Goal: Information Seeking & Learning: Learn about a topic

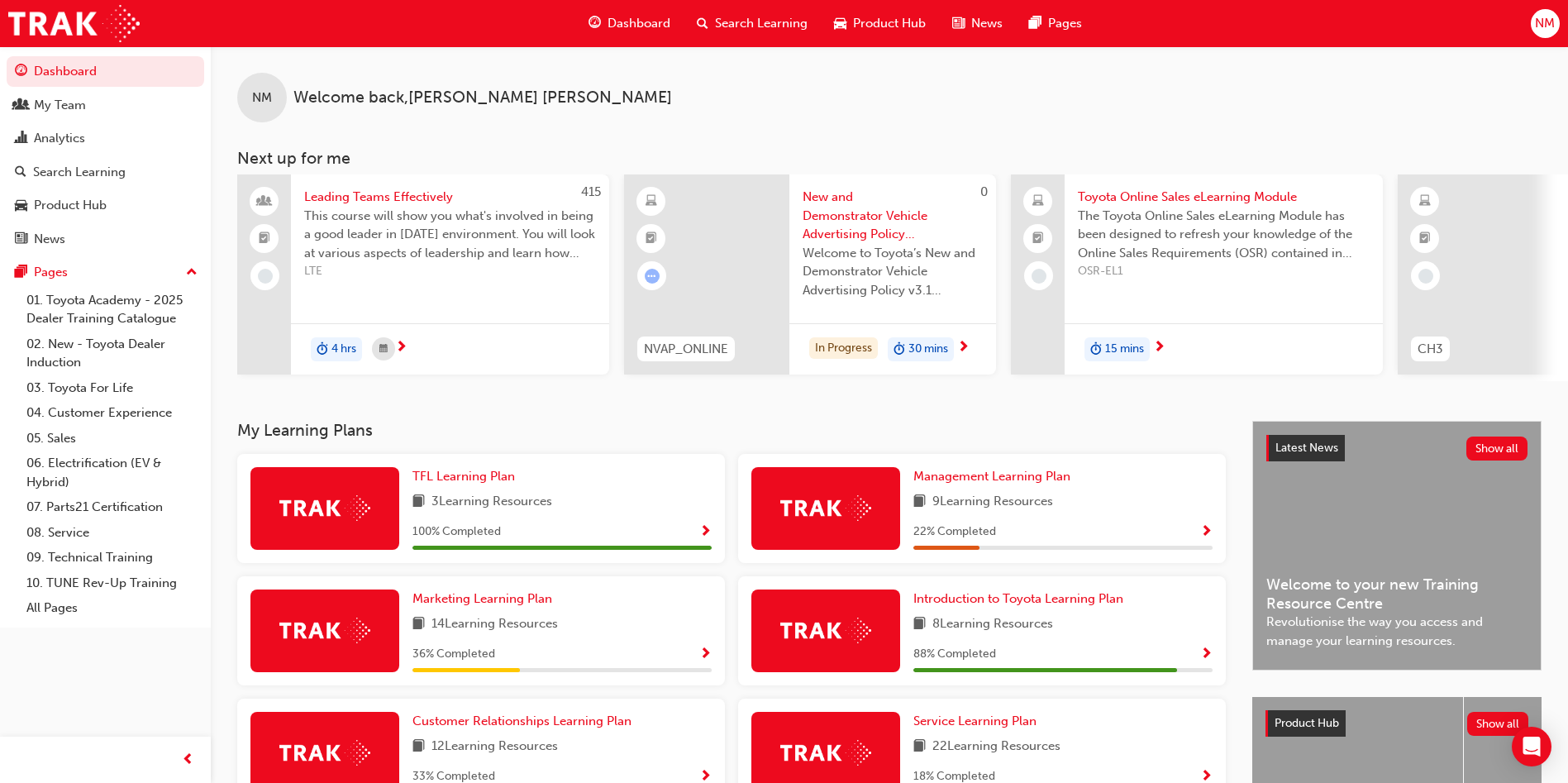
click at [765, 13] on div "Search Learning" at bounding box center [753, 23] width 138 height 34
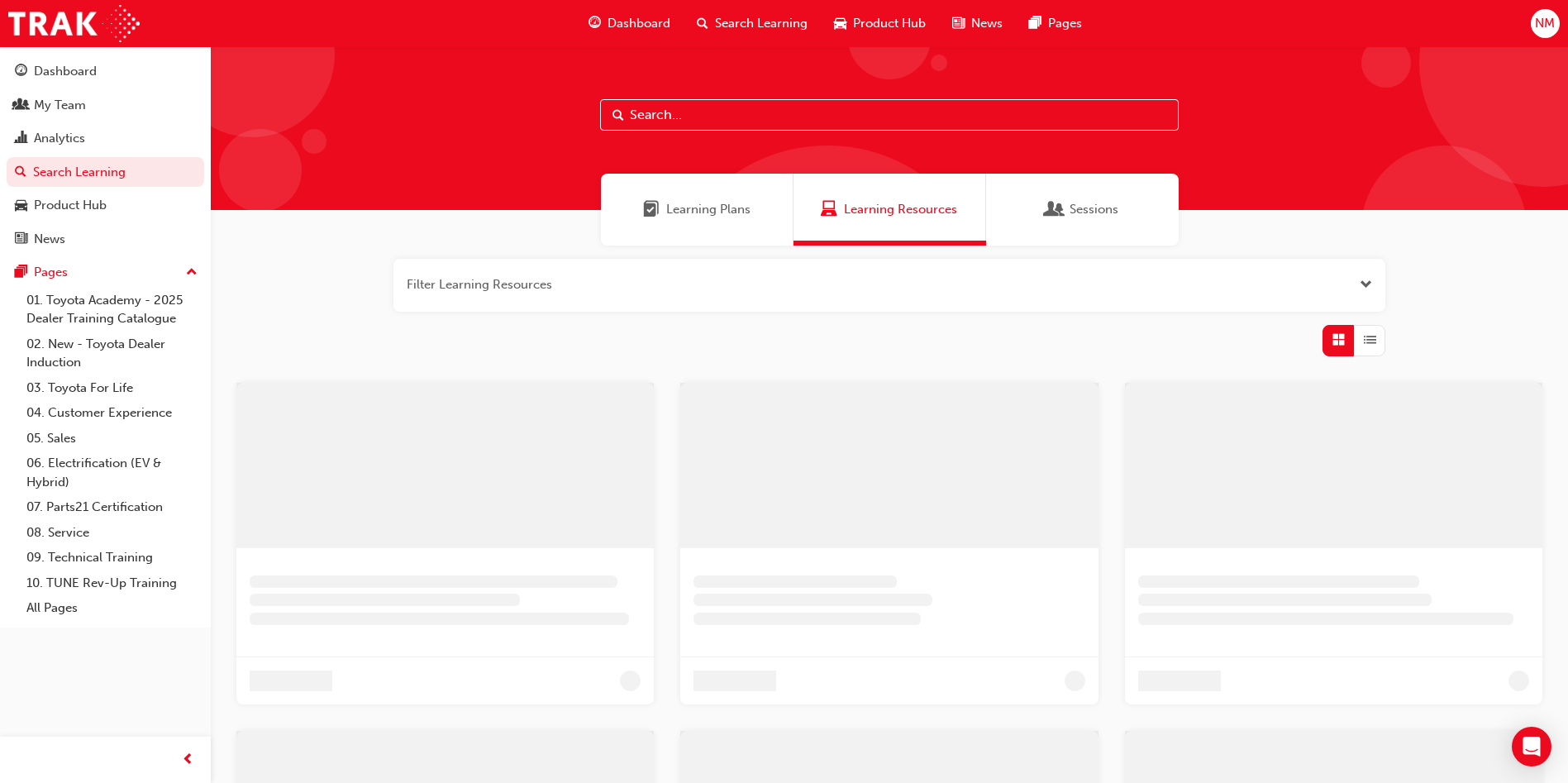
click at [757, 112] on input "text" at bounding box center [889, 114] width 579 height 31
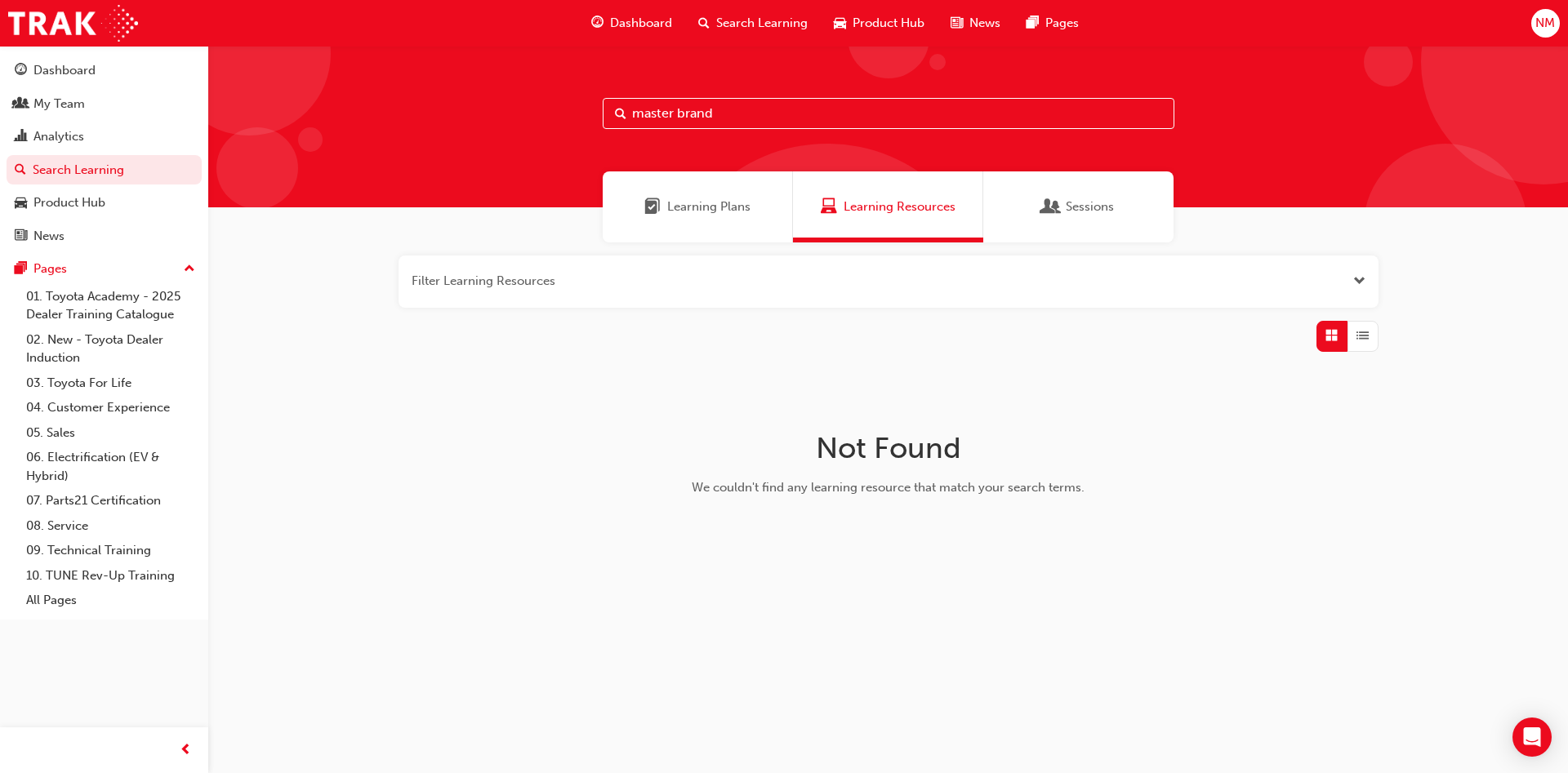
click at [678, 114] on input "master brand" at bounding box center [888, 113] width 572 height 31
type input "masterbrand"
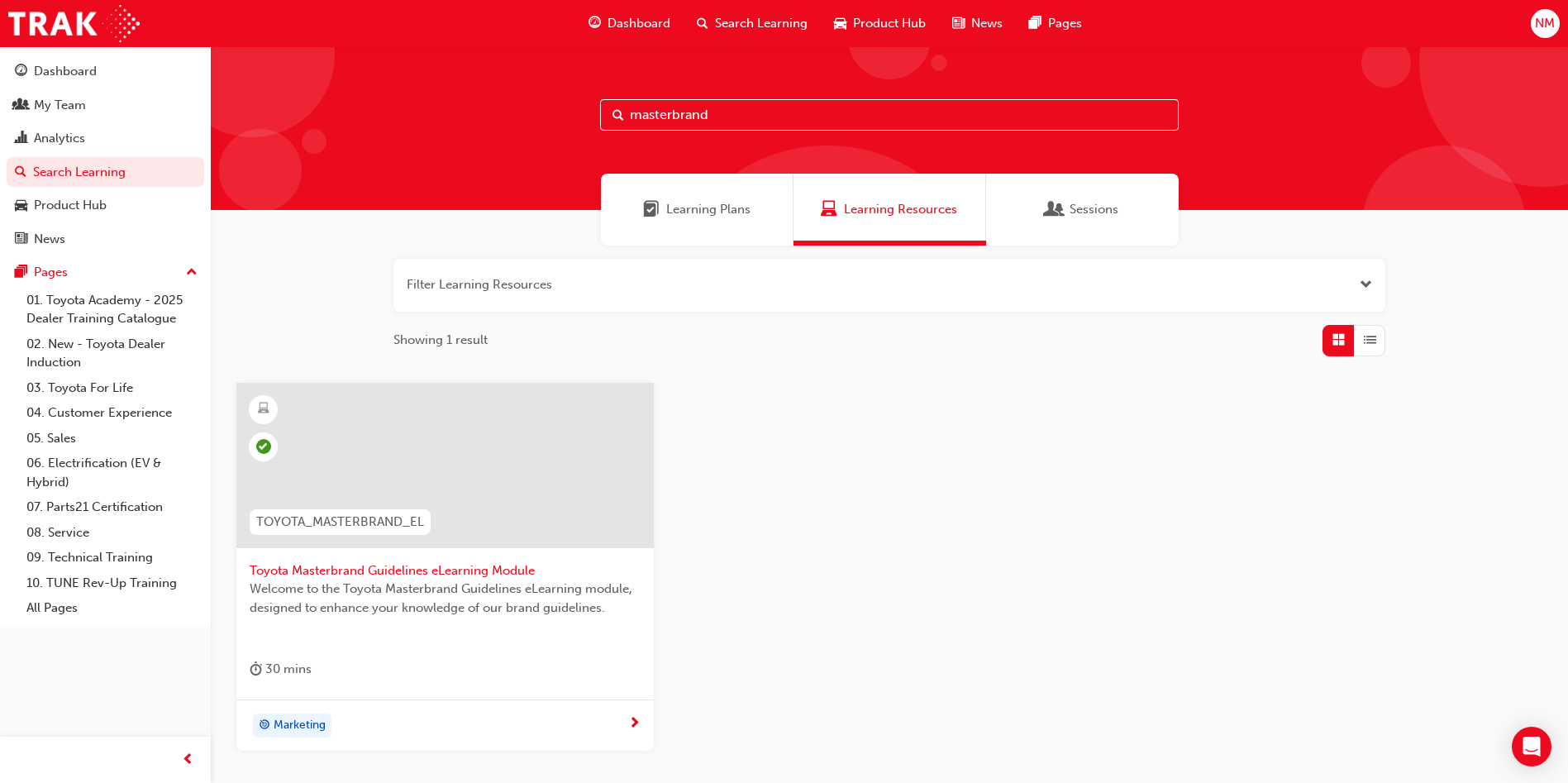
click at [461, 571] on span "Toyota Masterbrand Guidelines eLearning Module" at bounding box center [445, 571] width 391 height 19
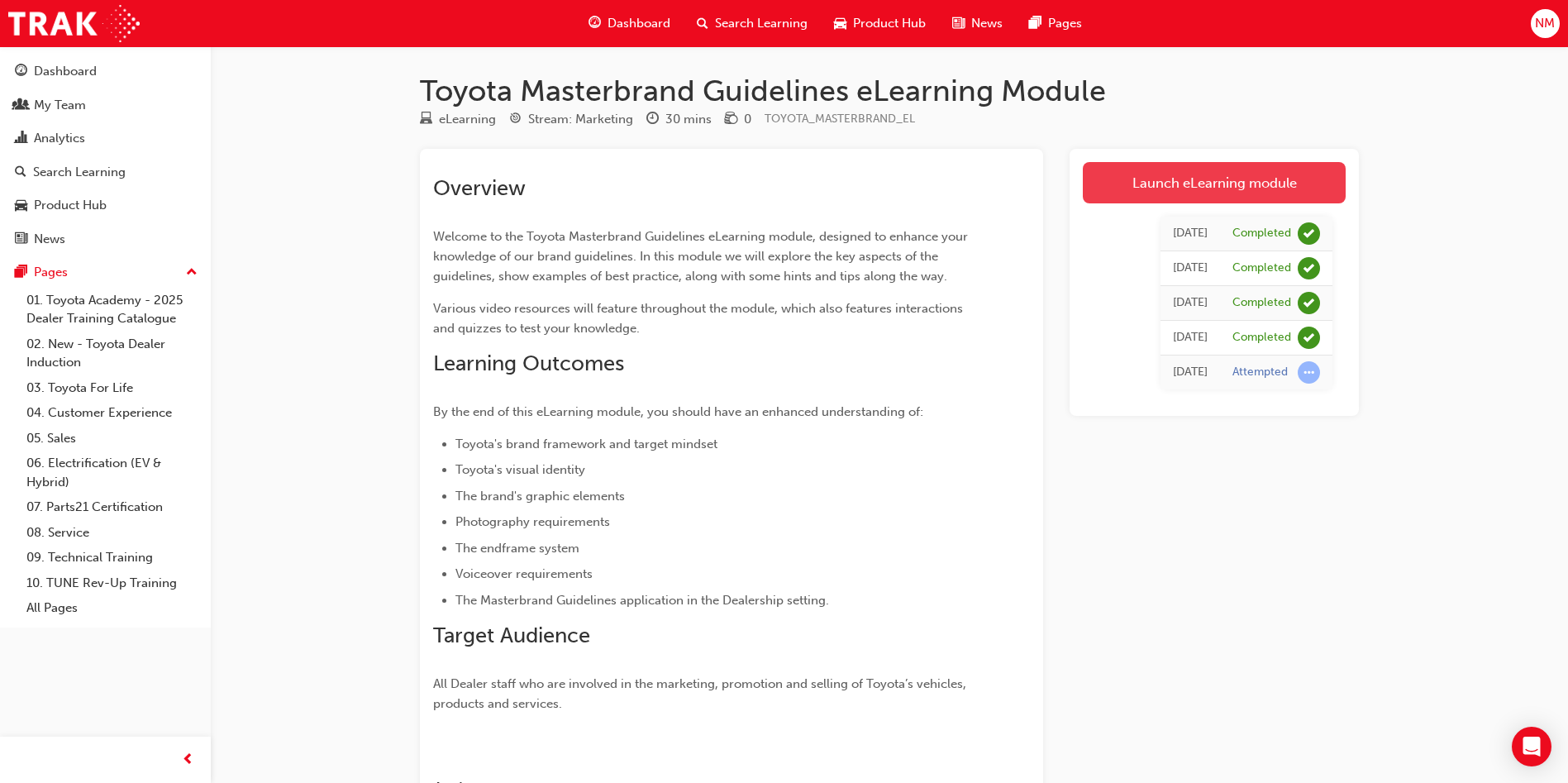
click at [1192, 179] on link "Launch eLearning module" at bounding box center [1214, 182] width 263 height 41
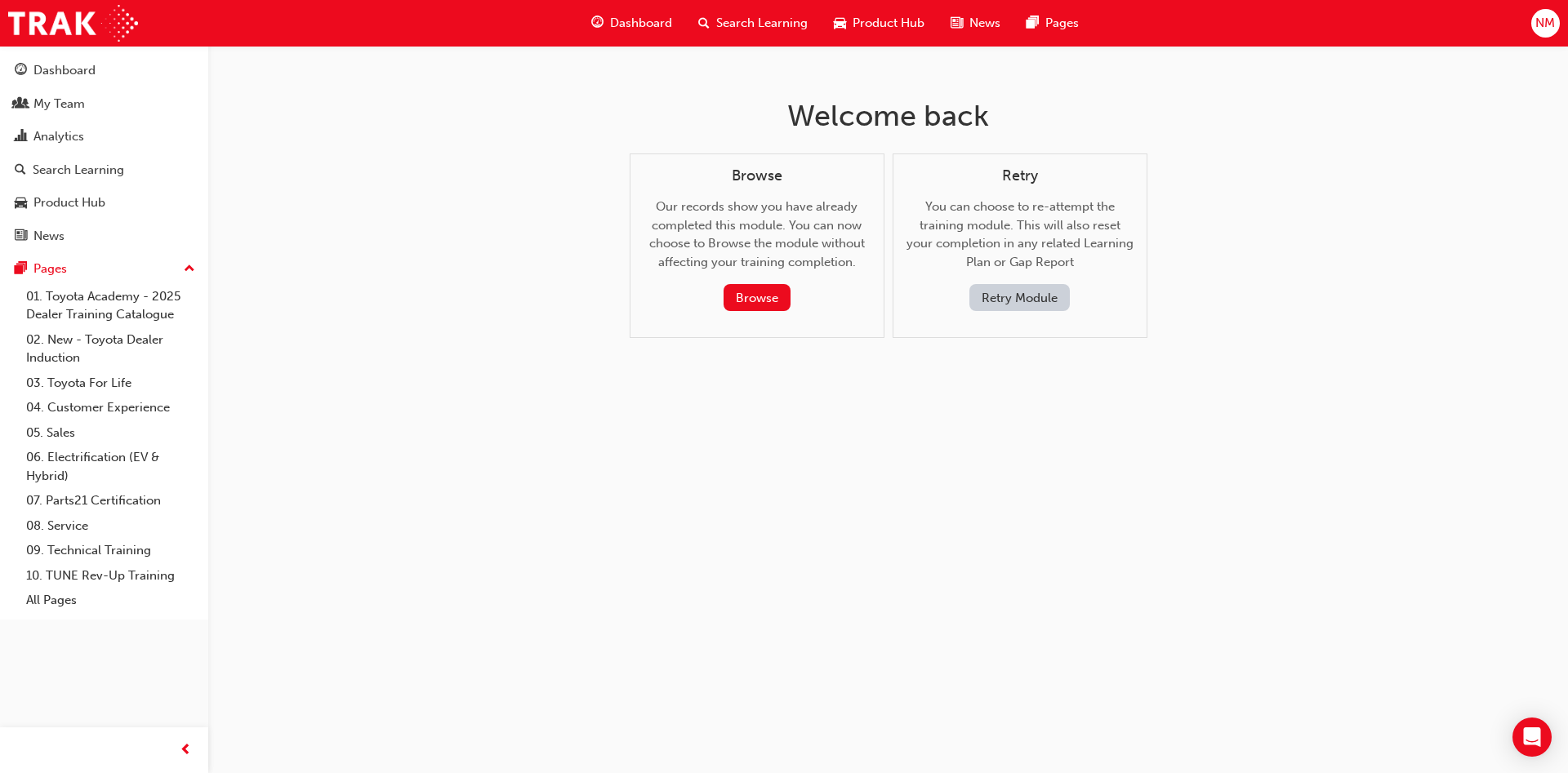
click at [1038, 297] on button "Retry Module" at bounding box center [1019, 297] width 100 height 27
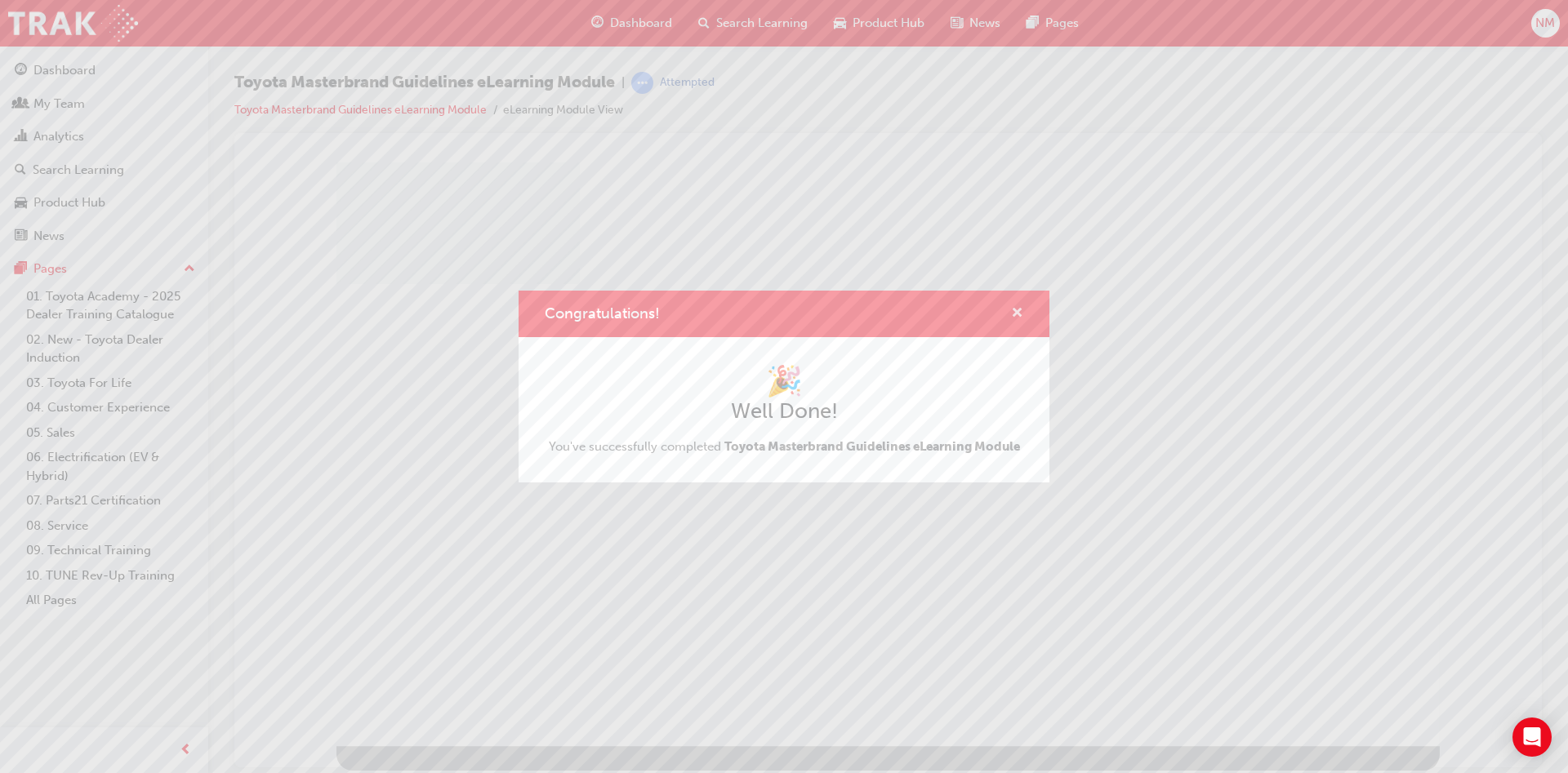
click at [1018, 308] on span "cross-icon" at bounding box center [1017, 315] width 12 height 15
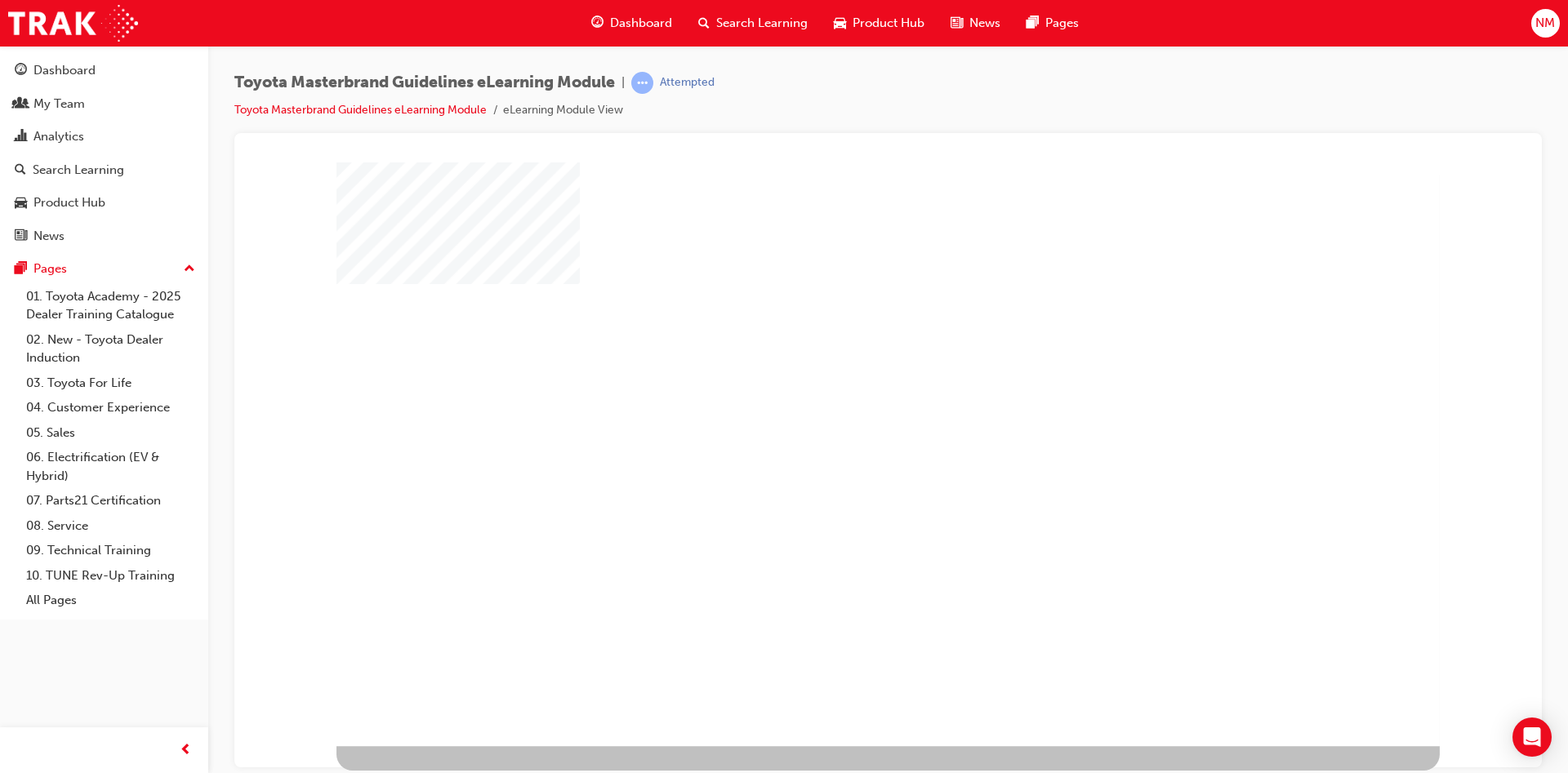
click at [841, 407] on div "play" at bounding box center [841, 407] width 0 height 0
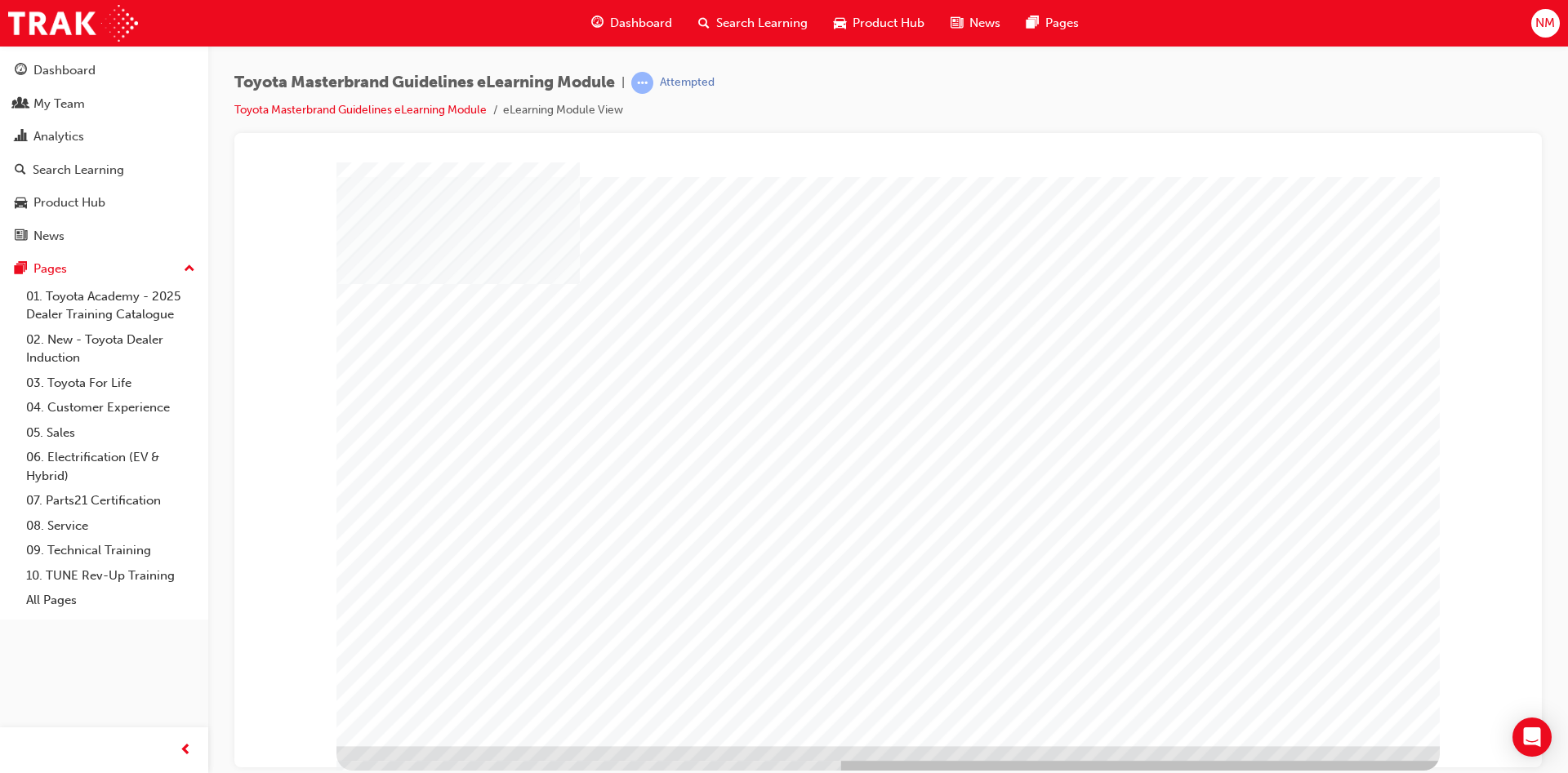
click at [740, 29] on span "Search Learning" at bounding box center [762, 23] width 91 height 19
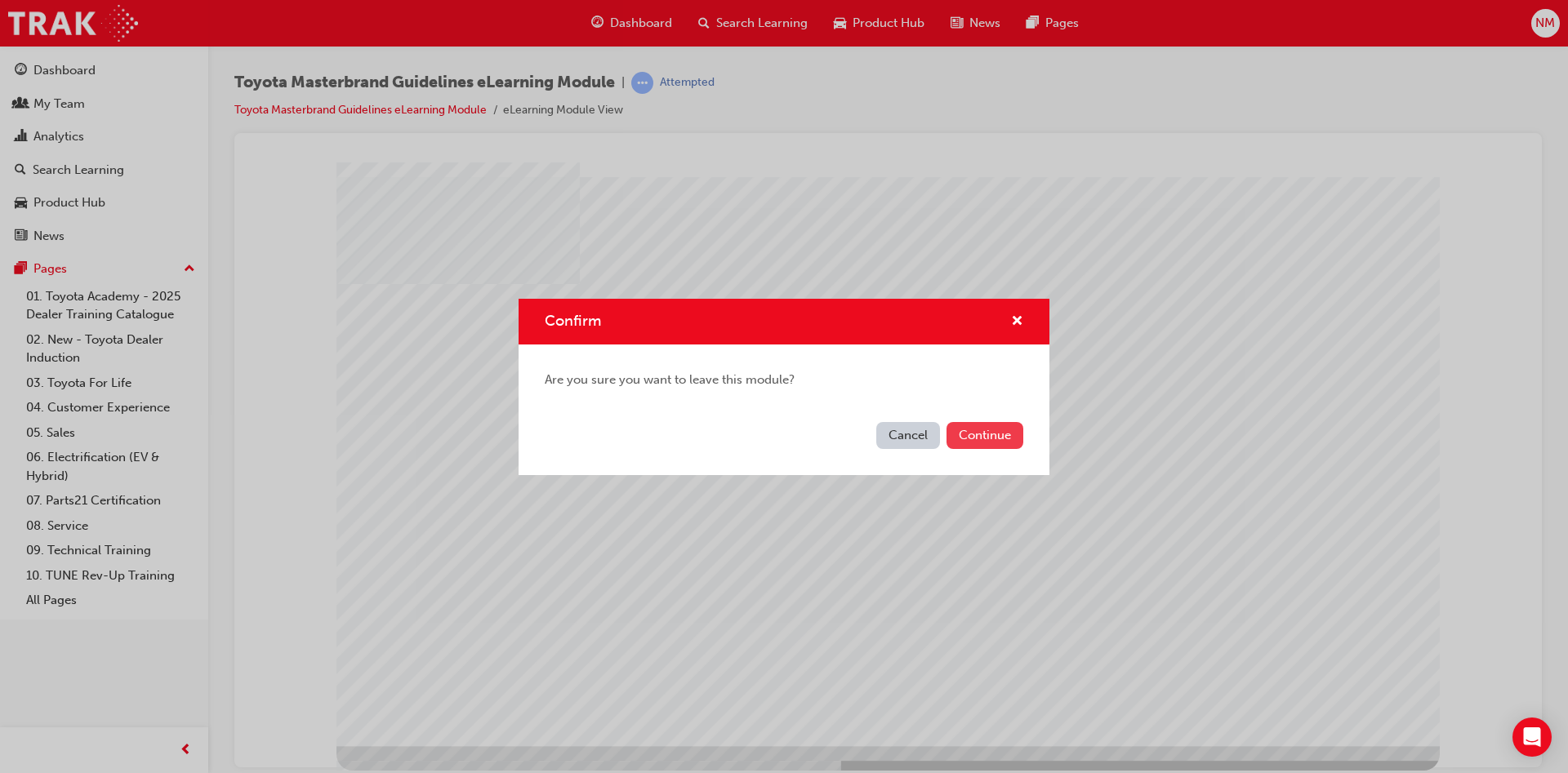
click at [1009, 433] on button "Continue" at bounding box center [985, 435] width 77 height 27
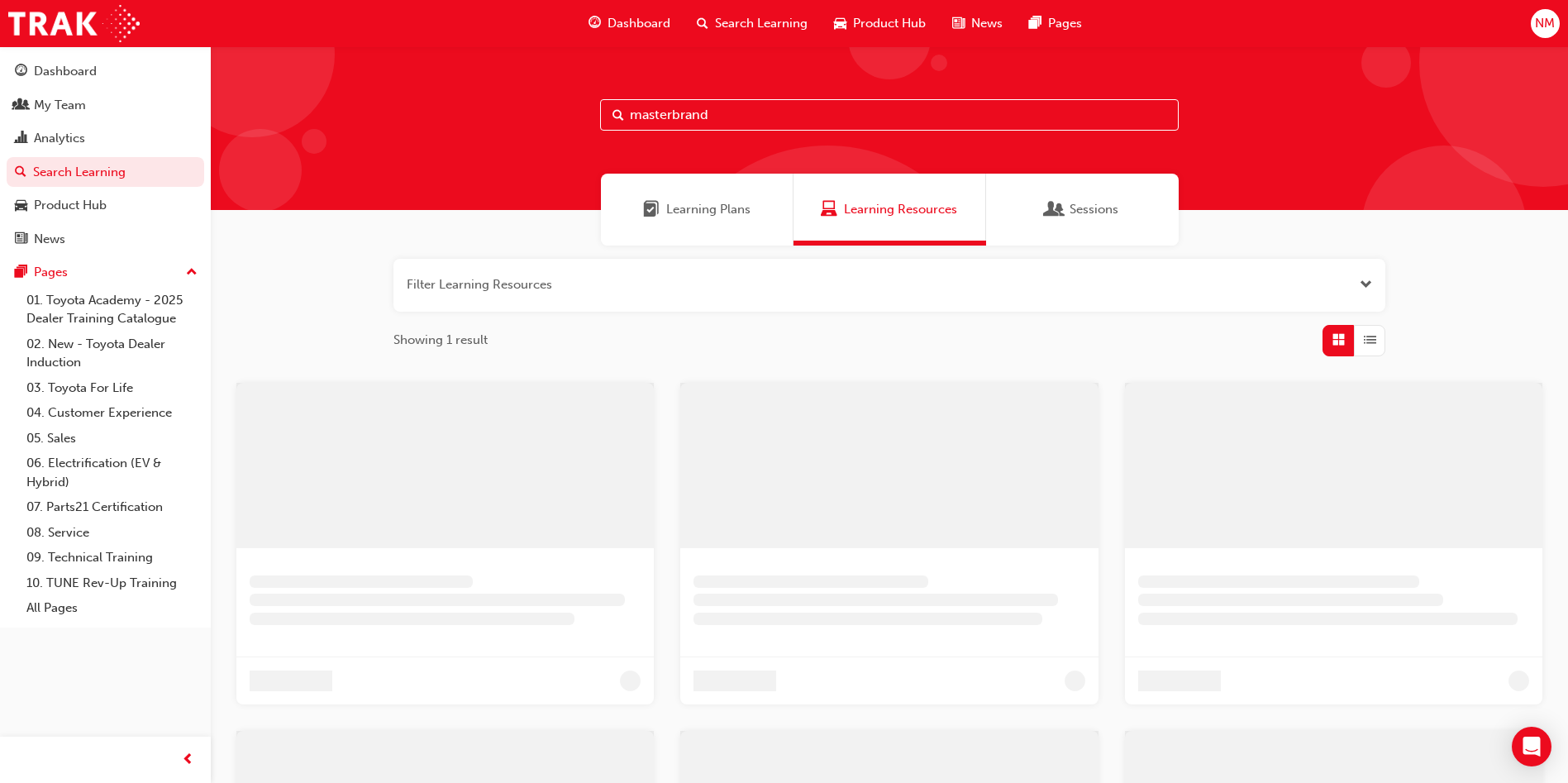
drag, startPoint x: 756, startPoint y: 130, endPoint x: 761, endPoint y: 122, distance: 9.4
click at [758, 128] on input "masterbrand" at bounding box center [889, 114] width 579 height 31
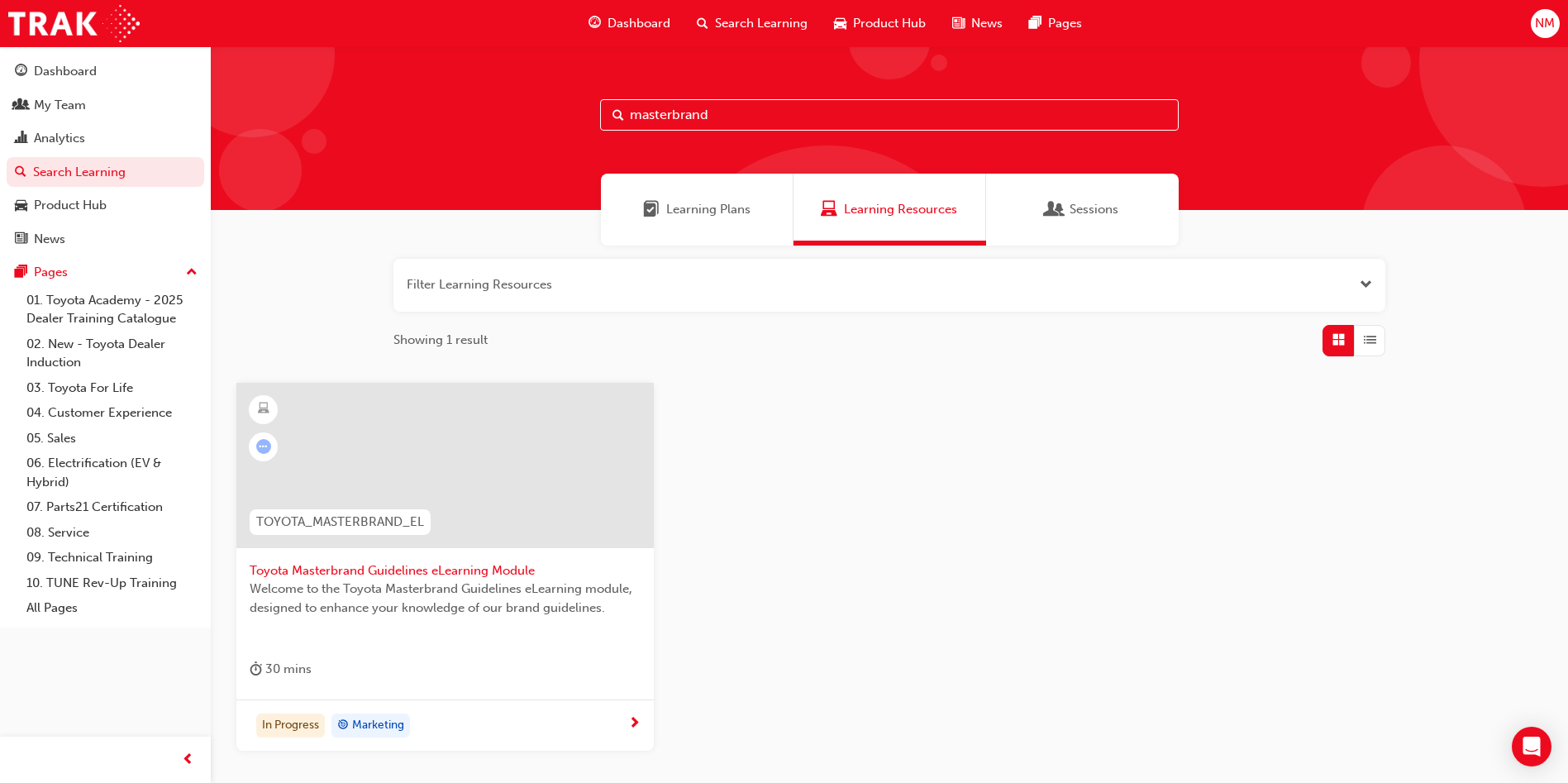
click at [388, 568] on span "Toyota Masterbrand Guidelines eLearning Module" at bounding box center [445, 571] width 391 height 19
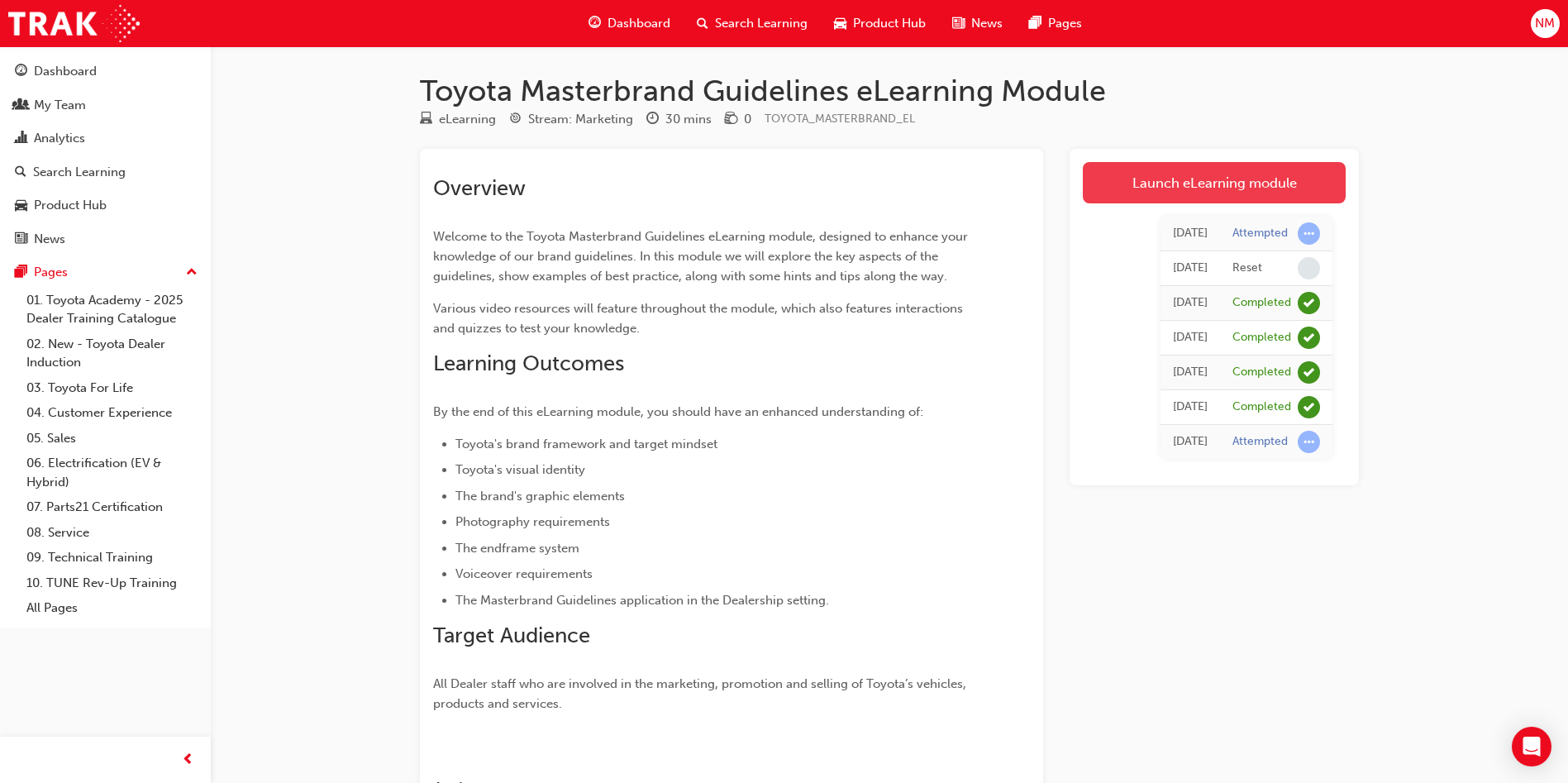
click at [1275, 180] on link "Launch eLearning module" at bounding box center [1214, 182] width 263 height 41
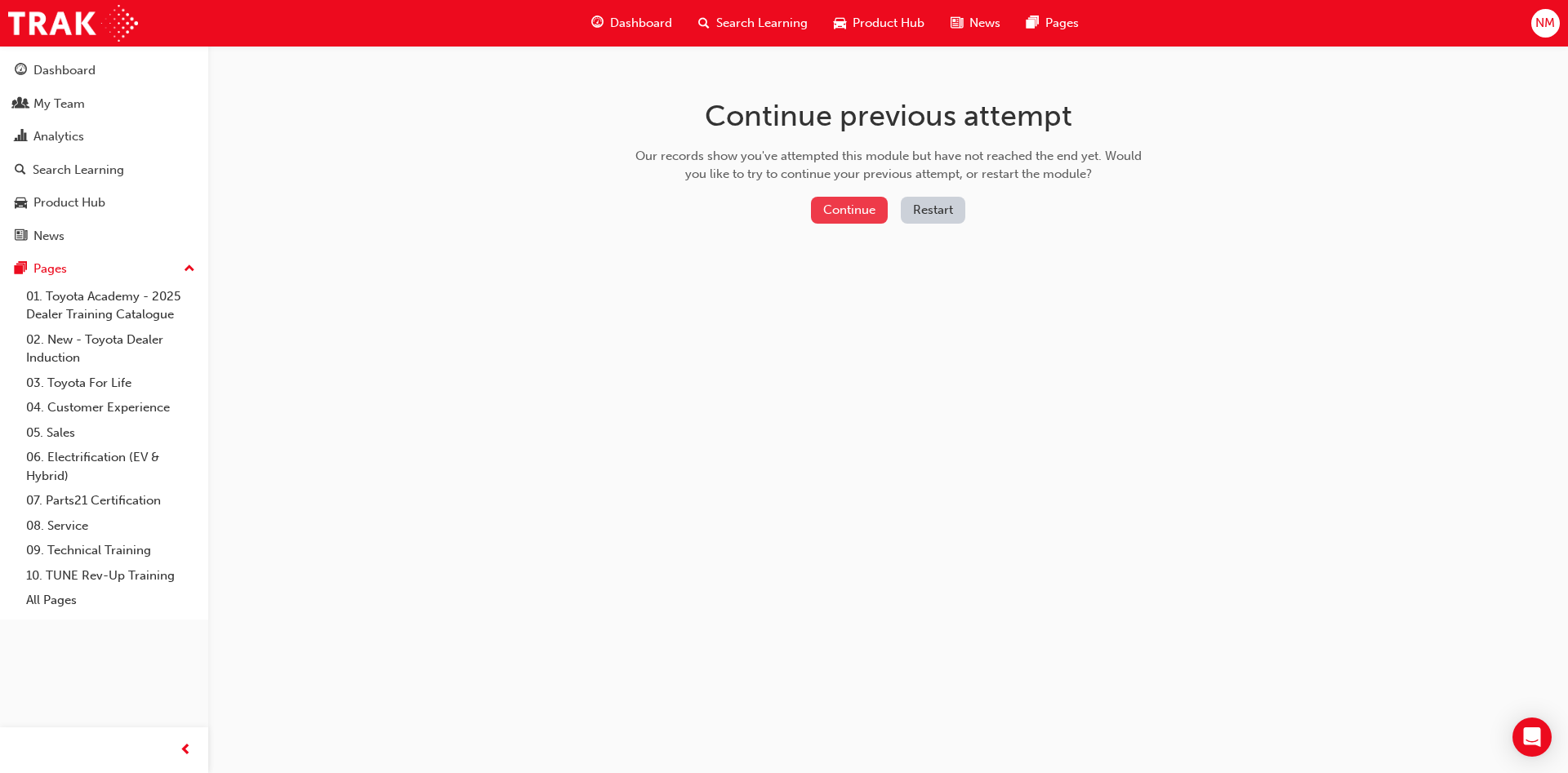
click at [835, 210] on button "Continue" at bounding box center [849, 210] width 77 height 27
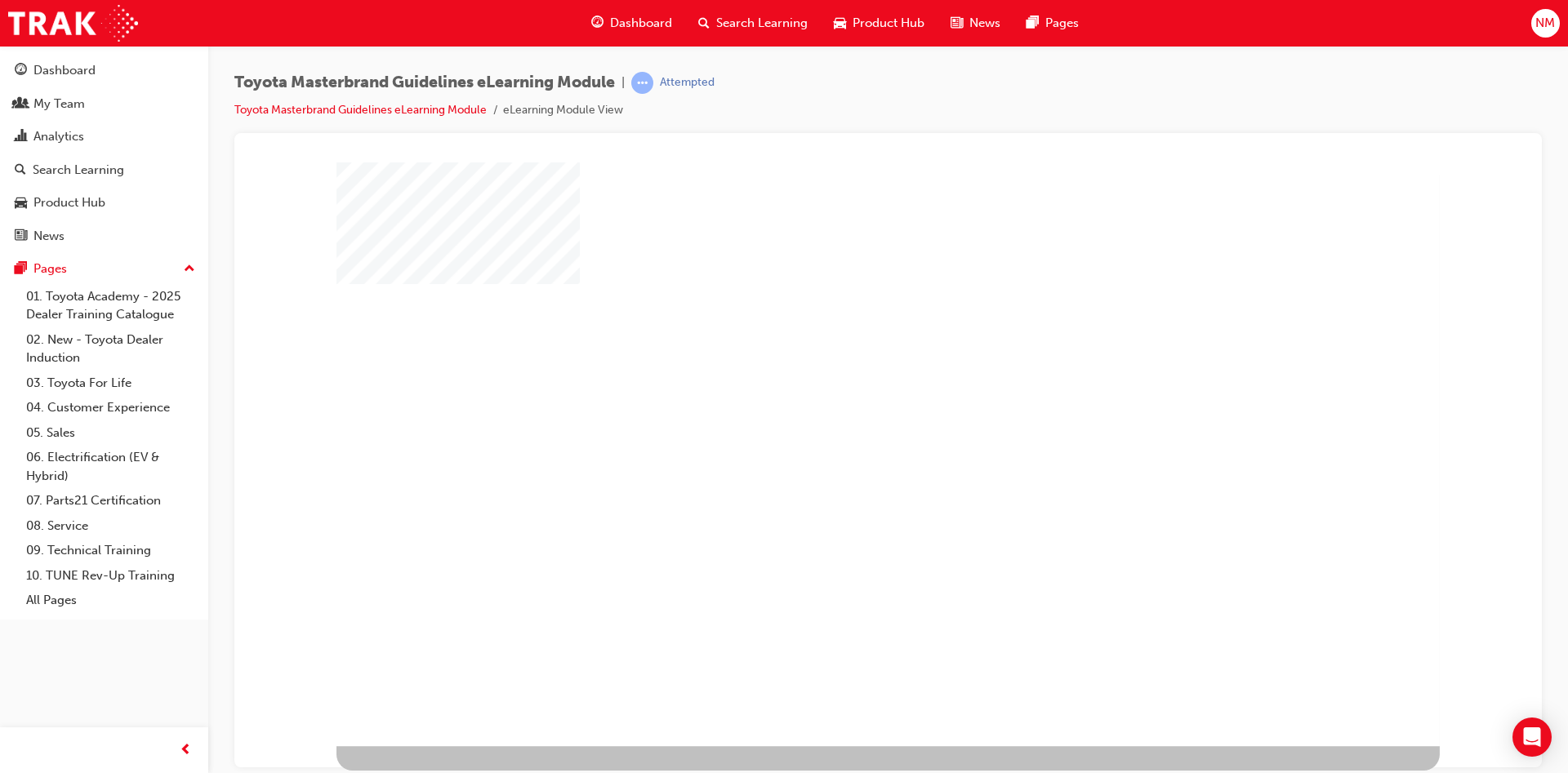
click at [841, 407] on div "play" at bounding box center [841, 407] width 0 height 0
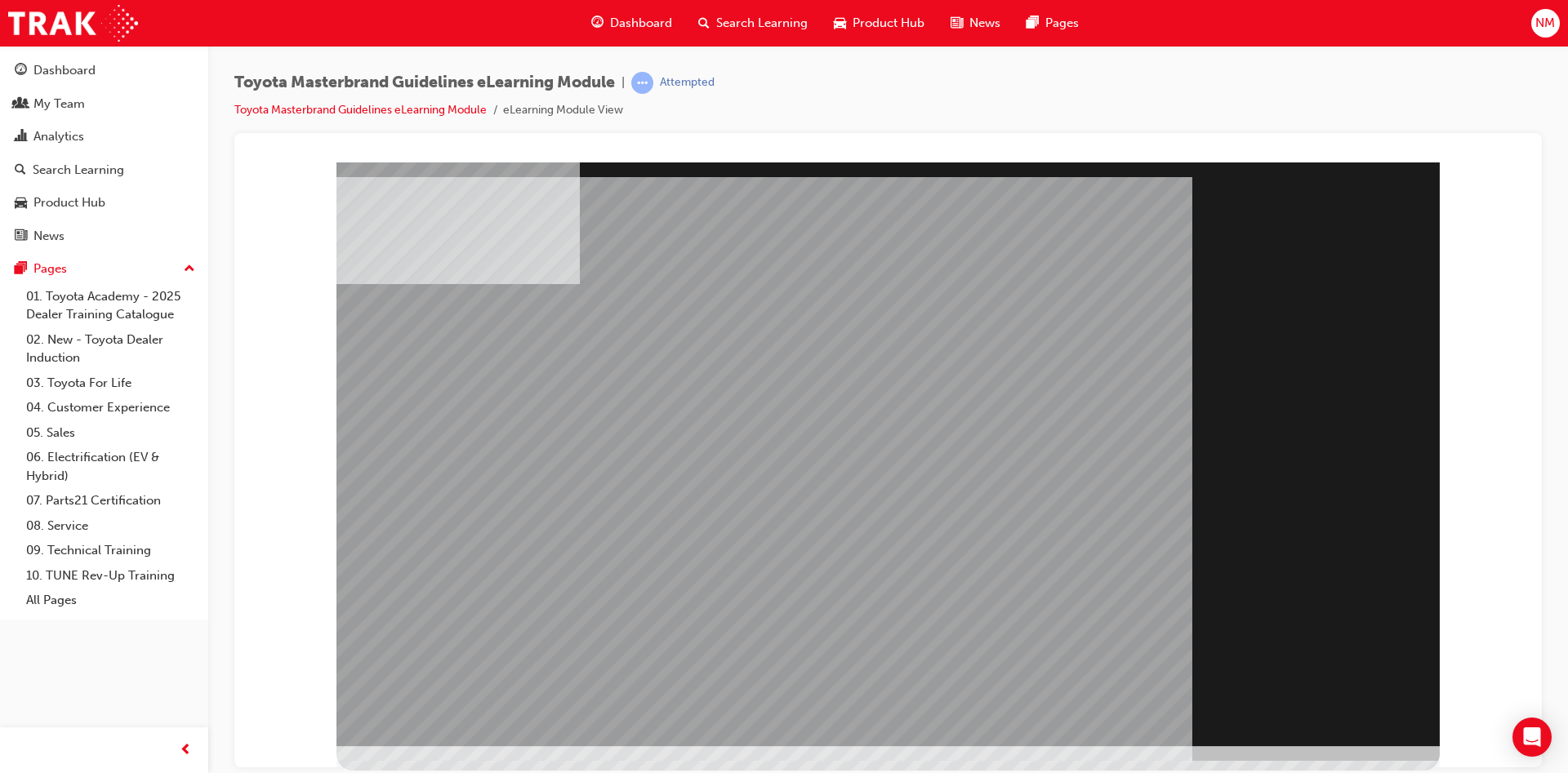
click at [1319, 704] on div "Section Title Page" at bounding box center [888, 453] width 1103 height 584
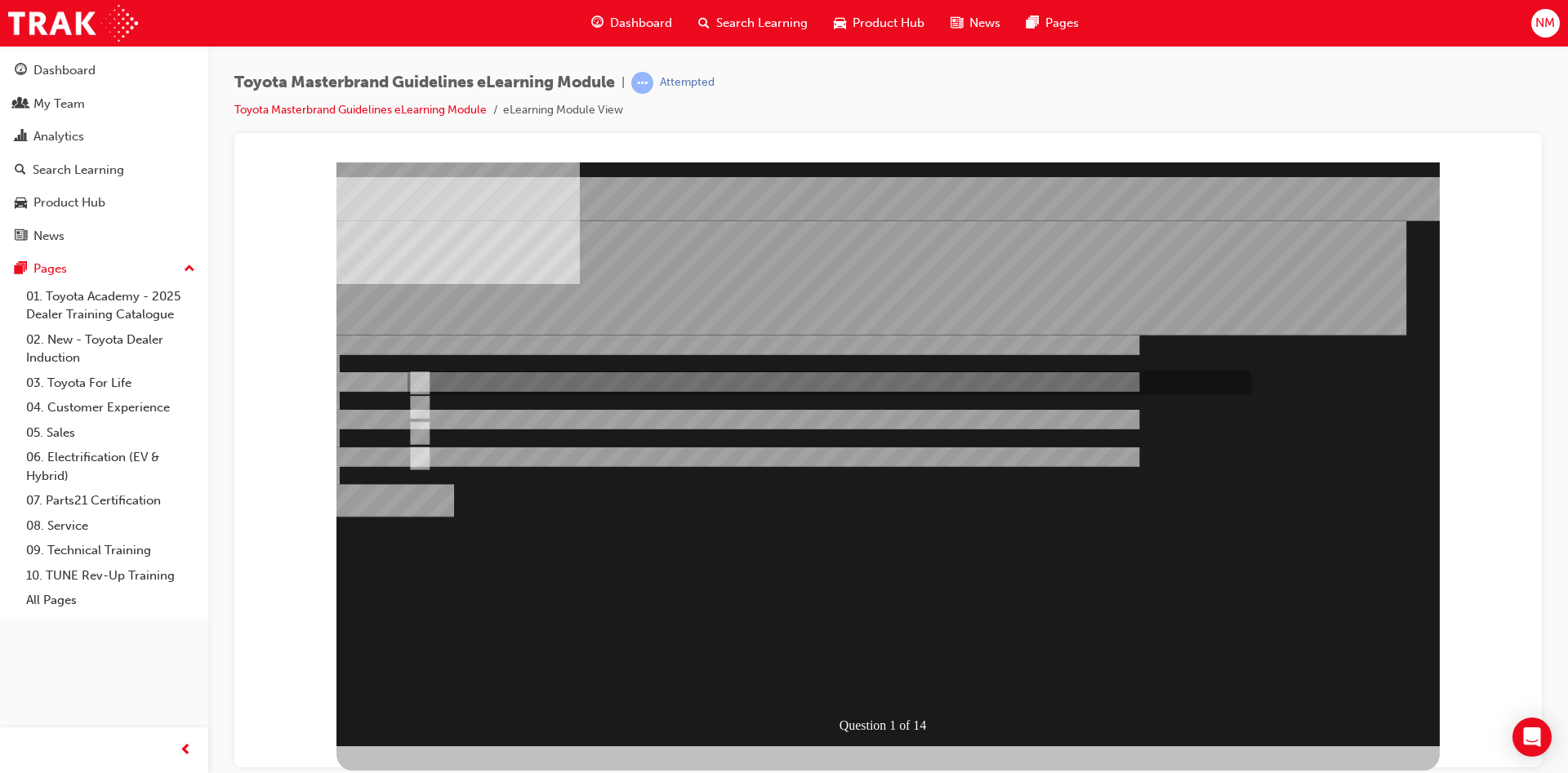
radio input "true"
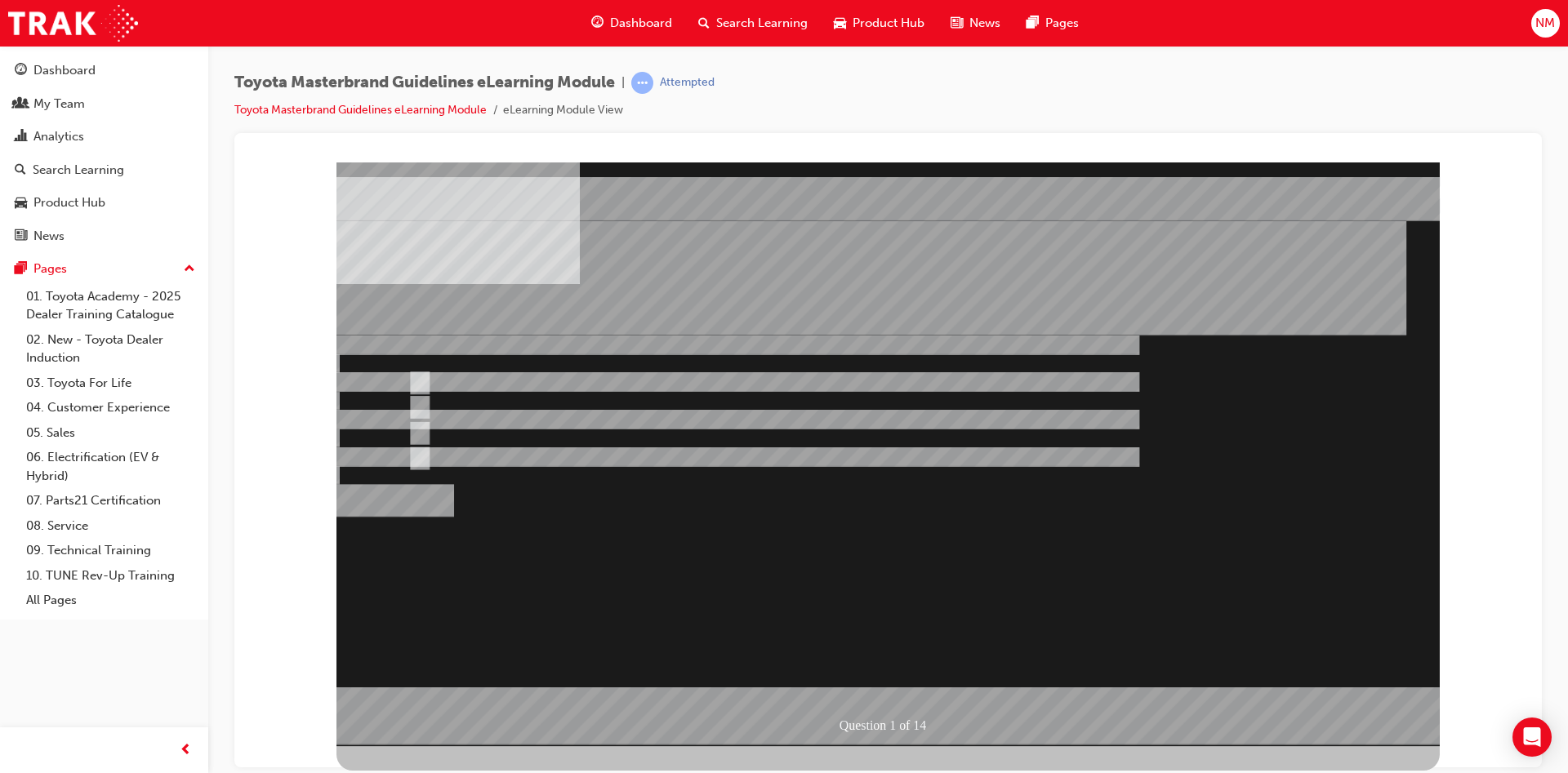
click at [896, 683] on div at bounding box center [888, 453] width 1103 height 584
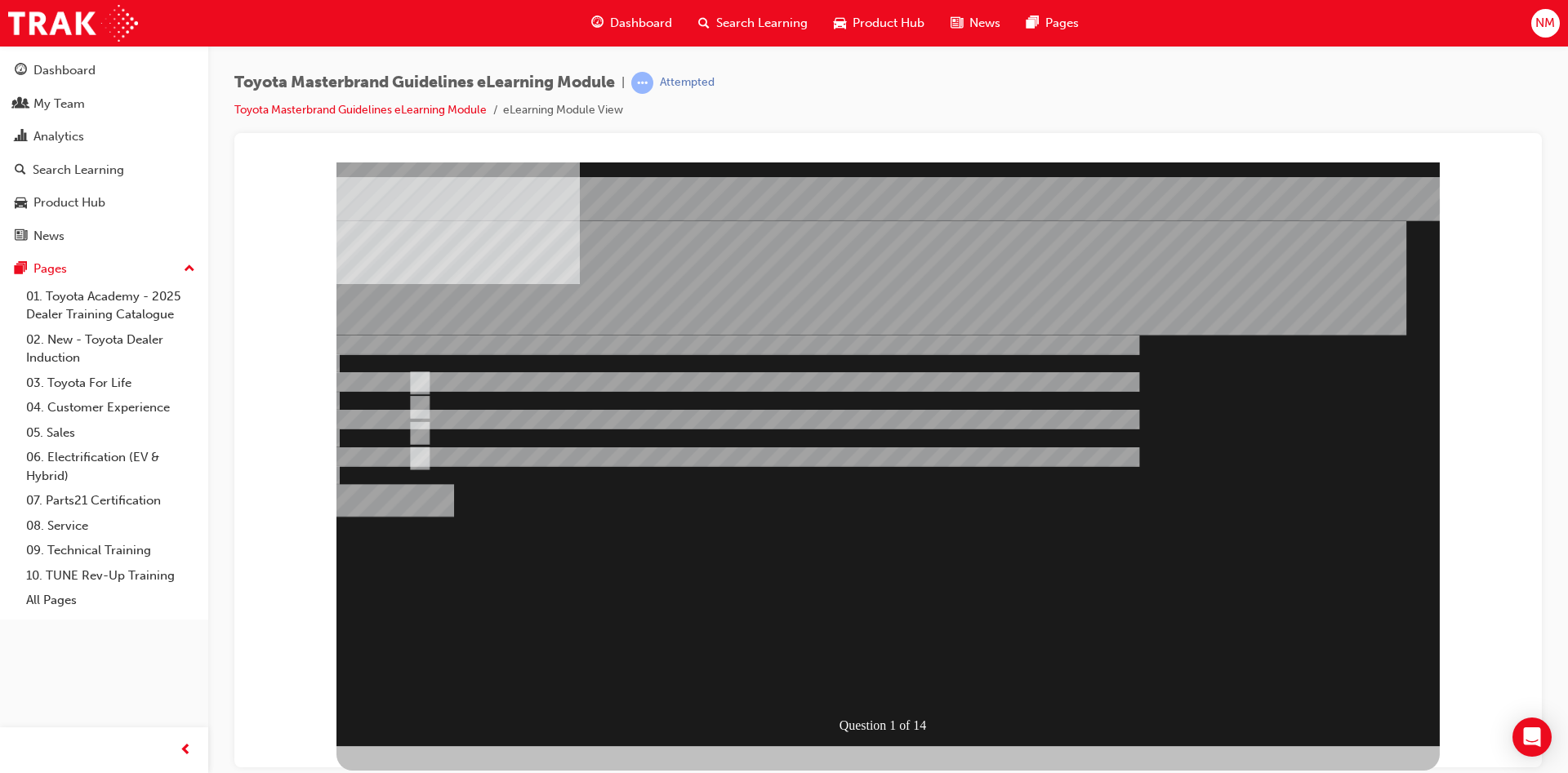
click at [986, 667] on div "Question 1 of 14" at bounding box center [888, 453] width 1103 height 584
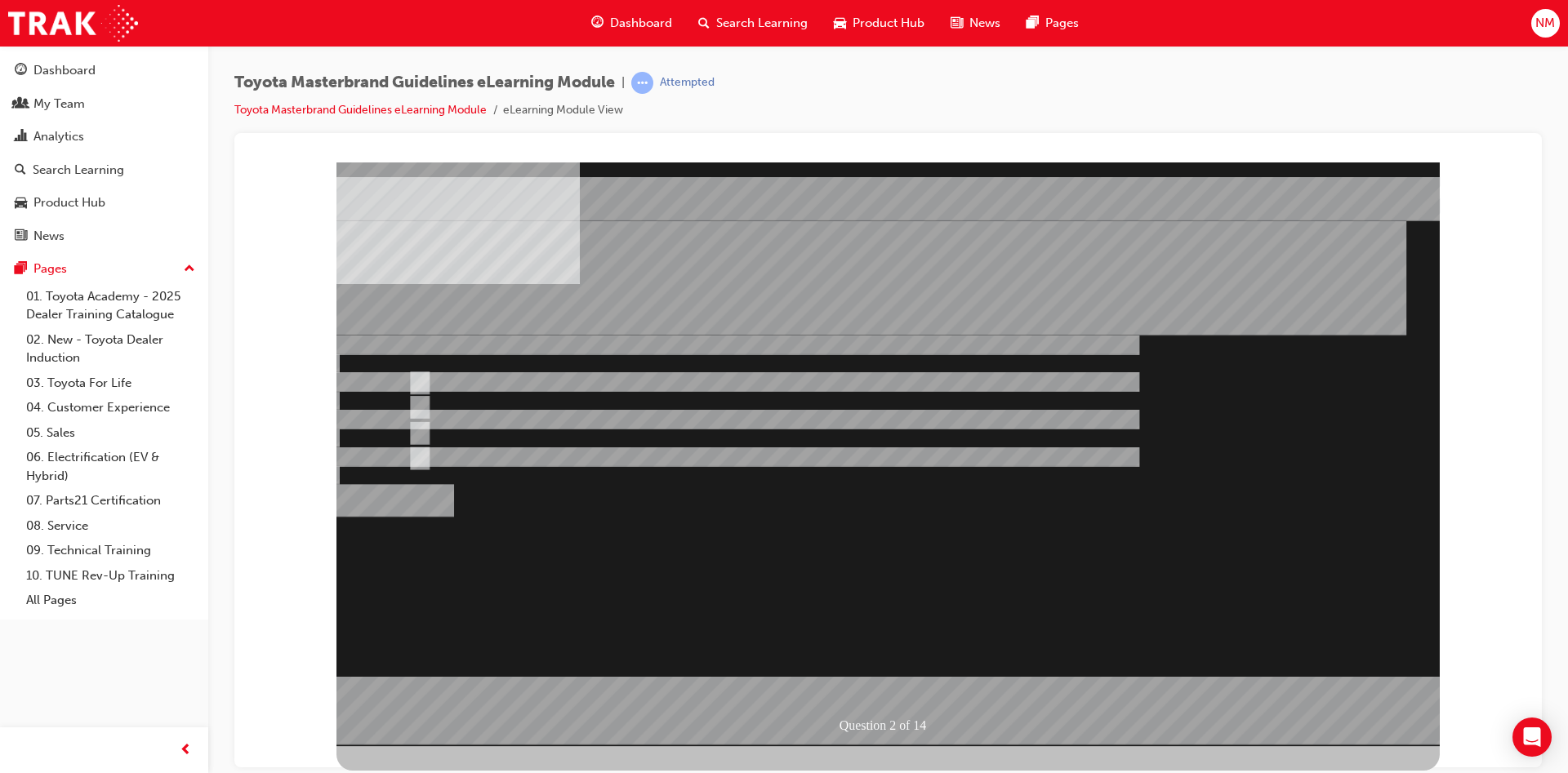
click at [633, 406] on div at bounding box center [888, 453] width 1103 height 584
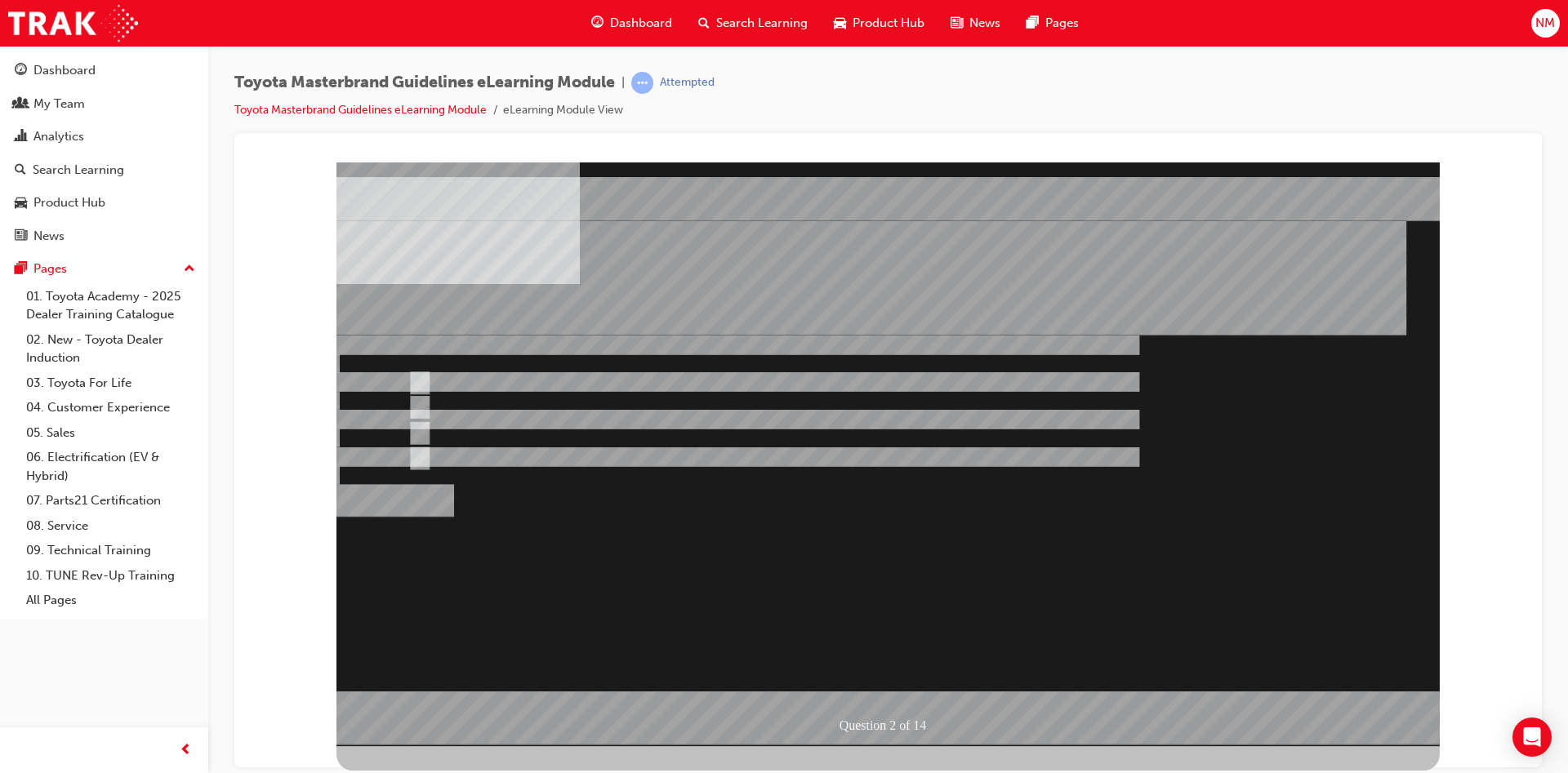
click at [578, 423] on div at bounding box center [888, 453] width 1103 height 584
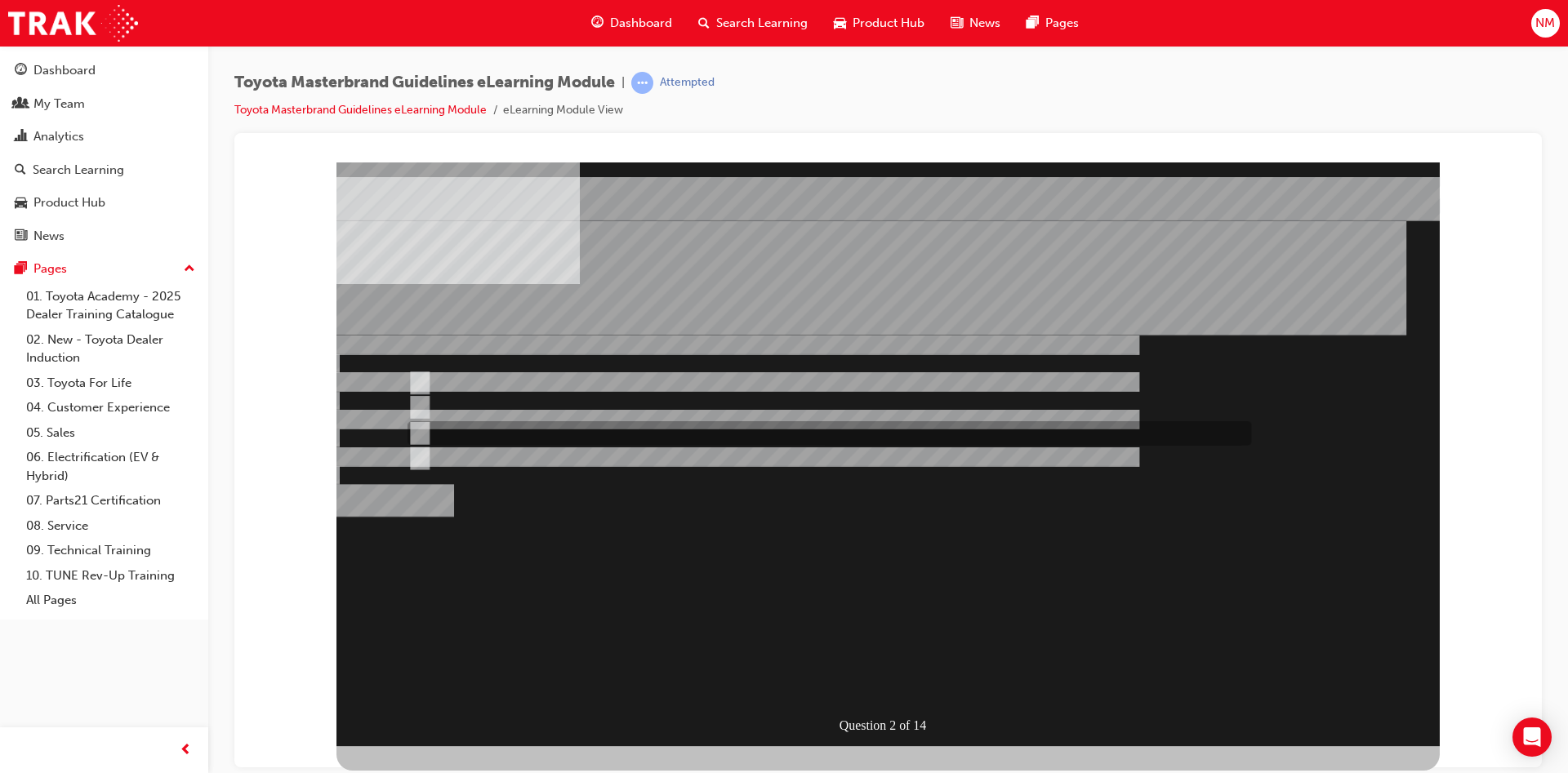
radio input "false"
radio input "true"
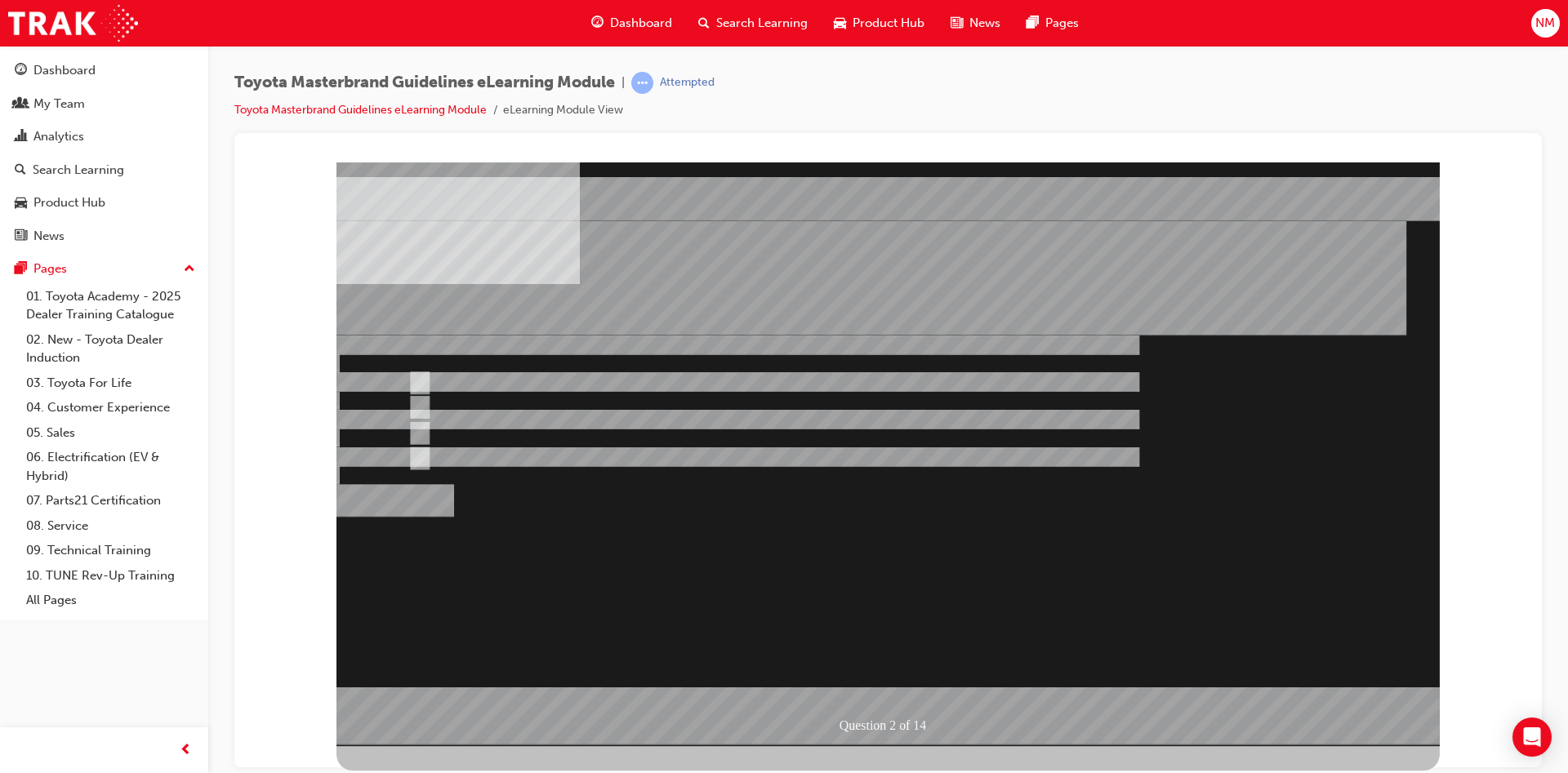
click at [998, 548] on div at bounding box center [888, 453] width 1103 height 584
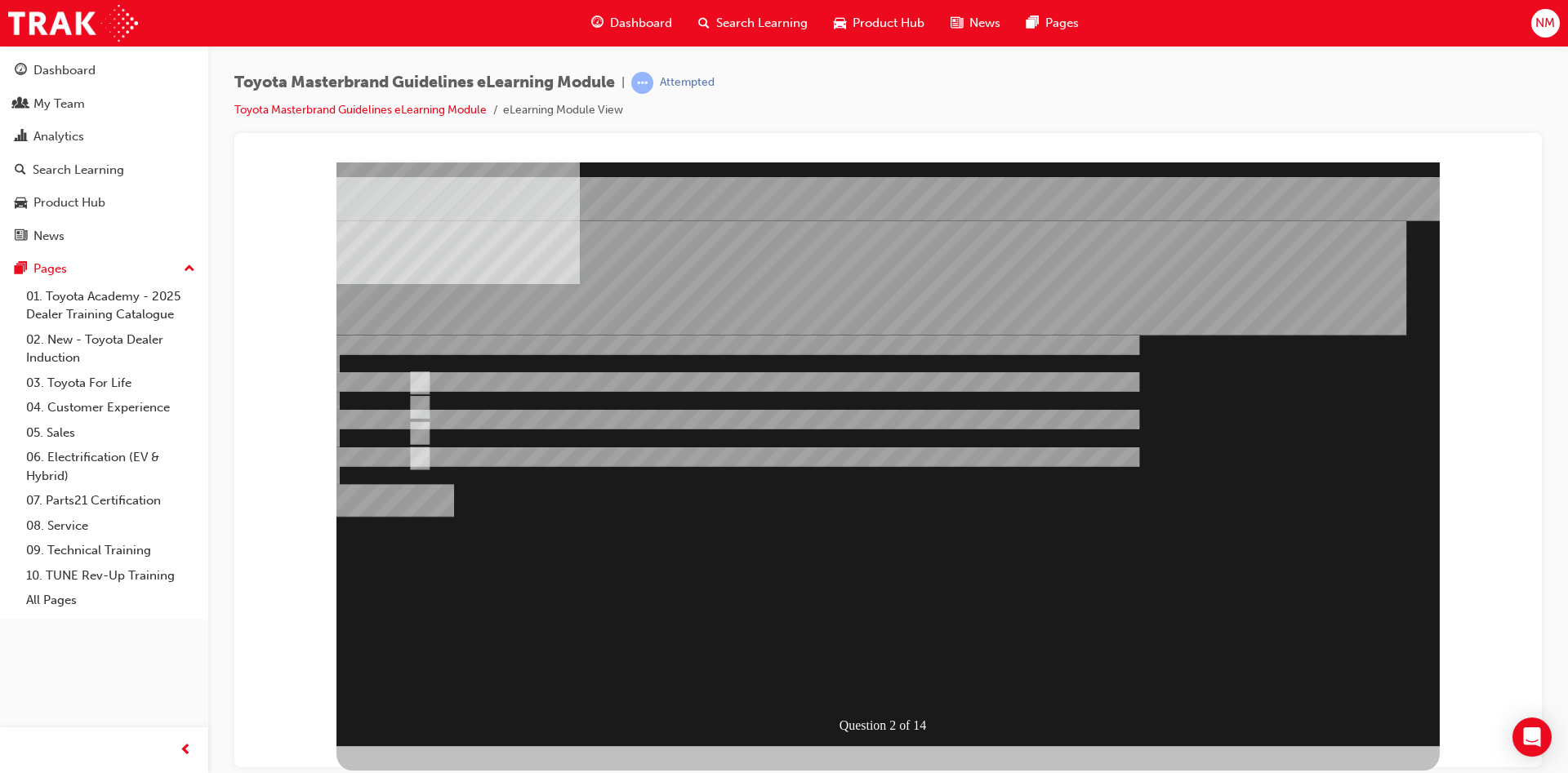
click at [1118, 633] on div "" at bounding box center [888, 659] width 1103 height 54
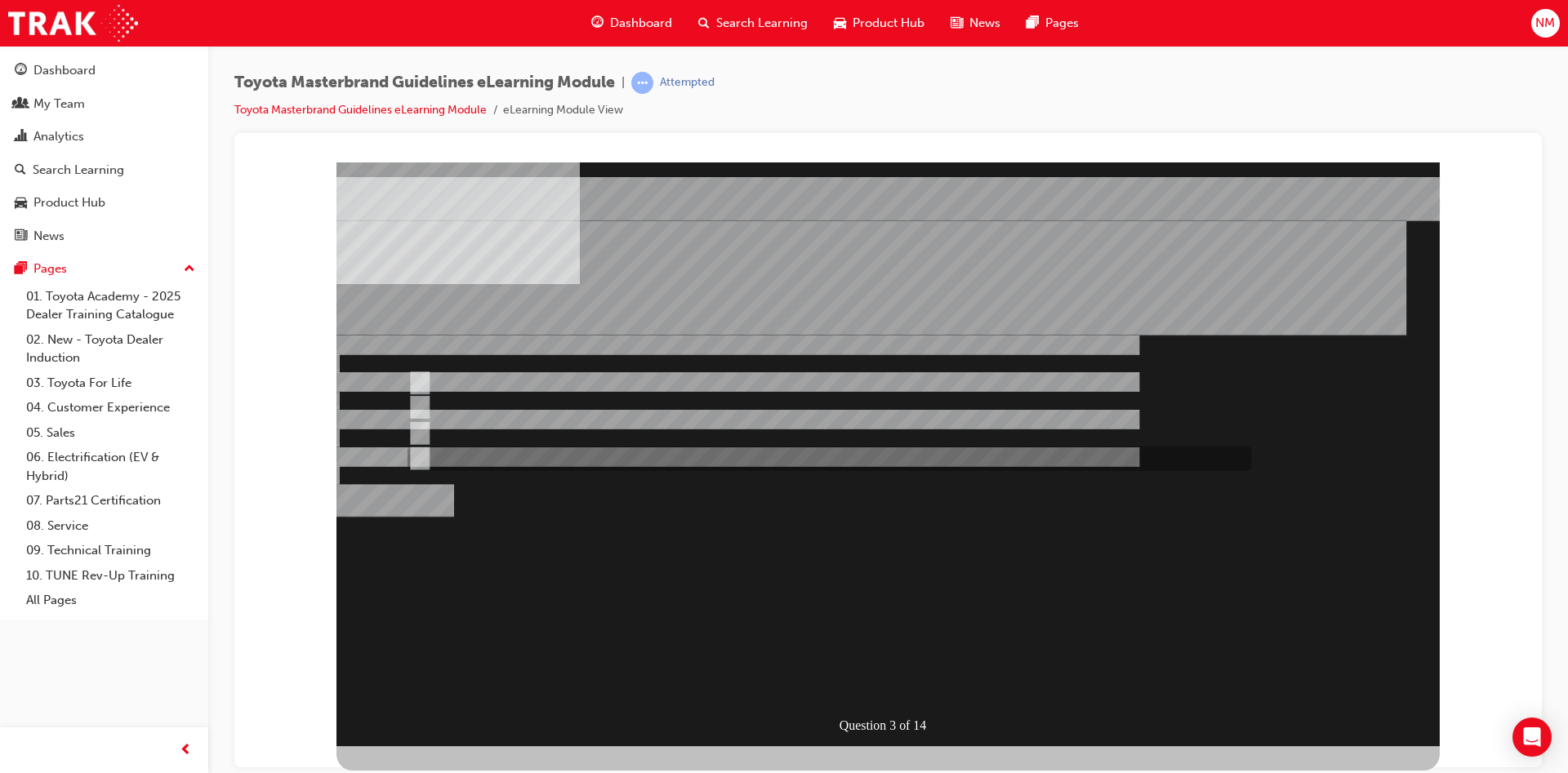
radio input "true"
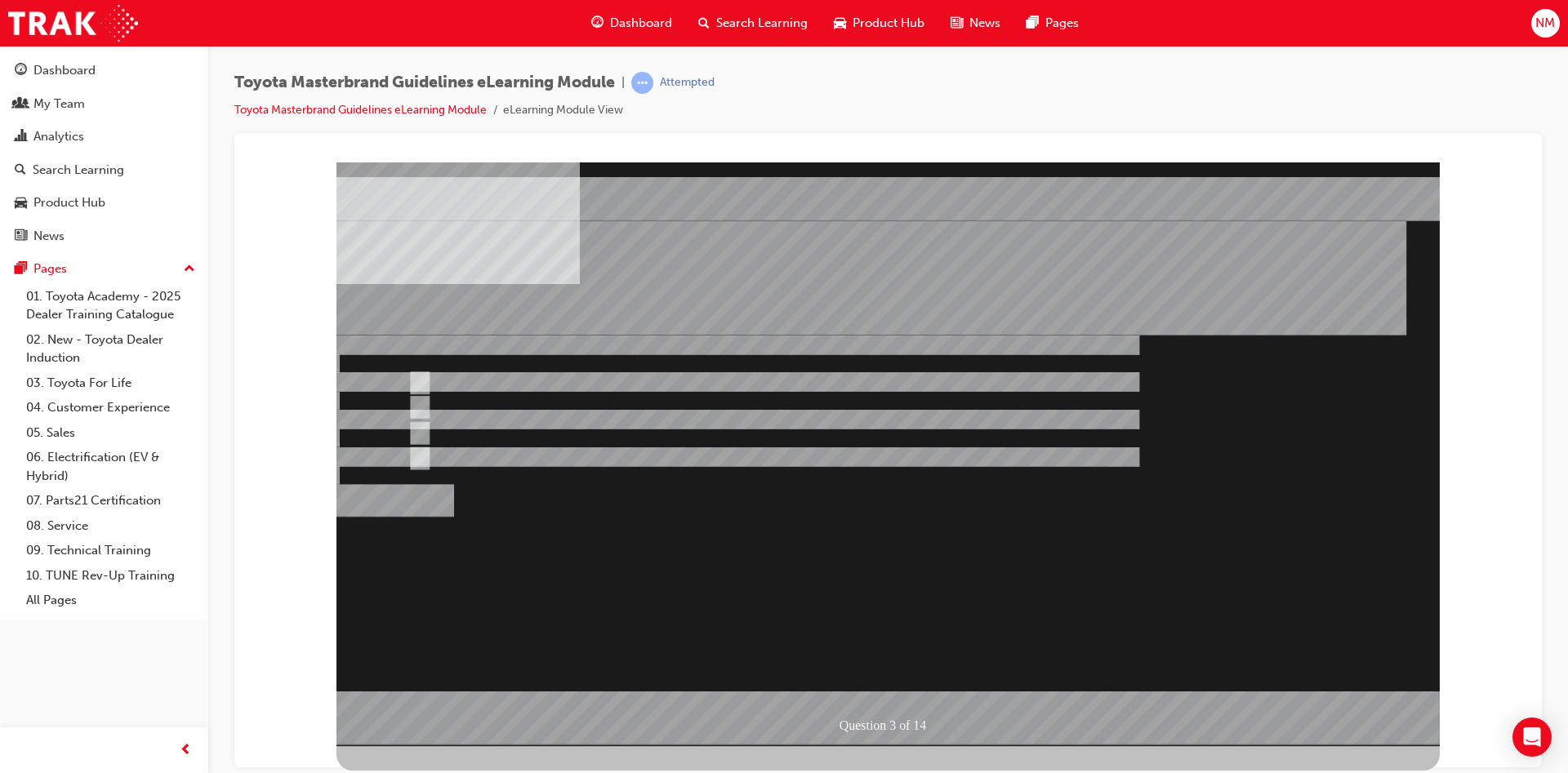
click at [503, 441] on div at bounding box center [888, 453] width 1103 height 584
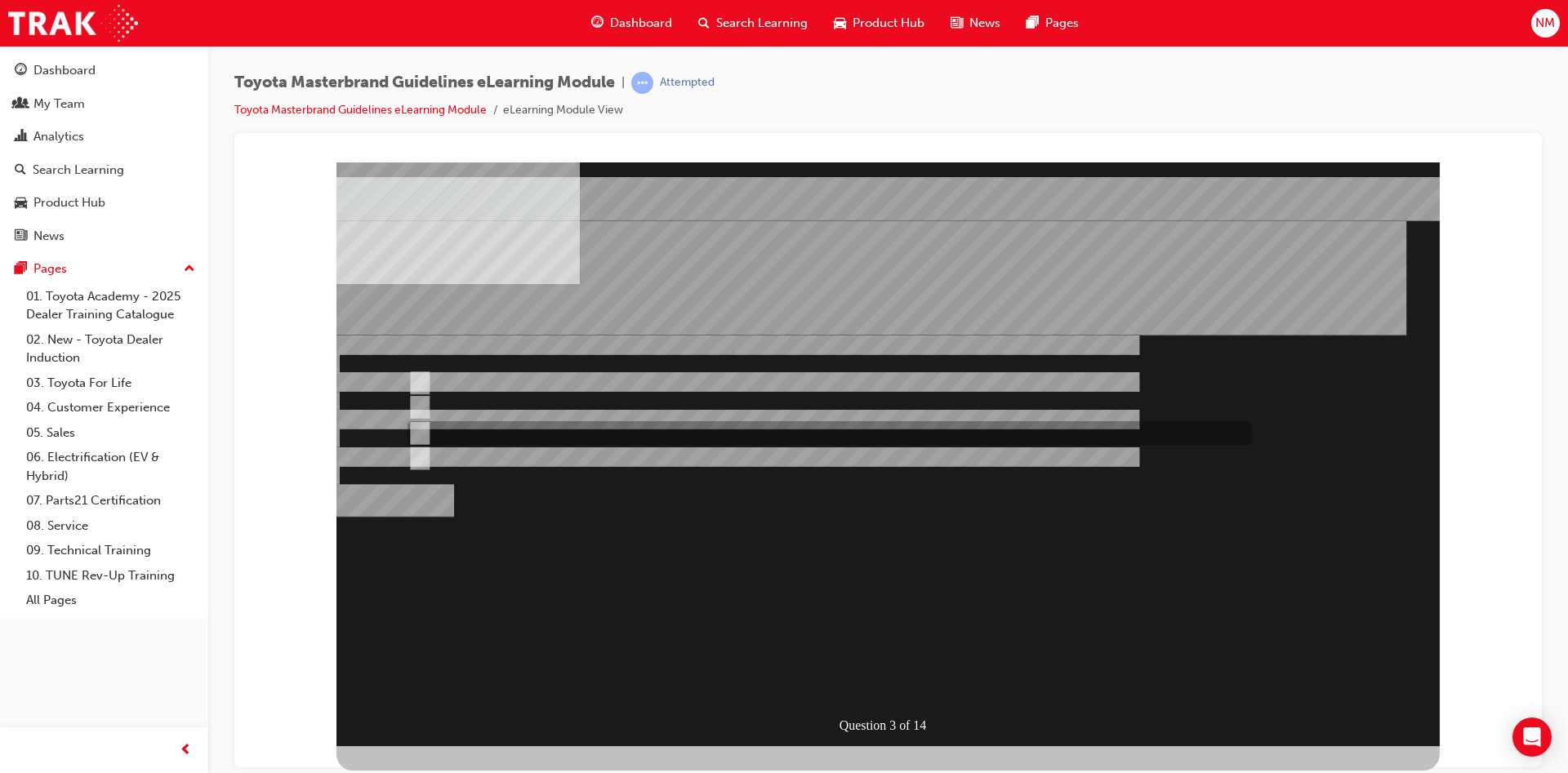
radio input "false"
radio input "true"
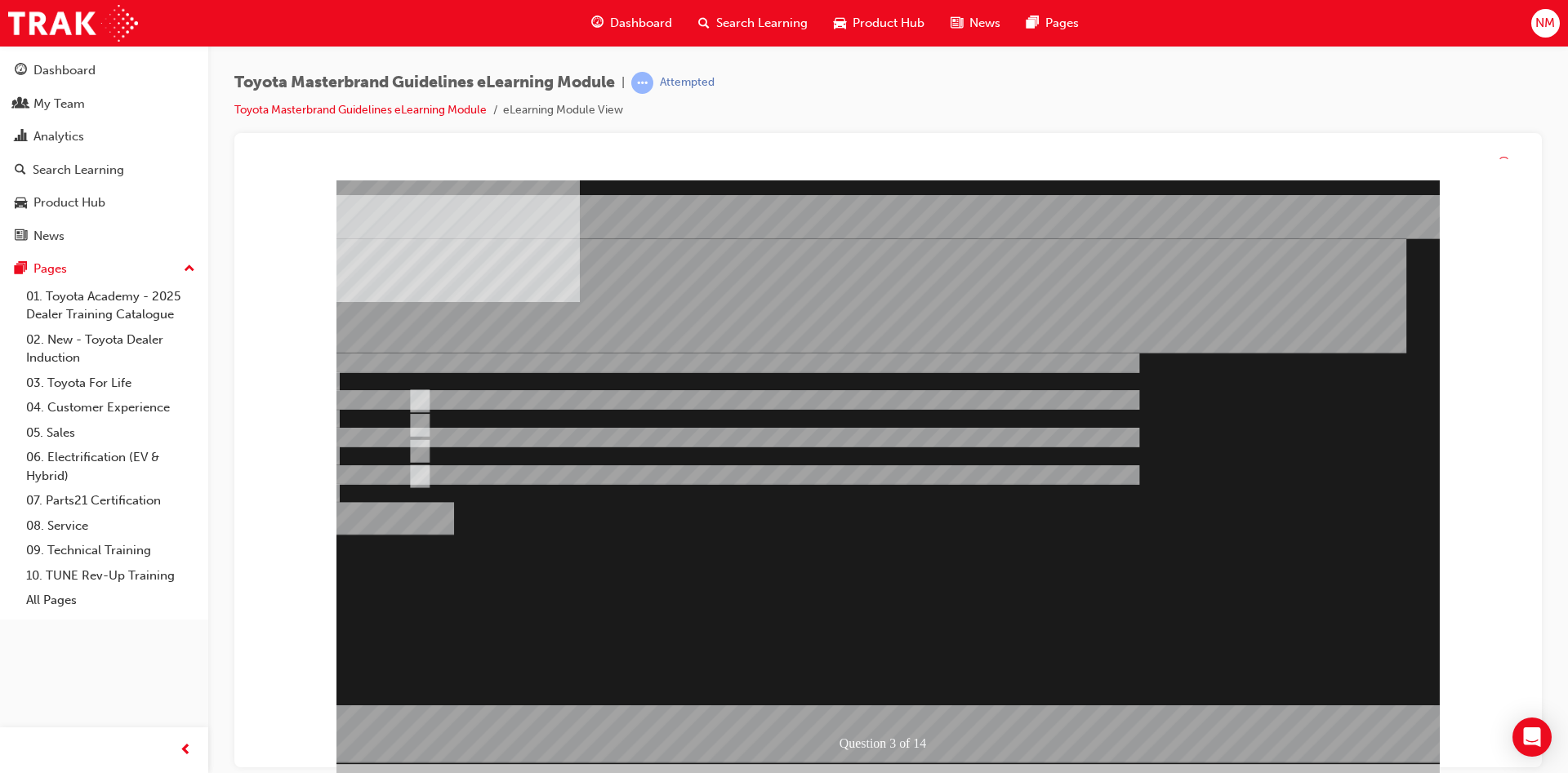
click at [974, 552] on div at bounding box center [888, 472] width 1103 height 584
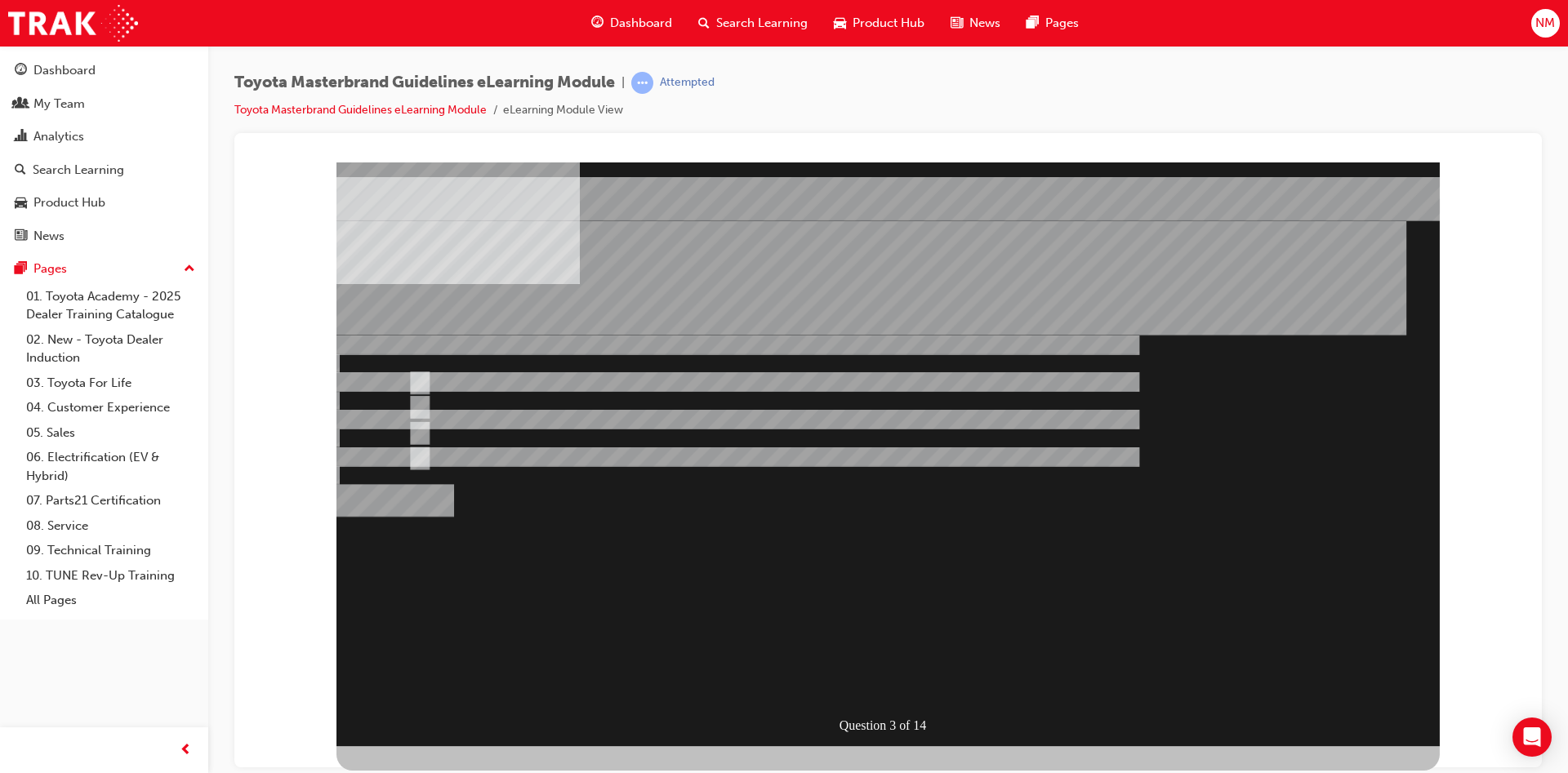
click at [985, 560] on div "Question 3 of 14" at bounding box center [888, 453] width 1103 height 584
click at [866, 564] on div "Question 3 of 14" at bounding box center [888, 453] width 1103 height 584
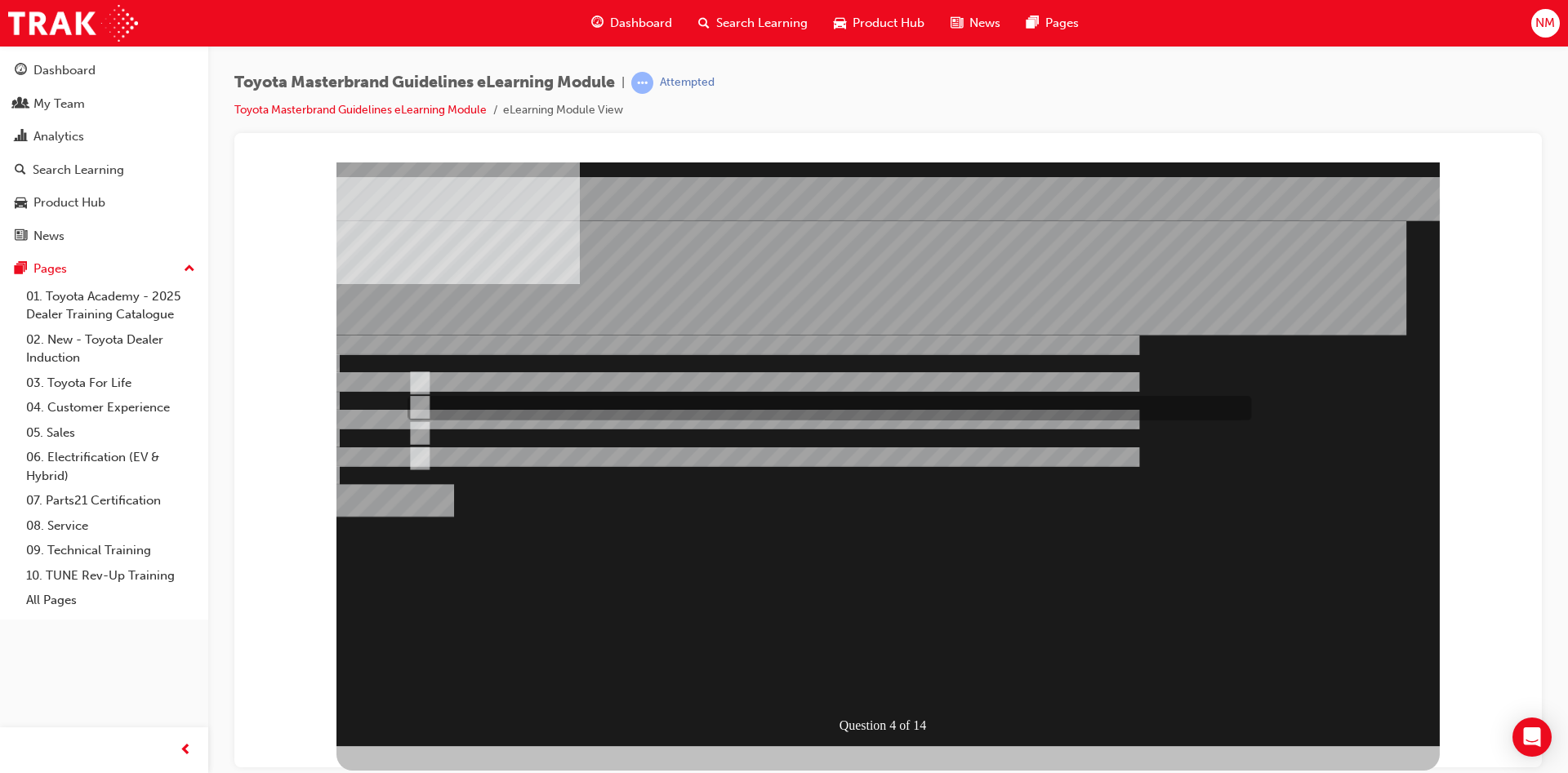
radio input "true"
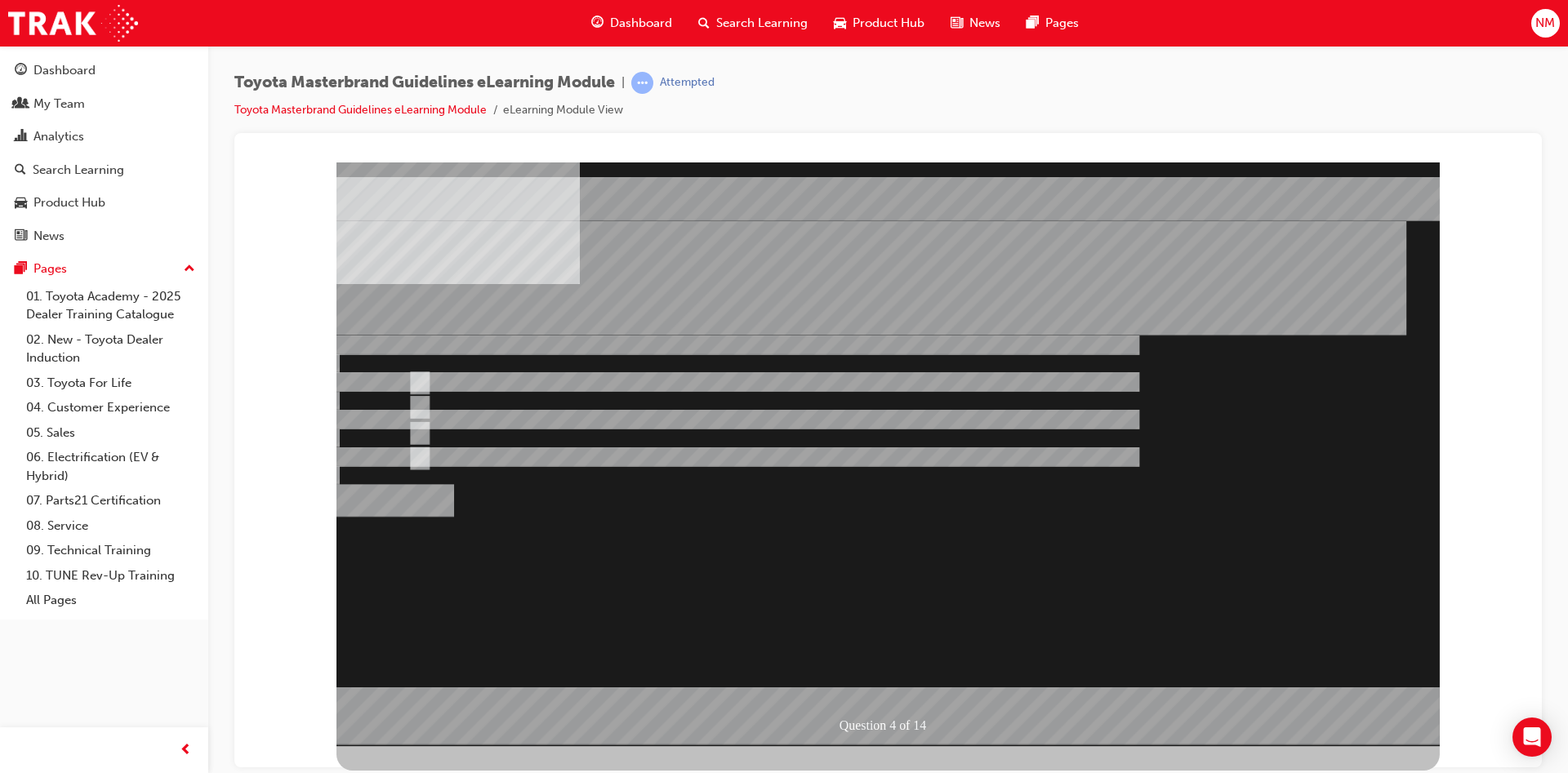
click at [958, 522] on div at bounding box center [888, 453] width 1103 height 584
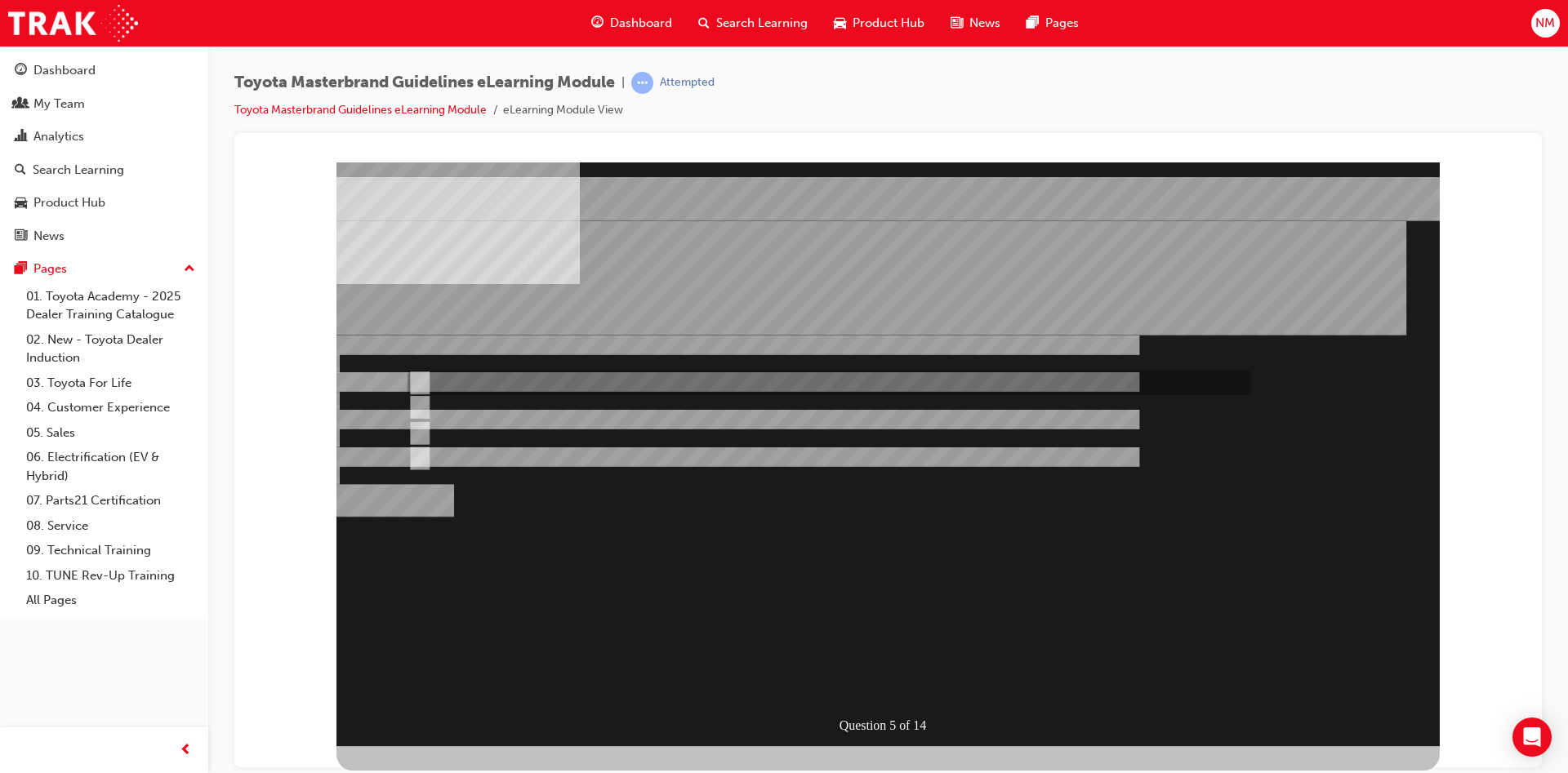
radio input "true"
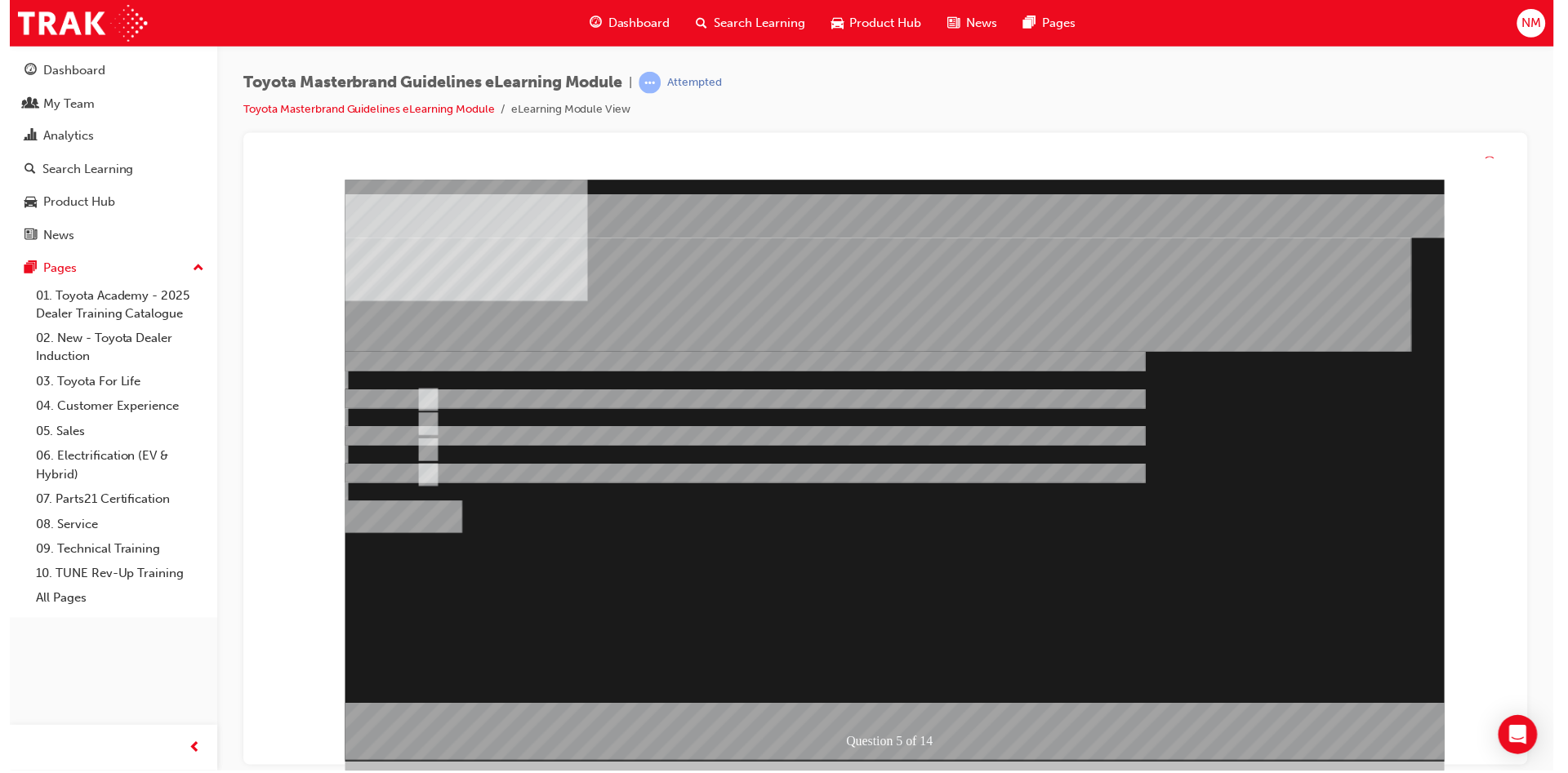
click at [1129, 522] on div at bounding box center [896, 471] width 1103 height 584
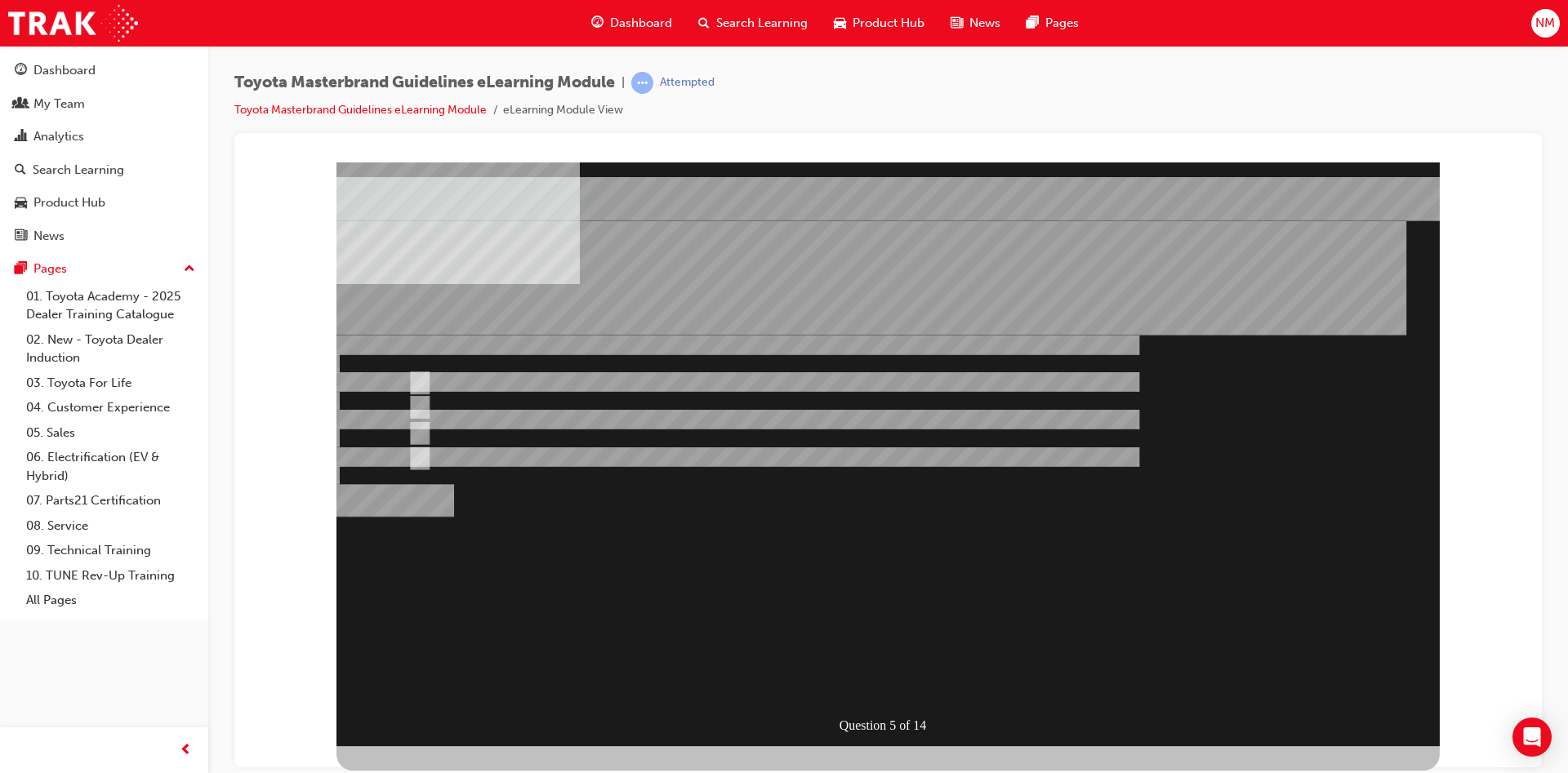
click at [1028, 544] on div "Question 5 of 14" at bounding box center [888, 453] width 1103 height 584
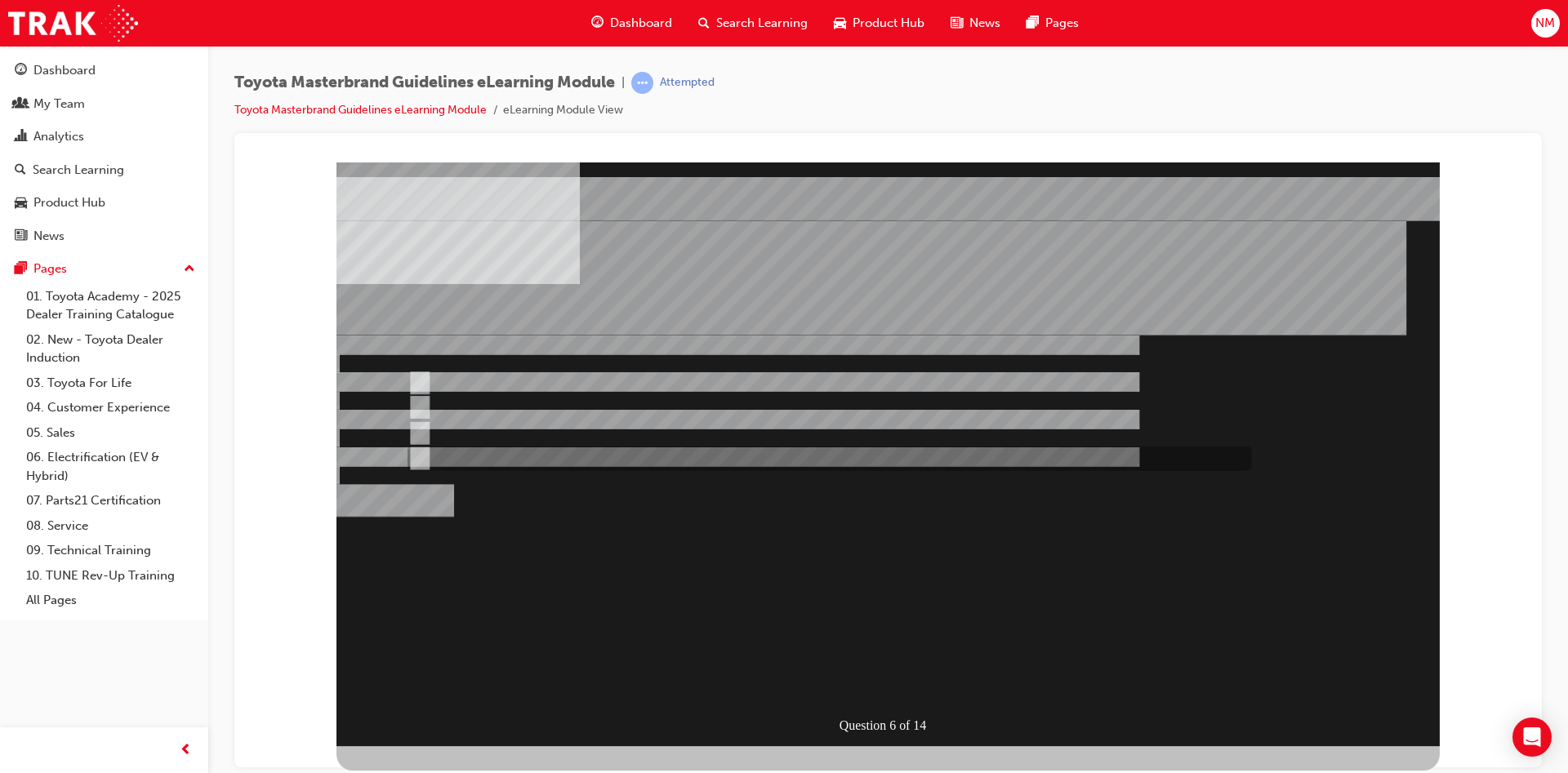
radio input "true"
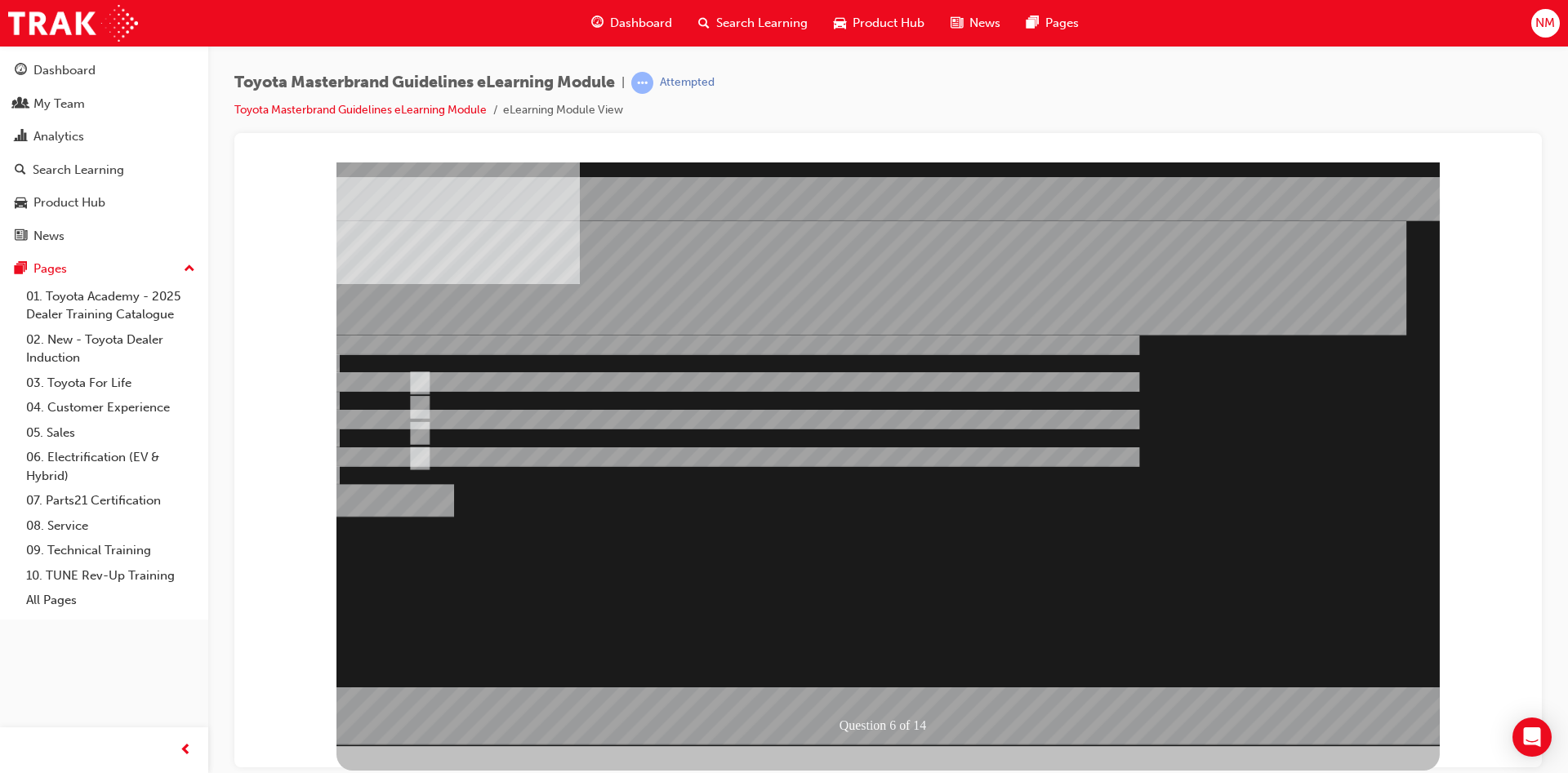
click at [1159, 484] on div at bounding box center [888, 453] width 1103 height 584
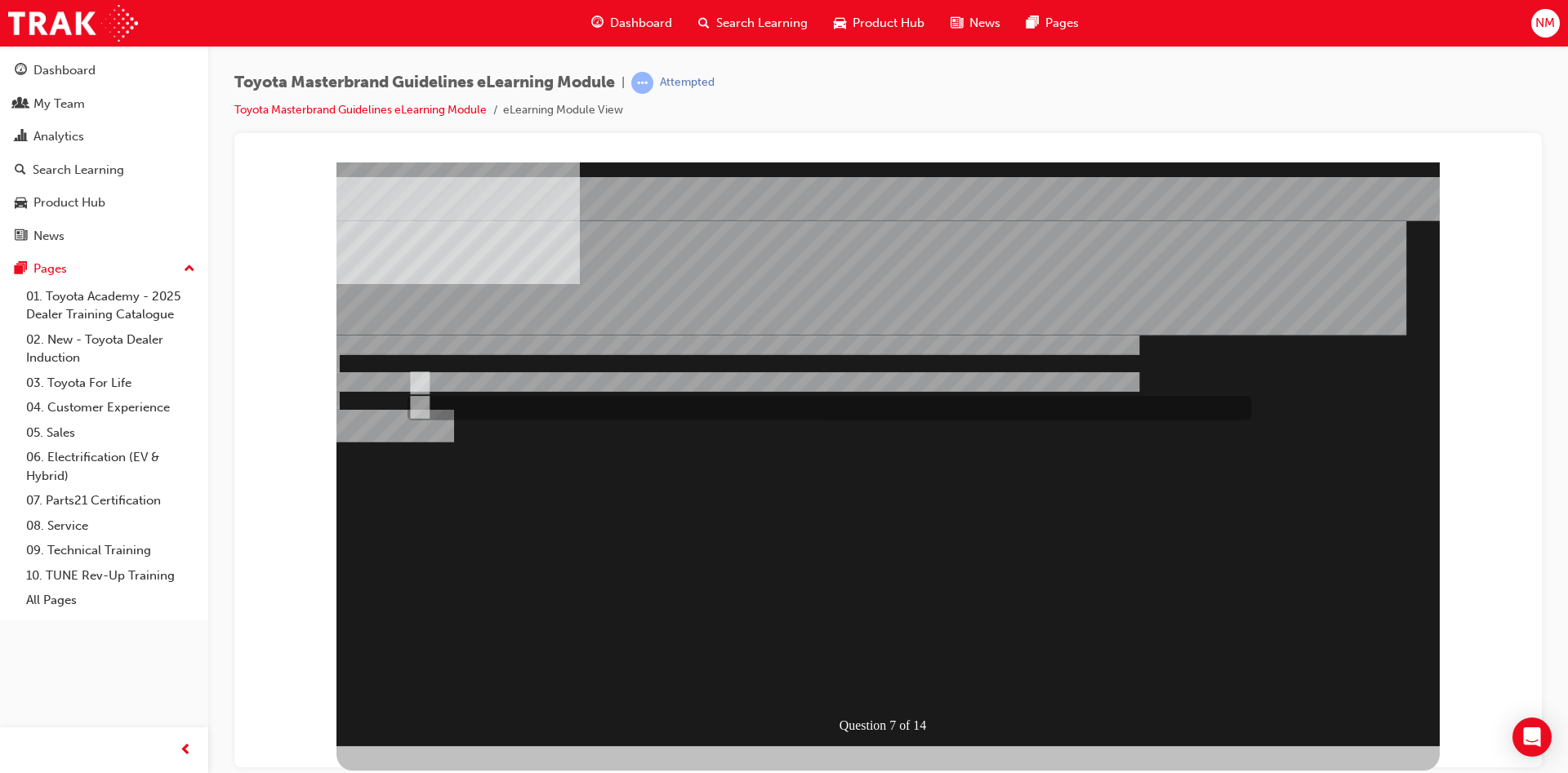
radio input "true"
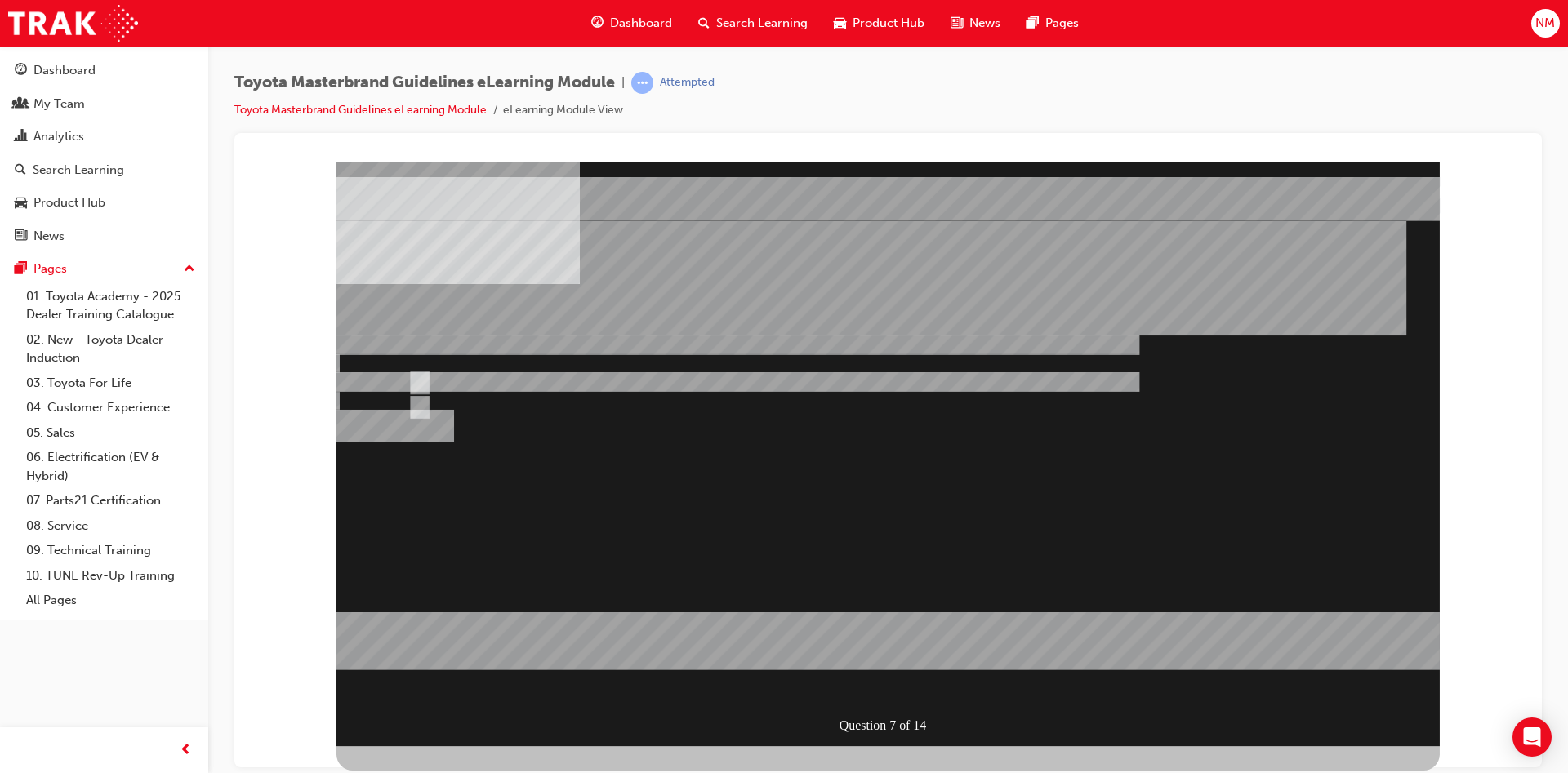
click at [1015, 555] on div at bounding box center [888, 453] width 1103 height 584
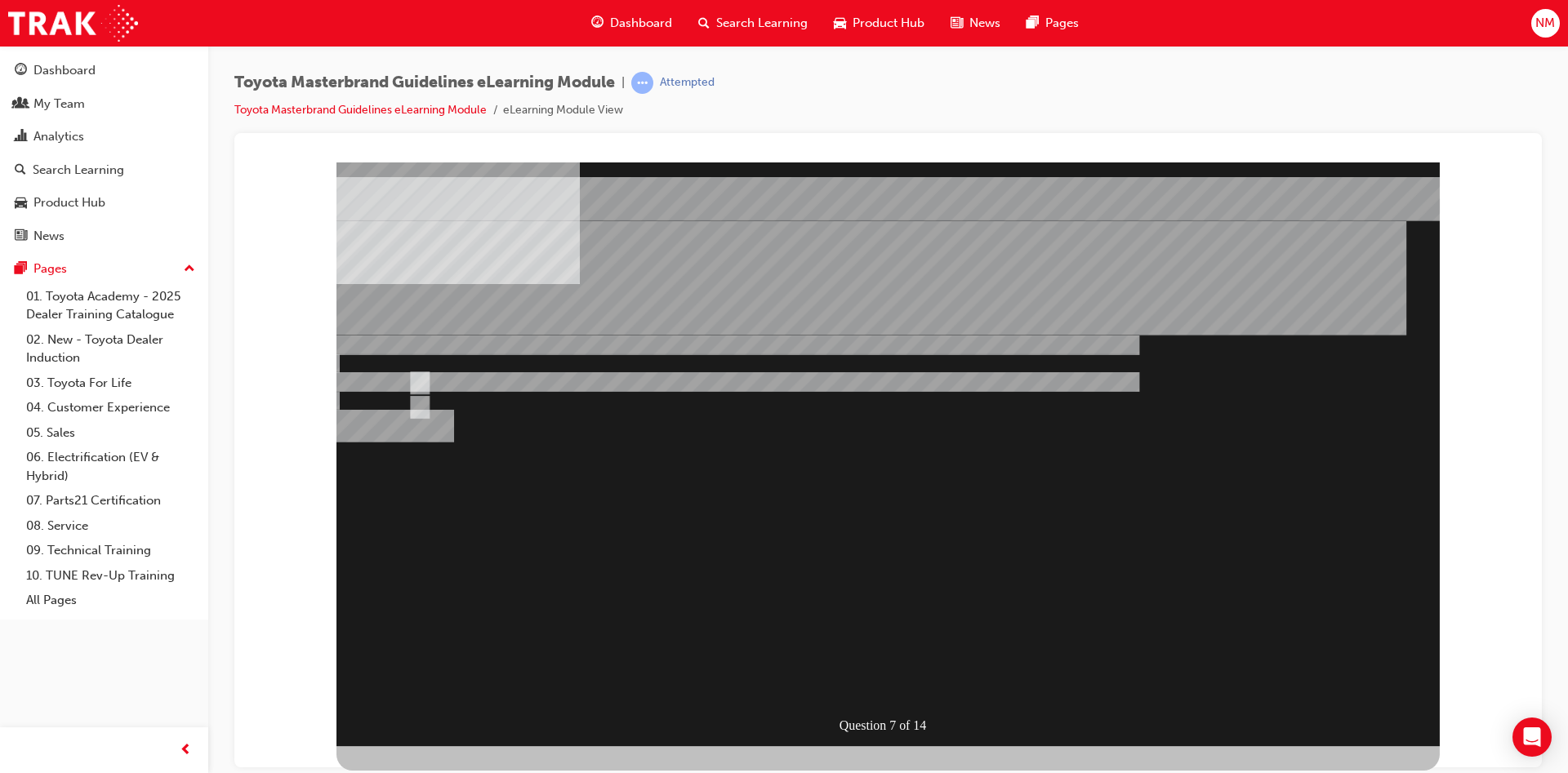
click at [877, 558] on div "" at bounding box center [888, 524] width 1103 height 68
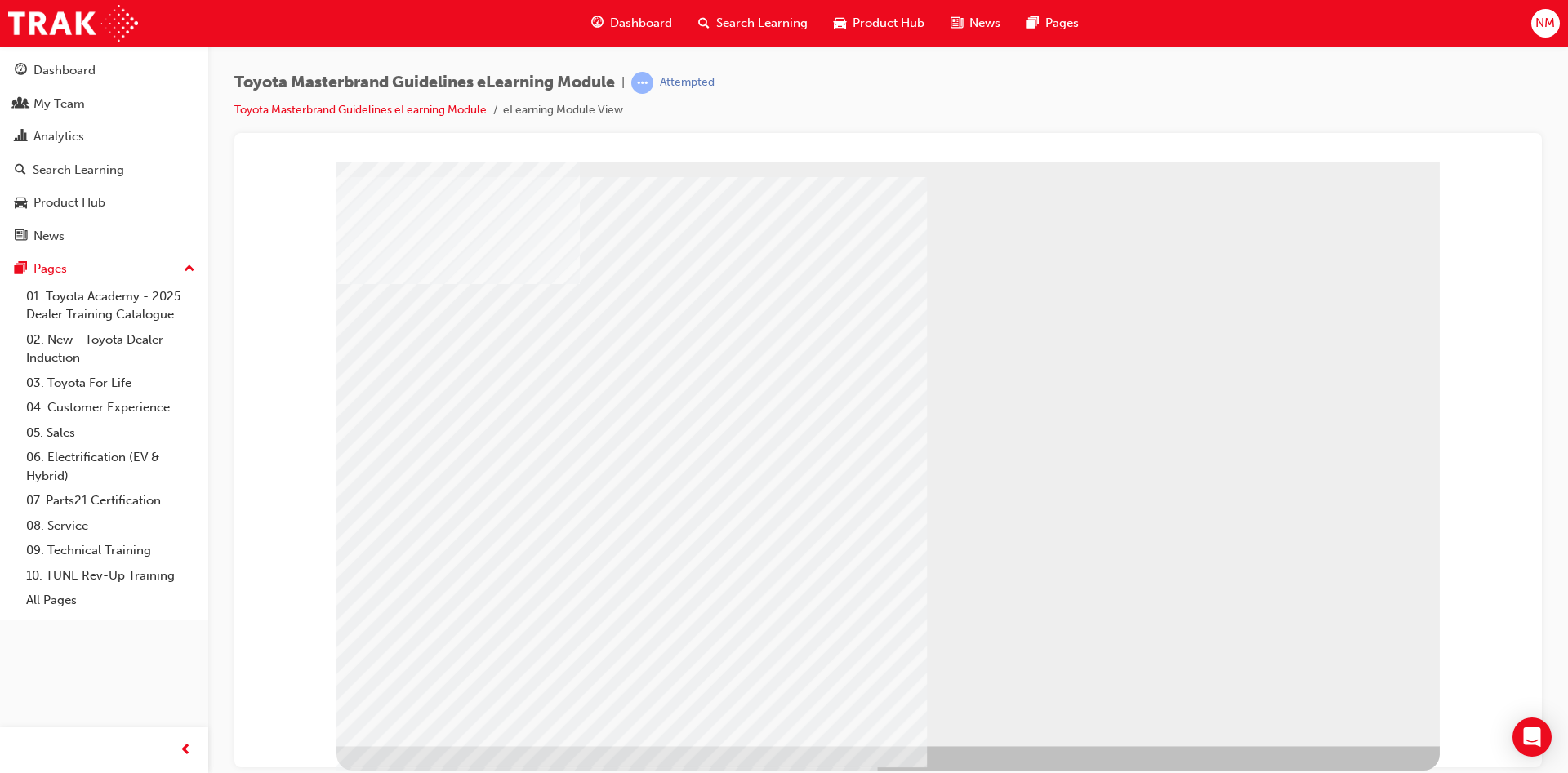
drag, startPoint x: 473, startPoint y: 451, endPoint x: 511, endPoint y: 520, distance: 78.8
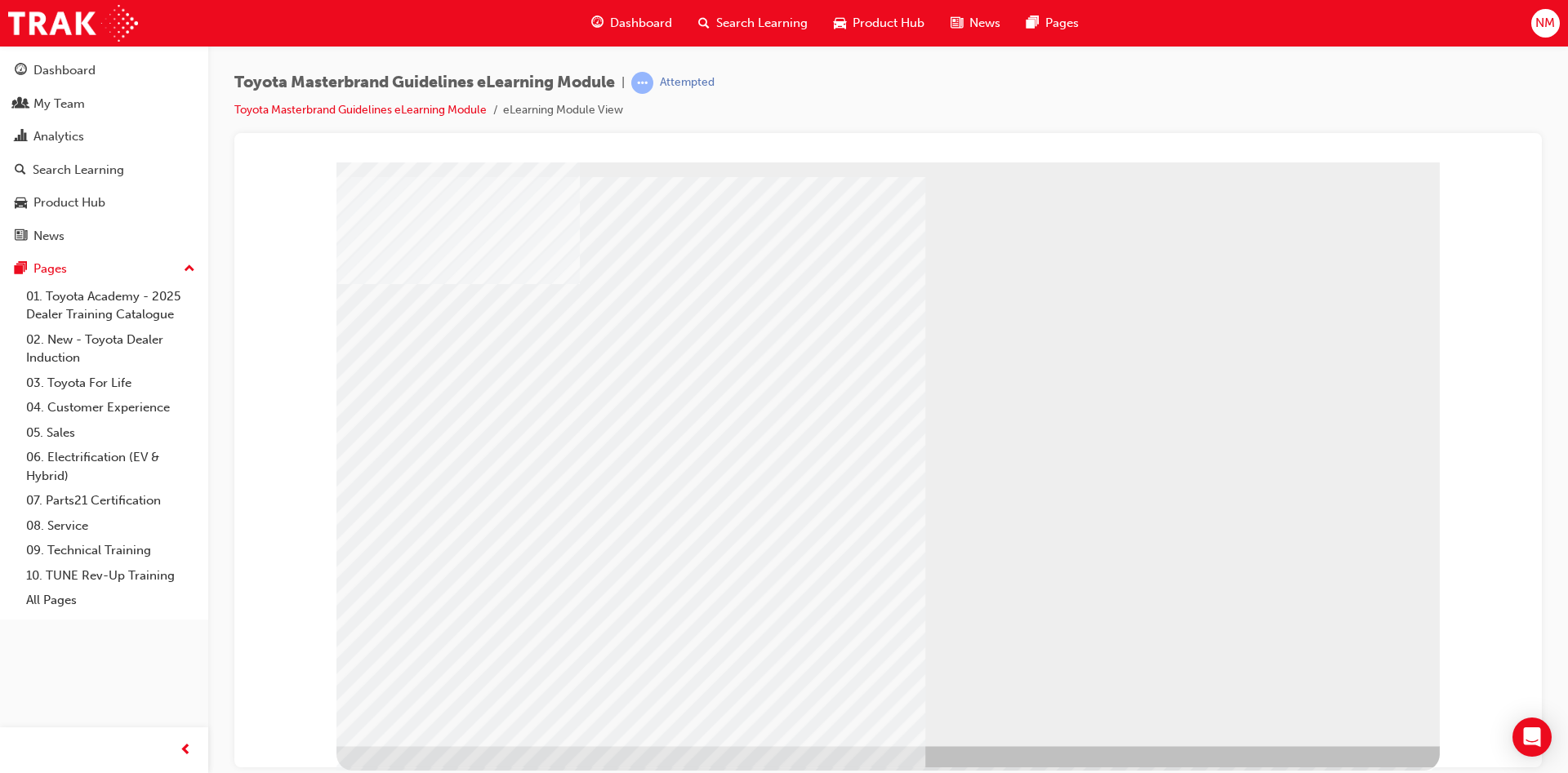
drag, startPoint x: 537, startPoint y: 547, endPoint x: 547, endPoint y: 568, distance: 23.3
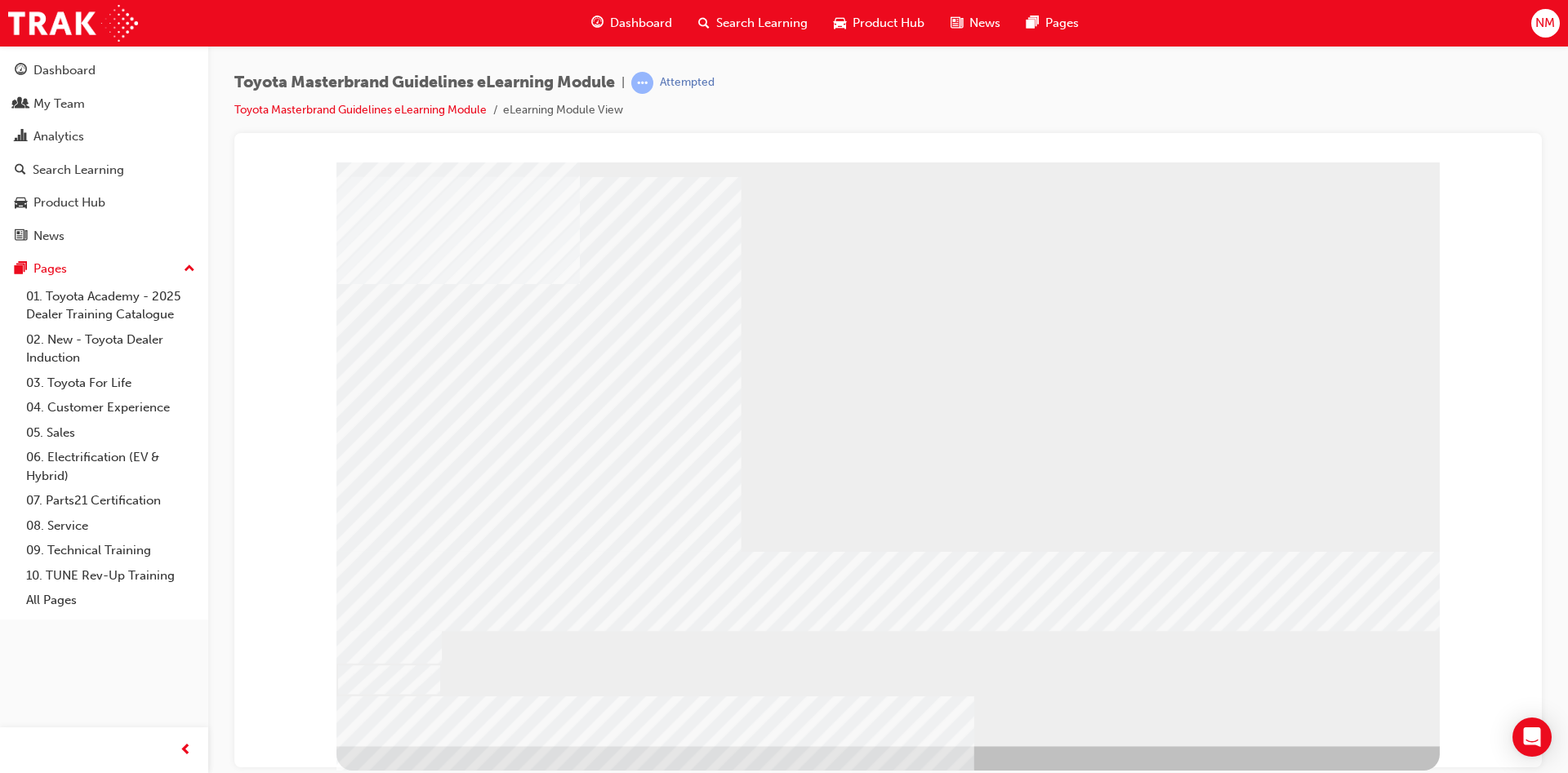
drag, startPoint x: 567, startPoint y: 481, endPoint x: 581, endPoint y: 526, distance: 47.1
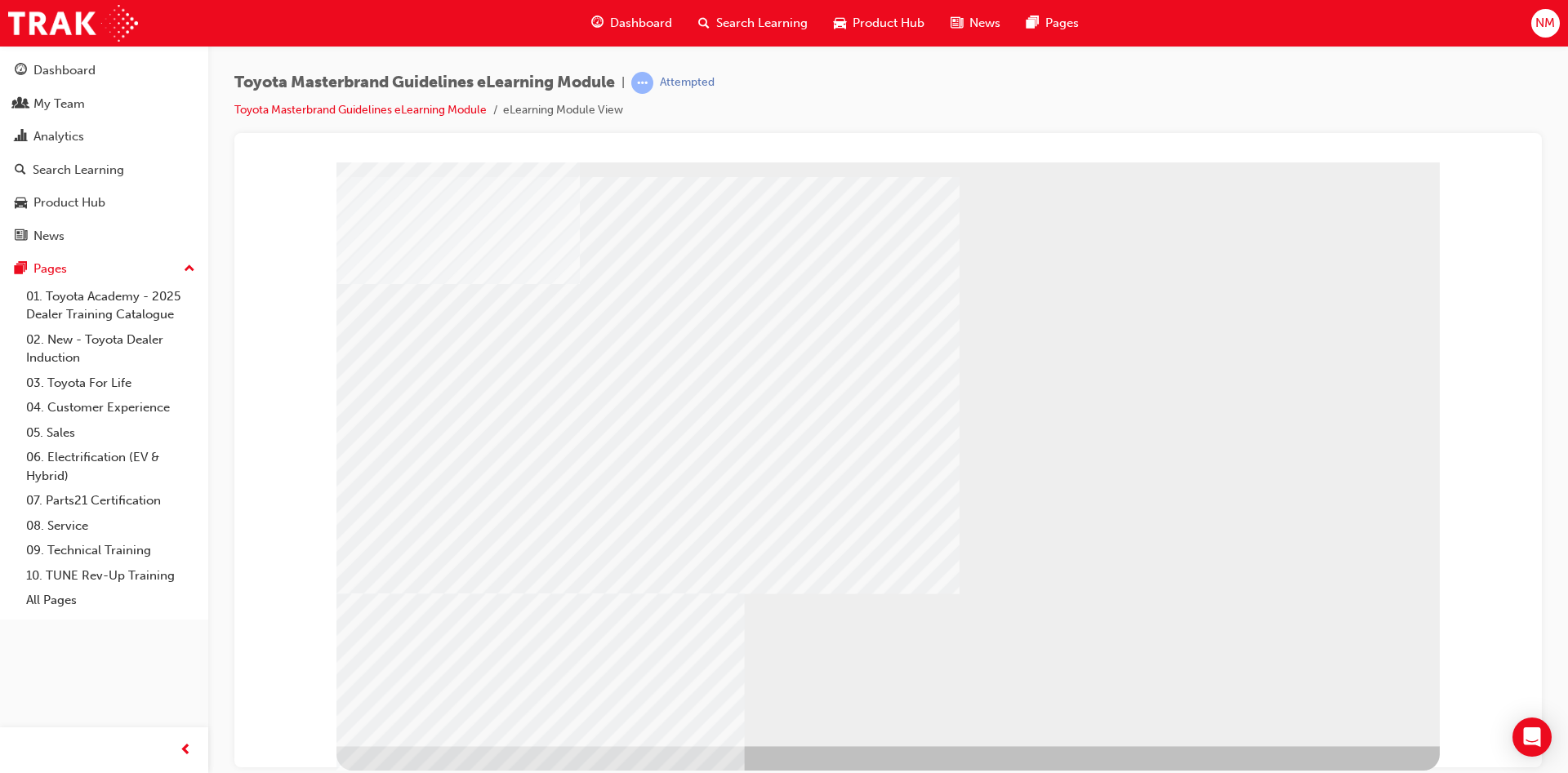
drag, startPoint x: 1135, startPoint y: 680, endPoint x: 1289, endPoint y: 682, distance: 154.0
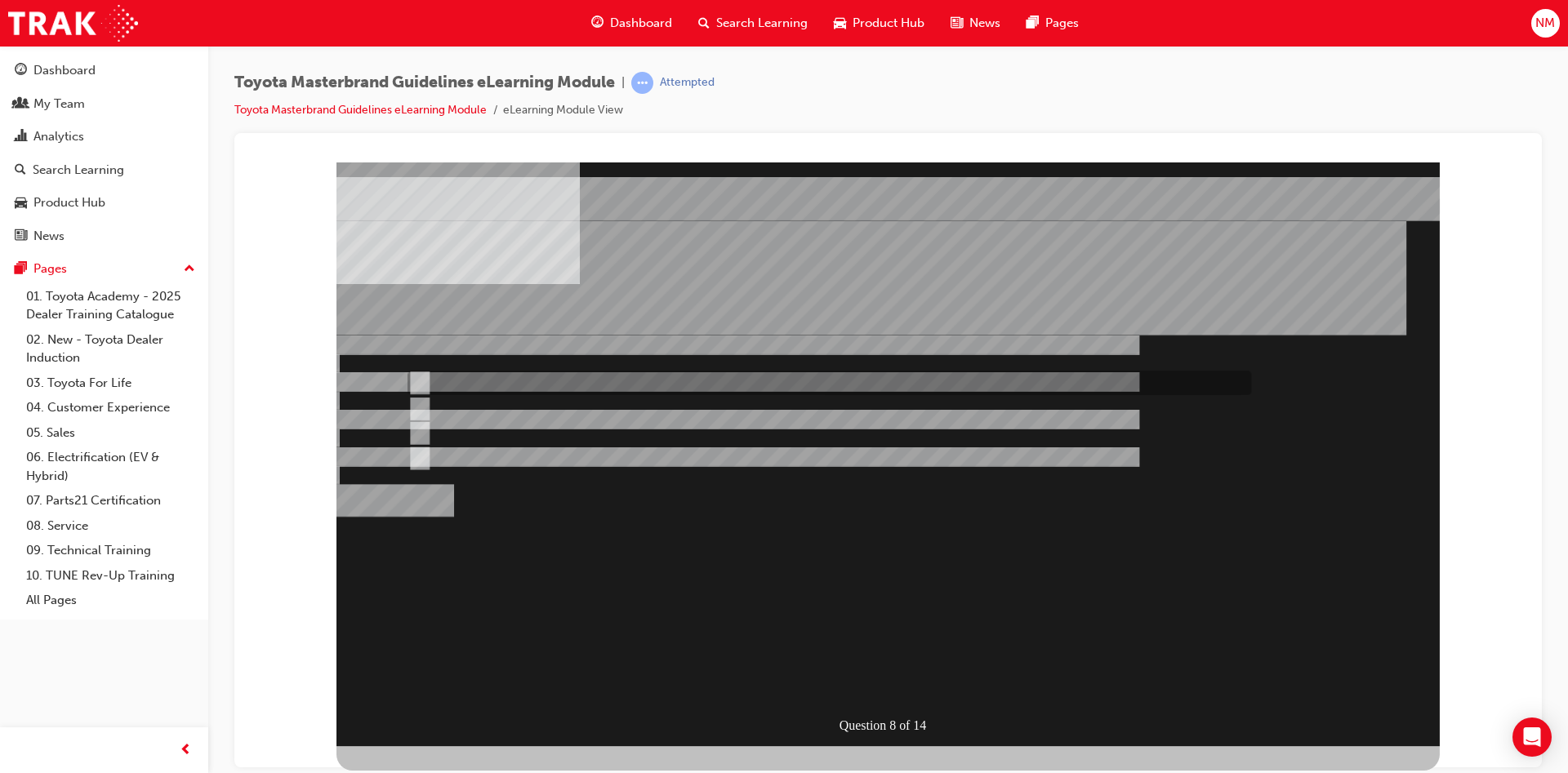
radio input "true"
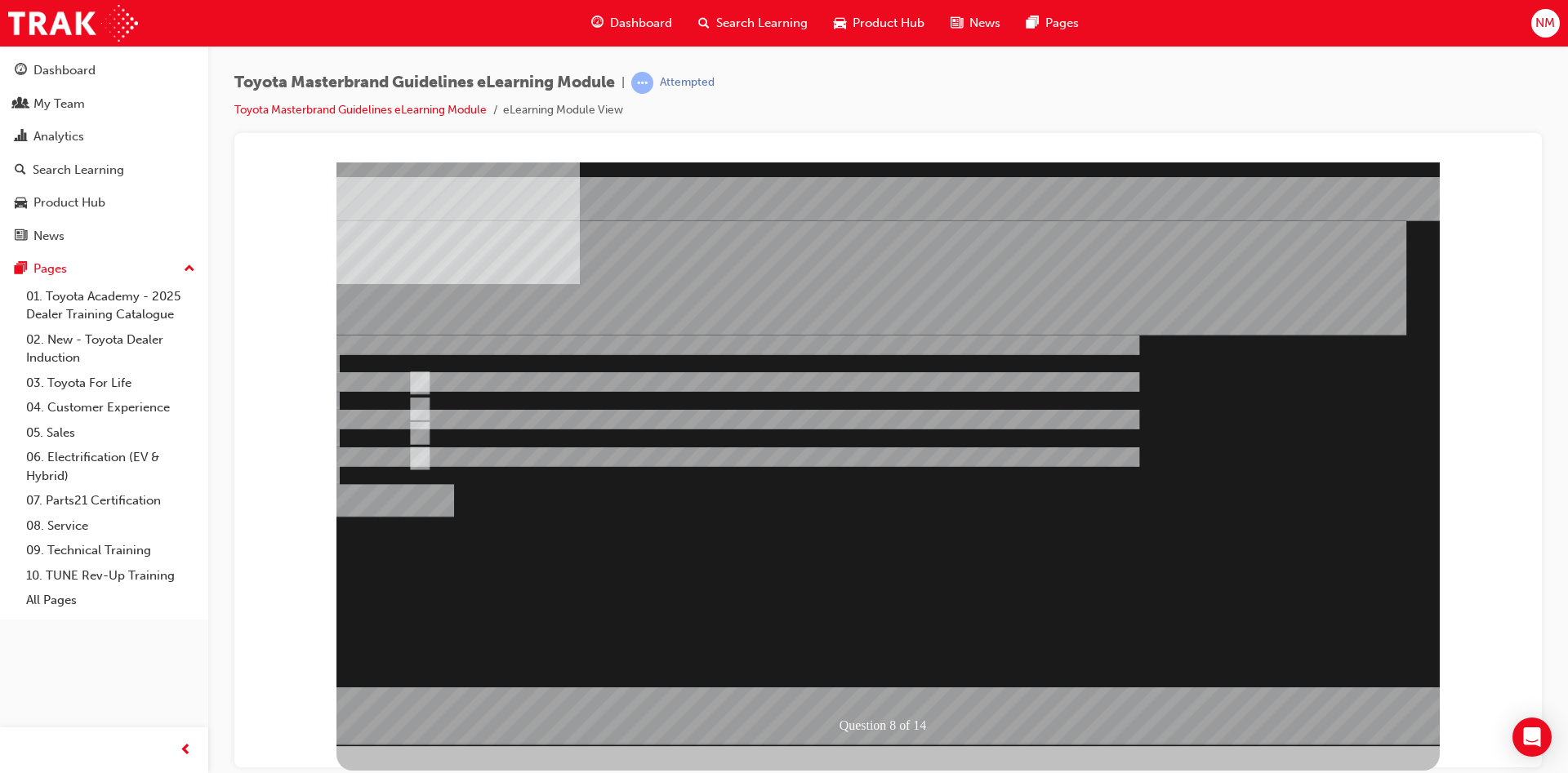
click at [907, 679] on div at bounding box center [888, 453] width 1103 height 584
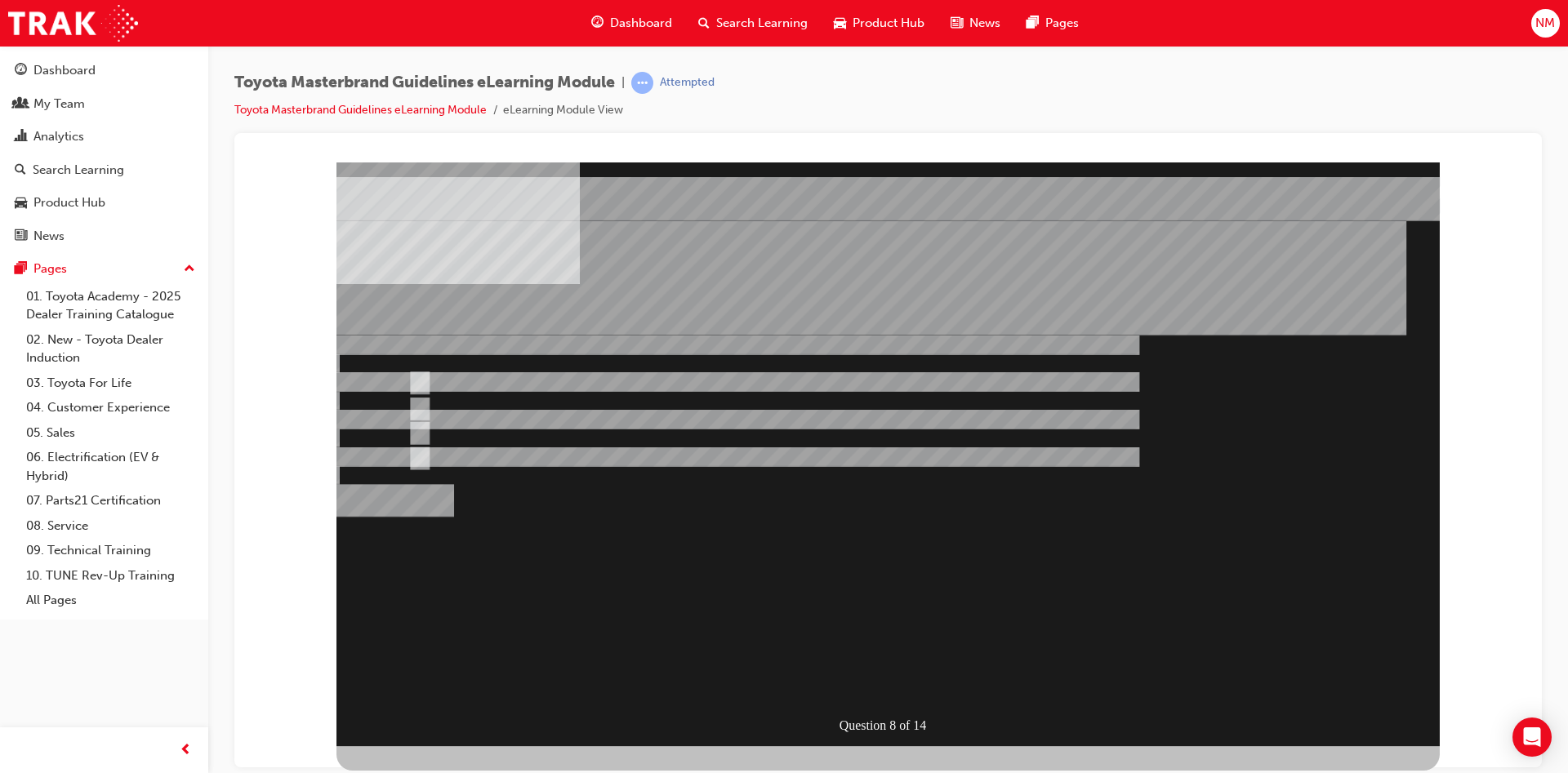
click at [1058, 633] on div "" at bounding box center [888, 659] width 1103 height 54
click at [1038, 577] on div "Question 8 of 14" at bounding box center [888, 453] width 1103 height 584
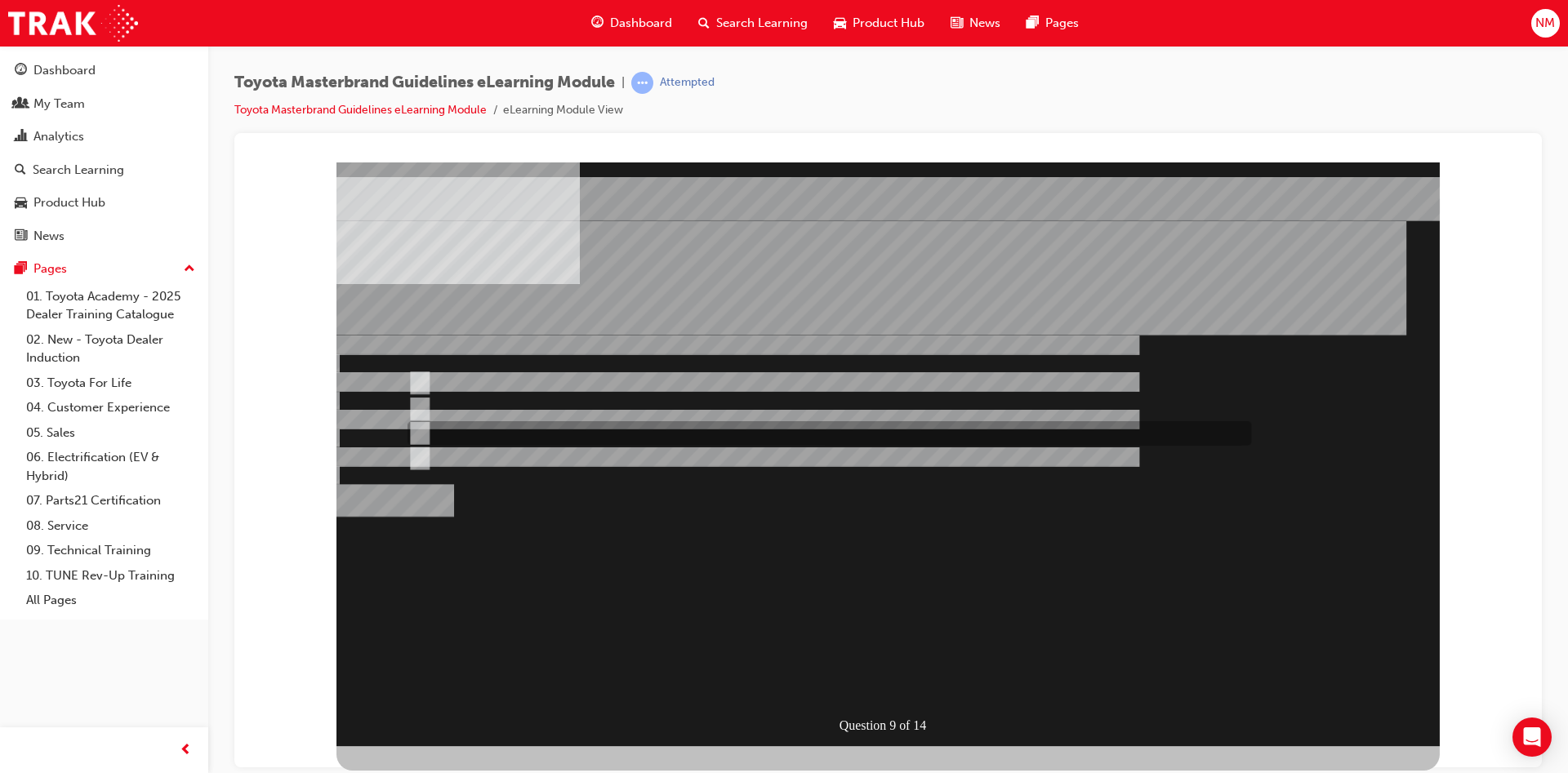
radio input "false"
radio input "true"
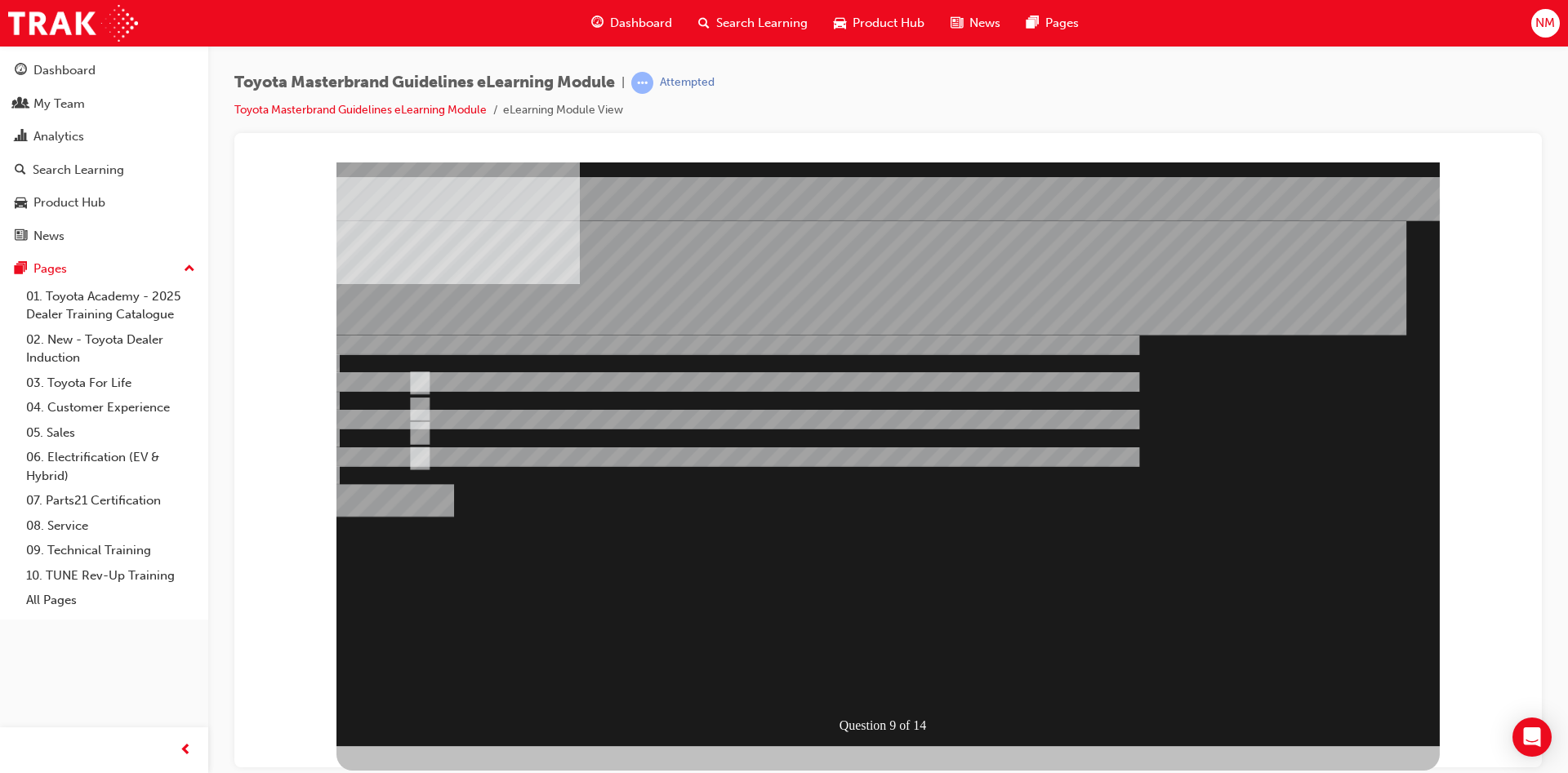
click at [907, 703] on div "Question 9 of 14" at bounding box center [888, 453] width 1103 height 584
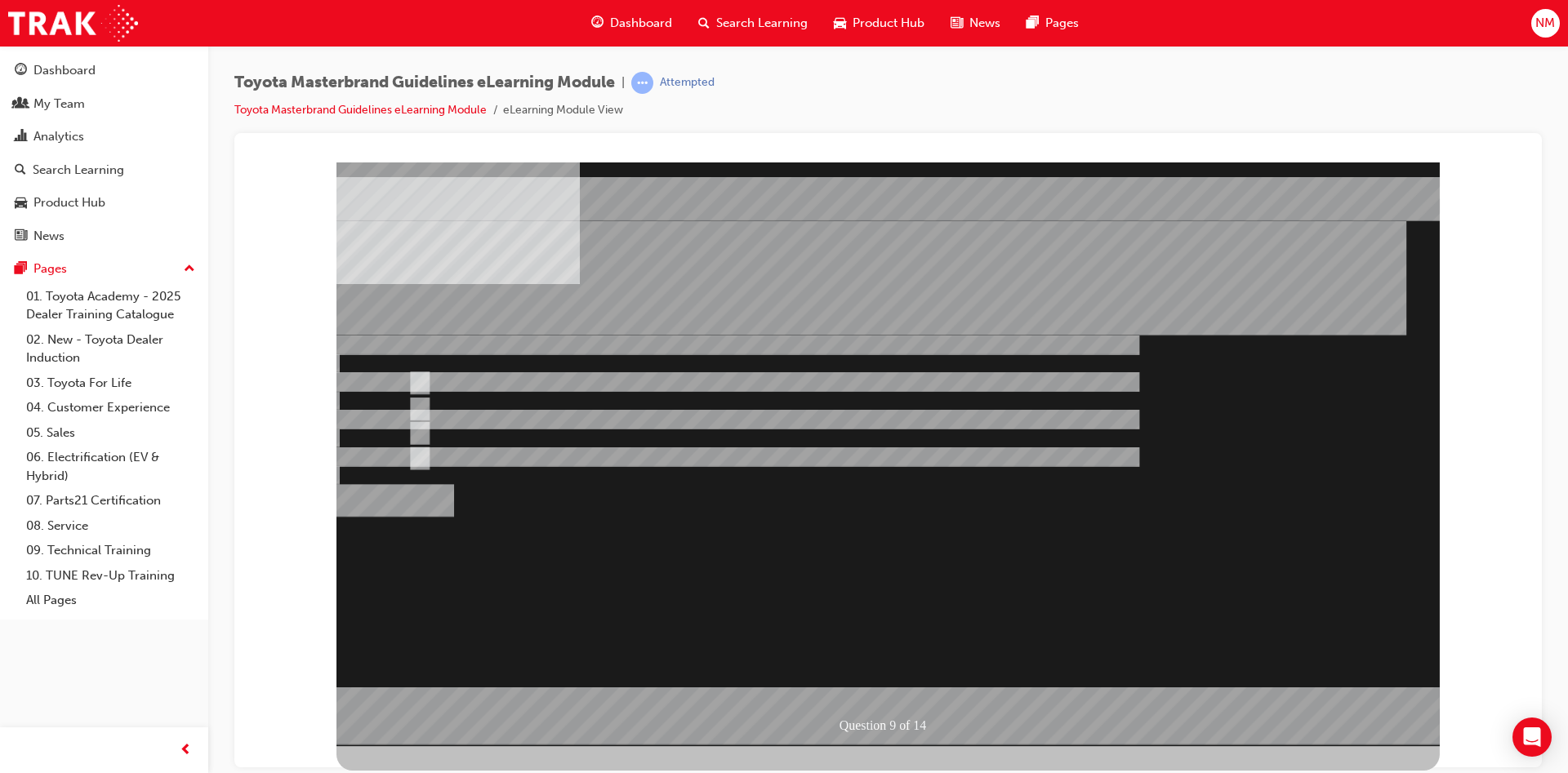
click at [1160, 544] on div at bounding box center [888, 453] width 1103 height 584
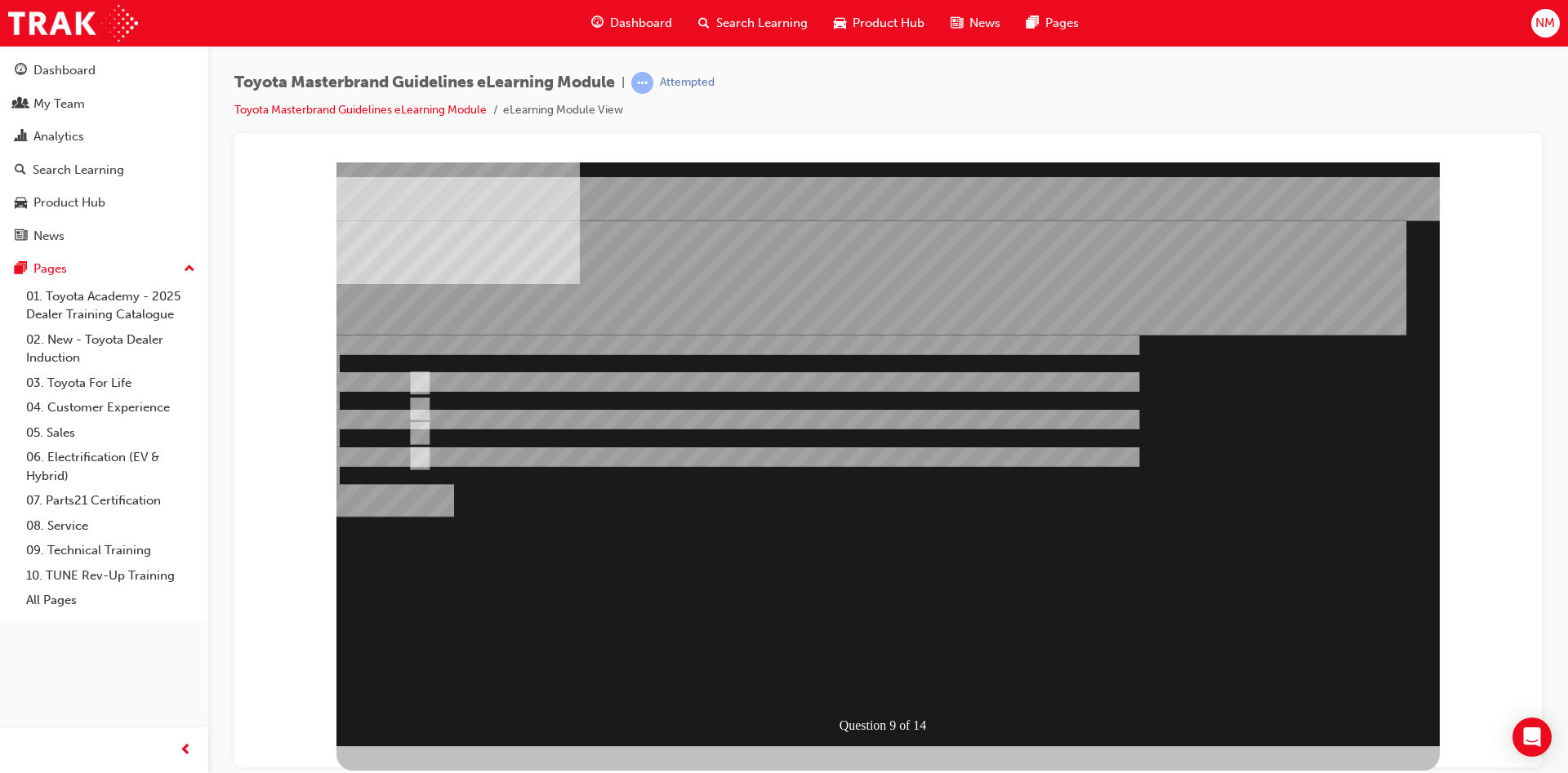
click at [1160, 526] on div "Question 9 of 14" at bounding box center [888, 453] width 1103 height 584
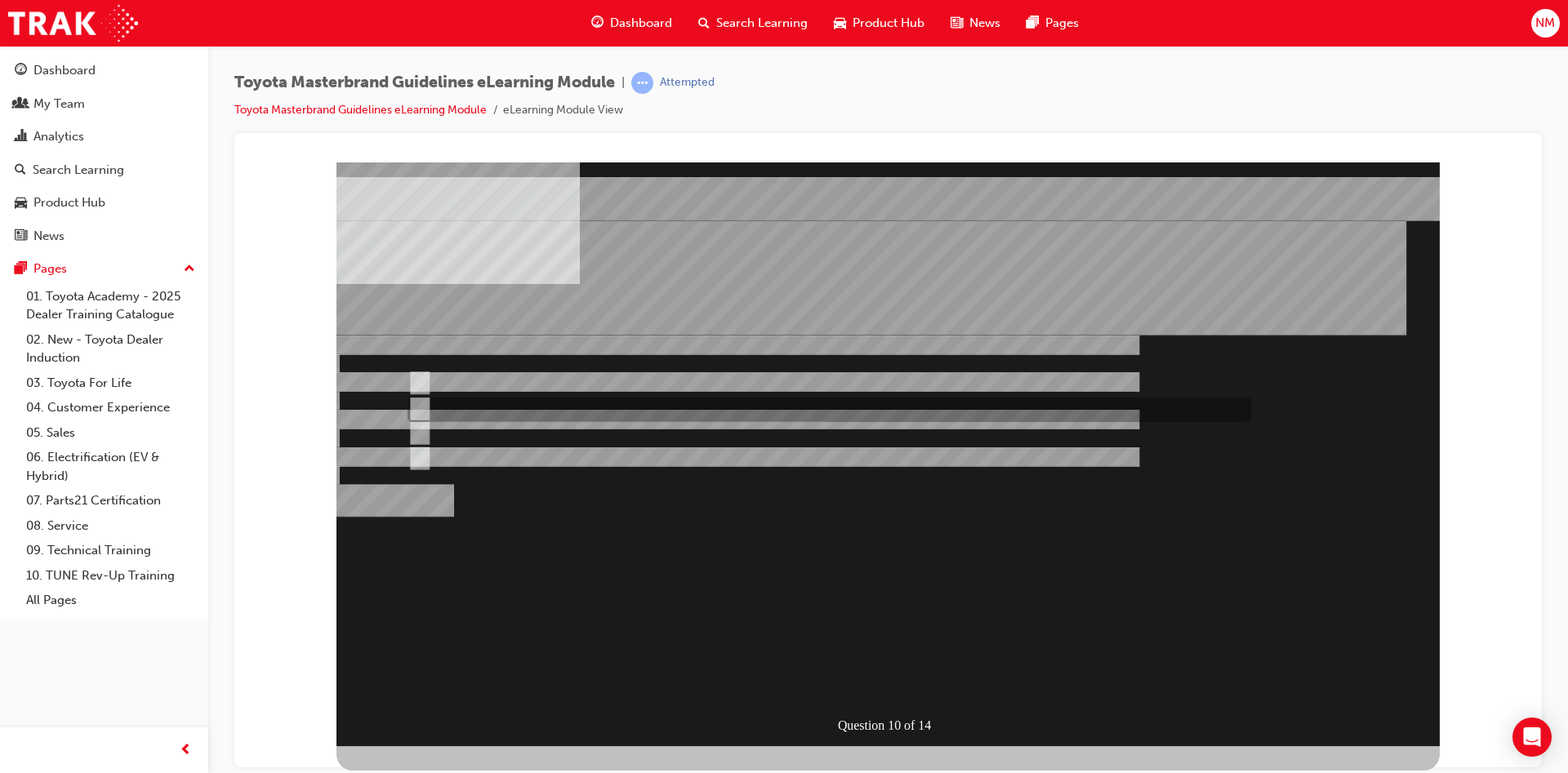
radio input "true"
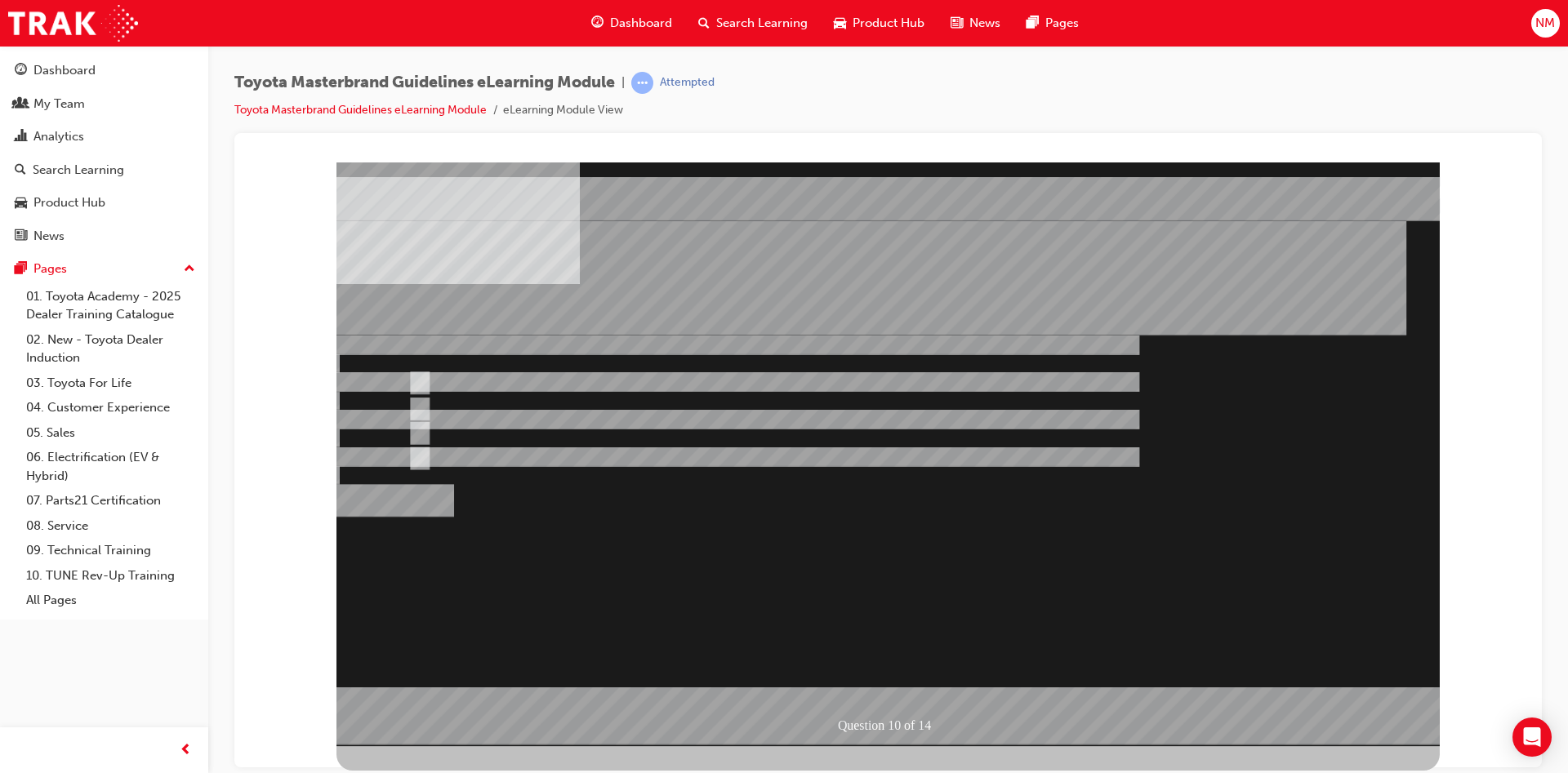
click at [981, 537] on div at bounding box center [888, 453] width 1103 height 584
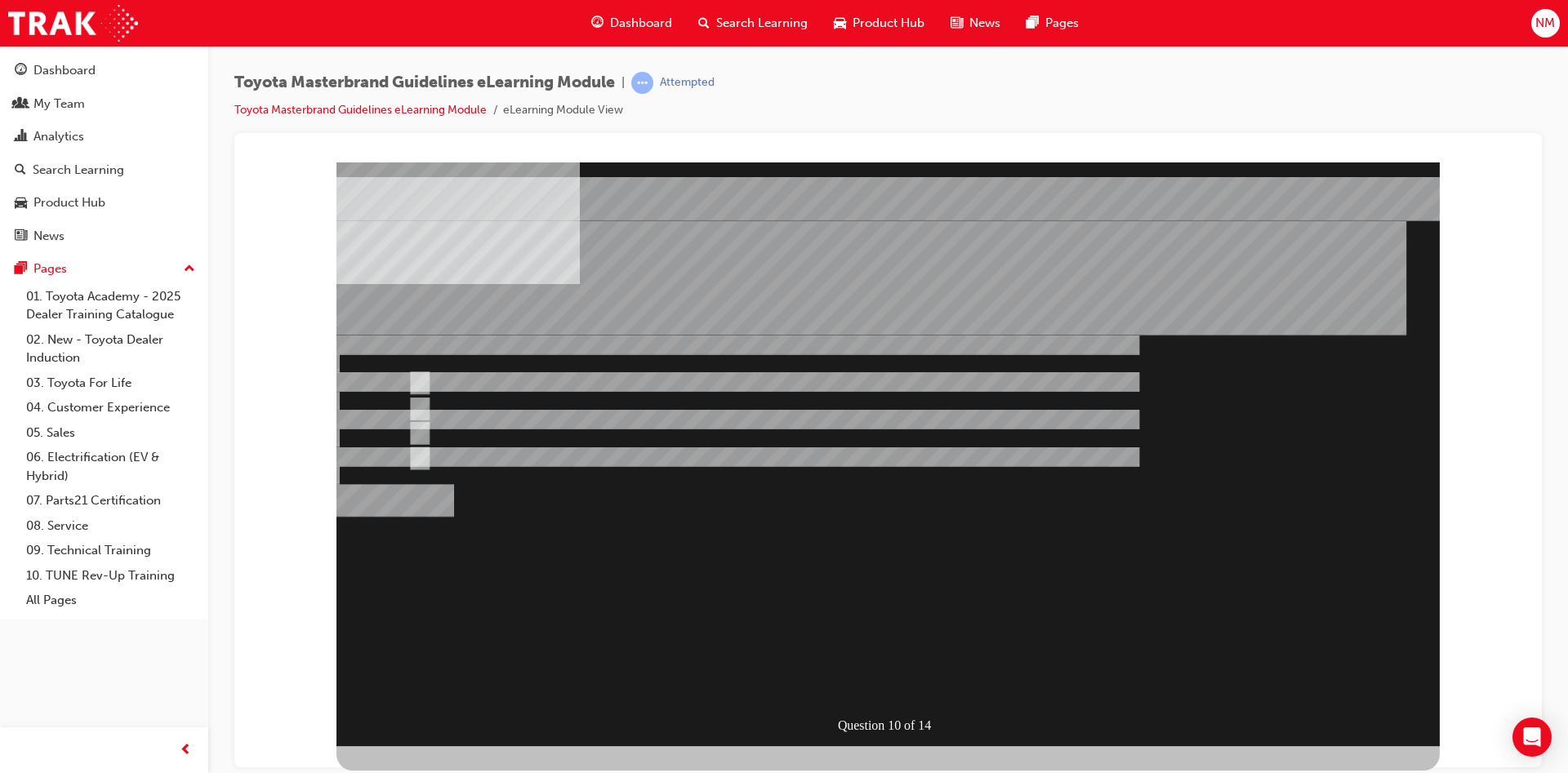
click at [1090, 583] on div "" at bounding box center [888, 599] width 1103 height 68
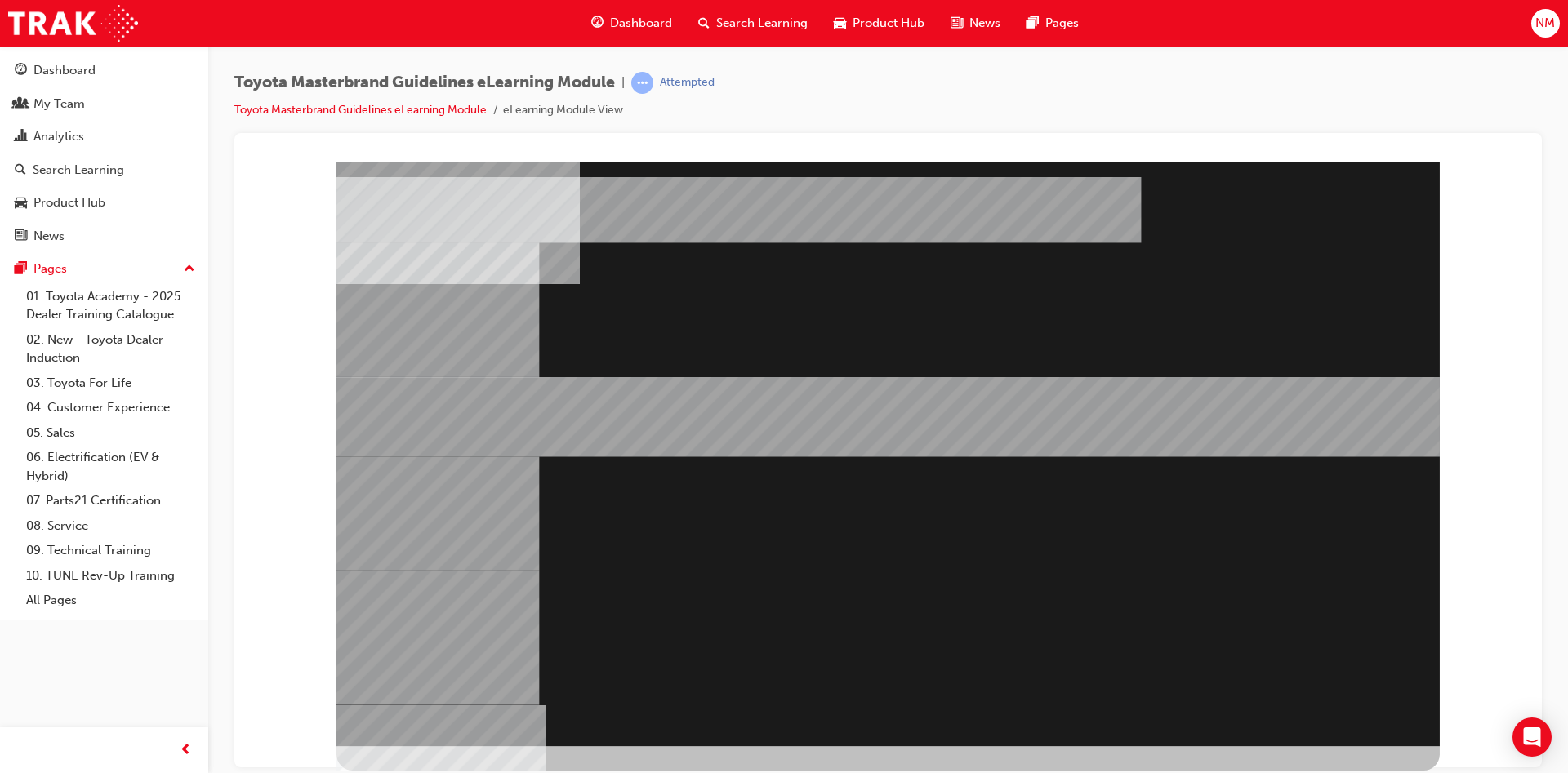
drag, startPoint x: 1274, startPoint y: 404, endPoint x: 1157, endPoint y: 426, distance: 119.1
click at [575, 549] on div at bounding box center [888, 453] width 1103 height 584
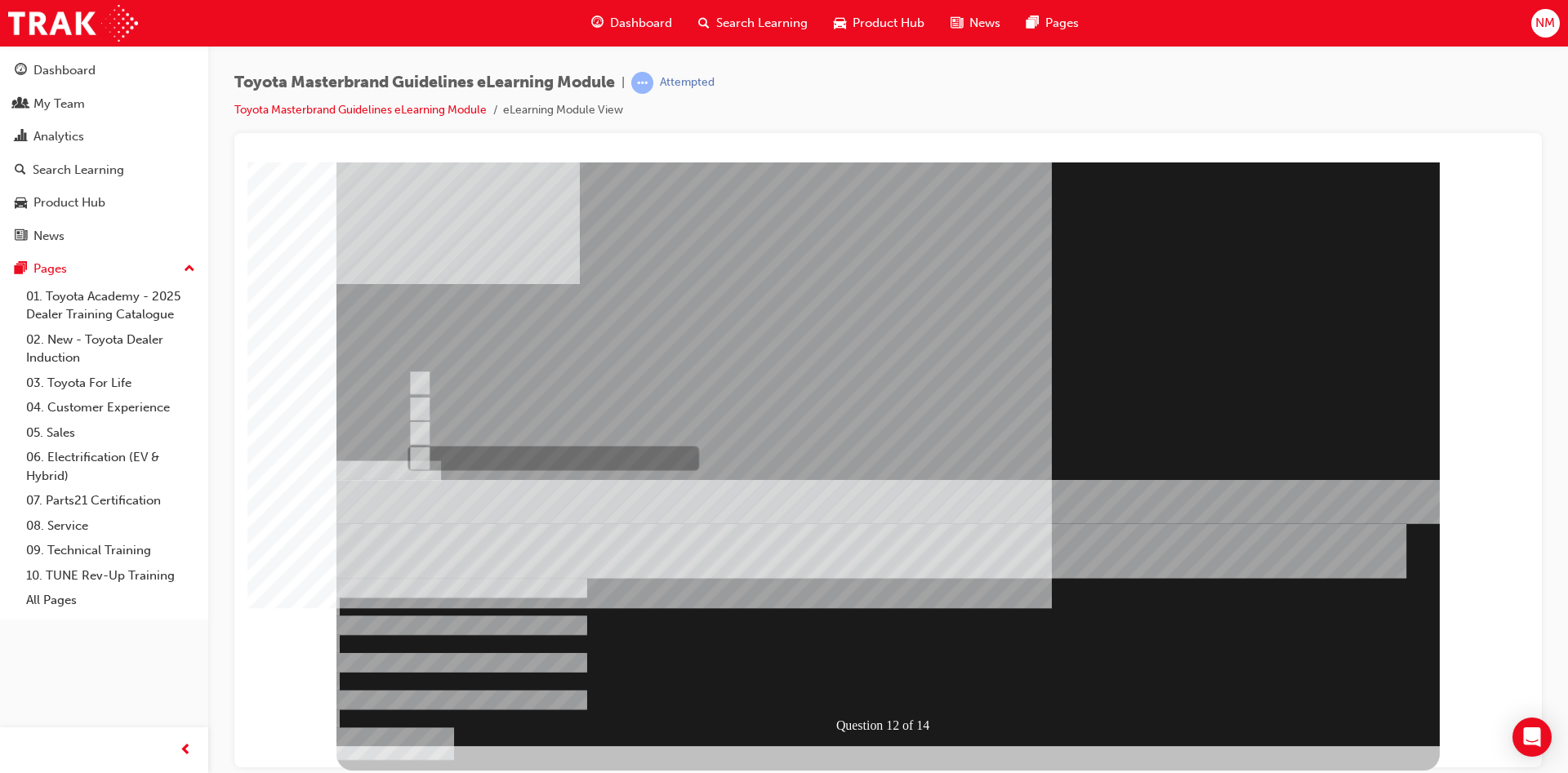
radio input "true"
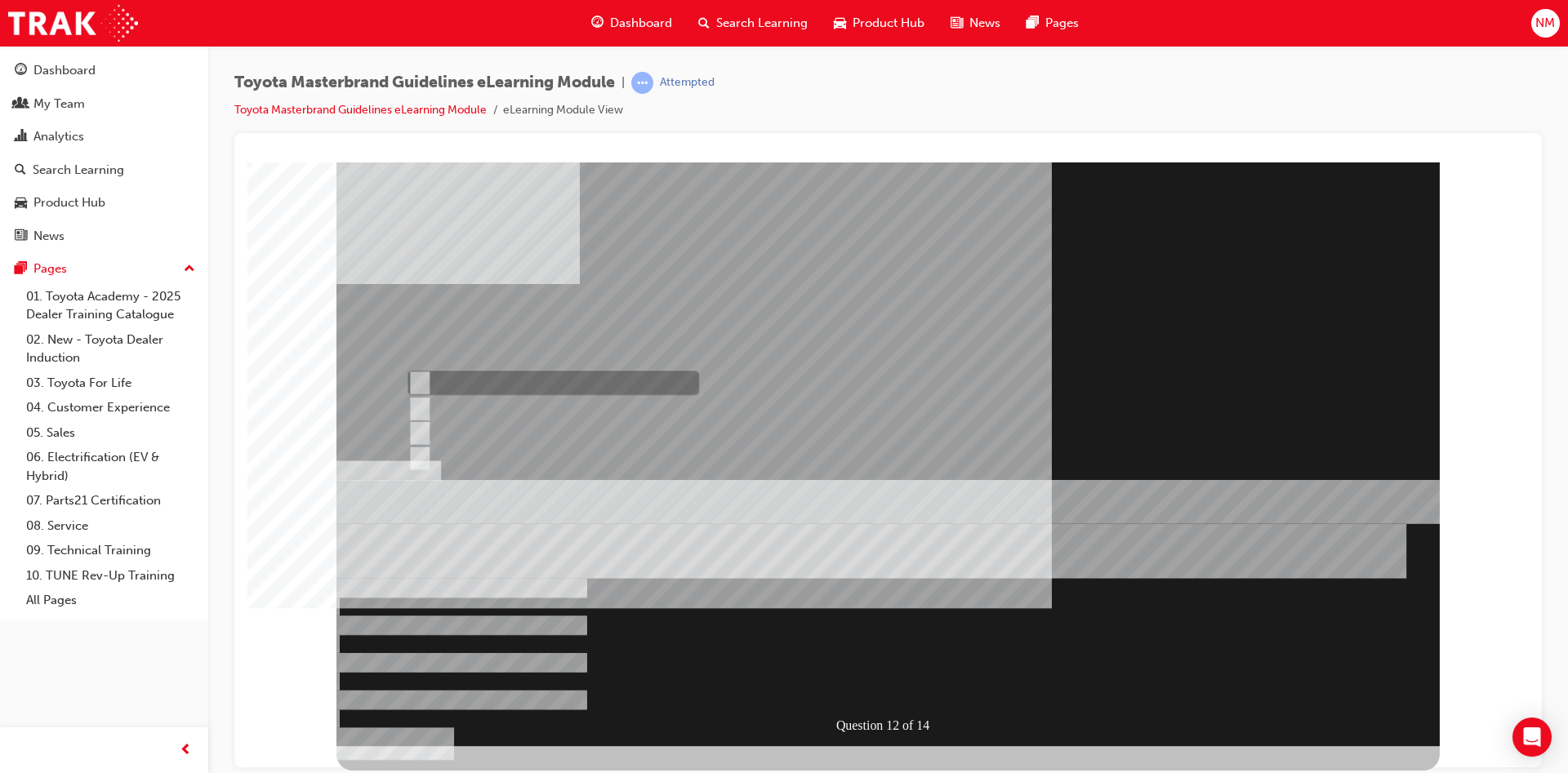
radio input "true"
click at [1106, 679] on div at bounding box center [888, 453] width 1103 height 584
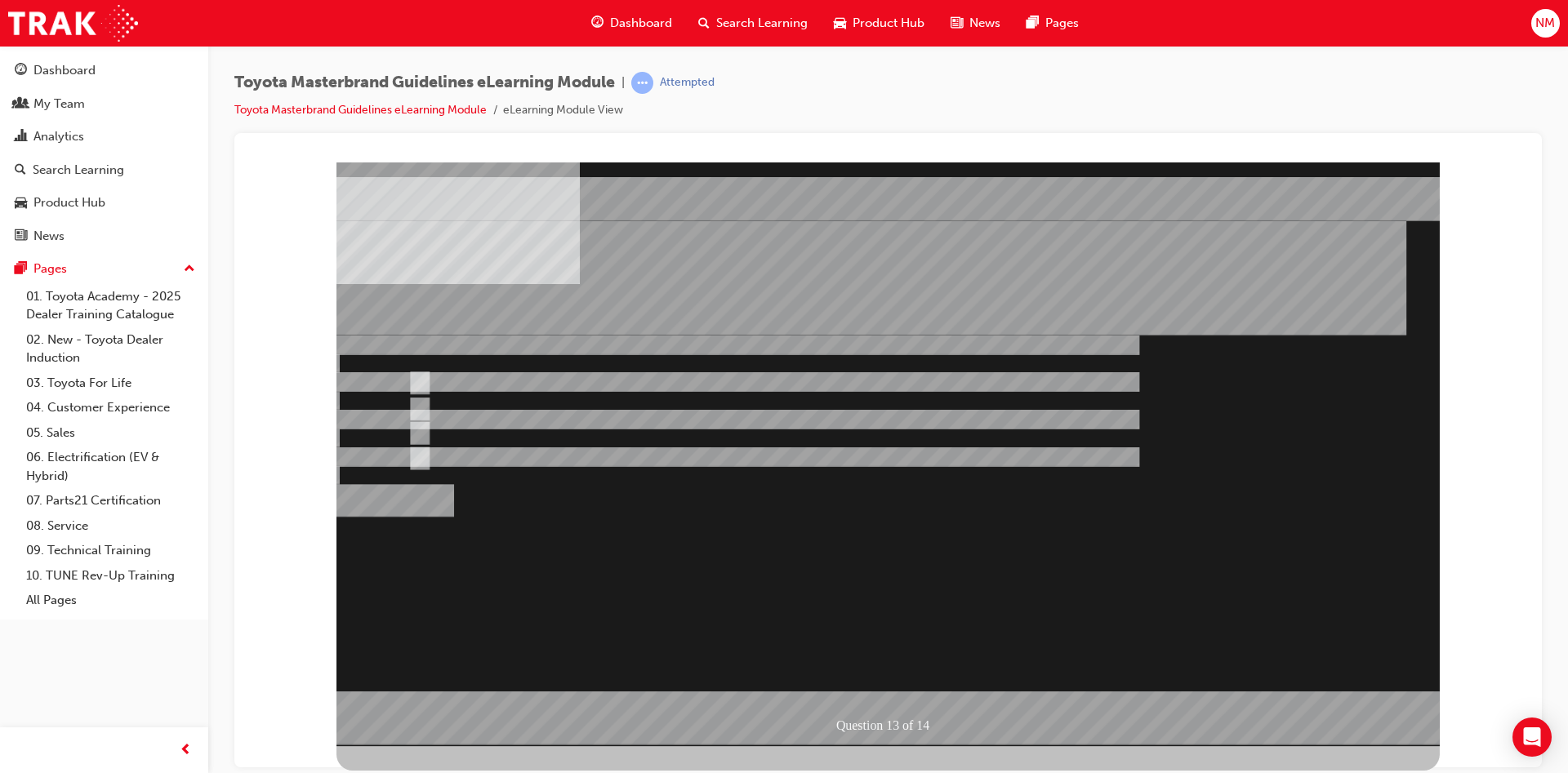
click at [486, 455] on div at bounding box center [888, 453] width 1103 height 584
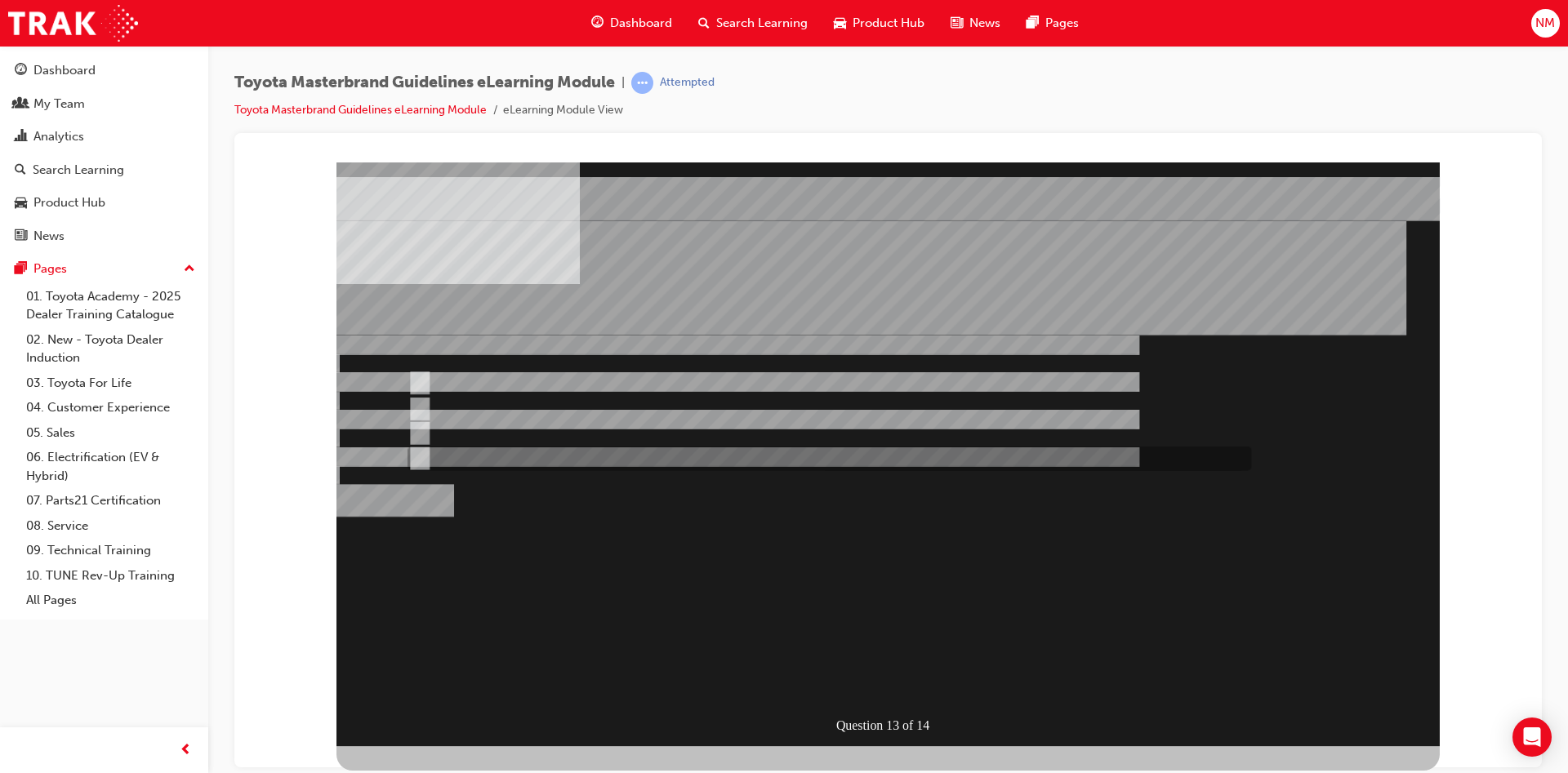
radio input "false"
radio input "true"
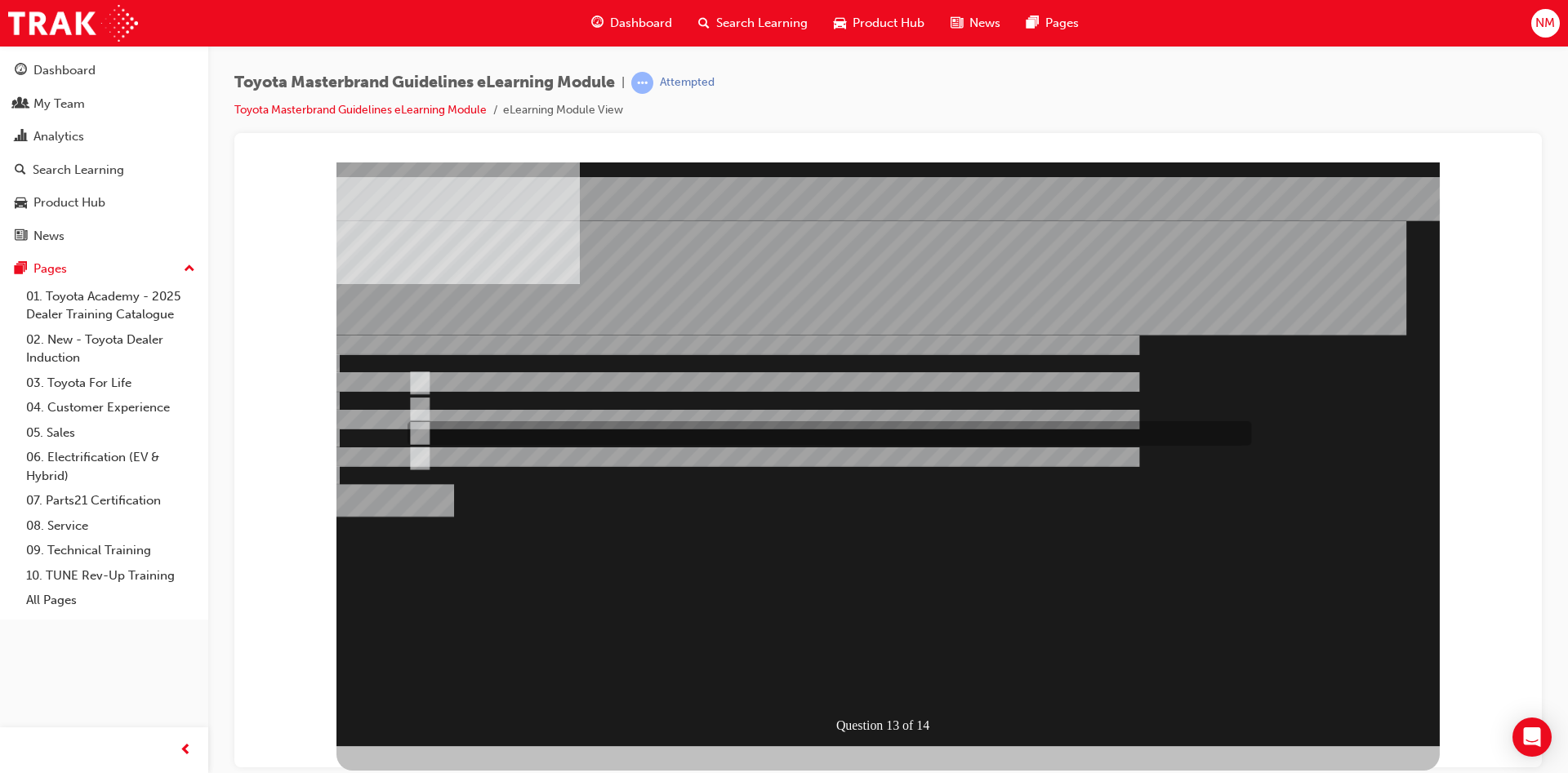
radio input "true"
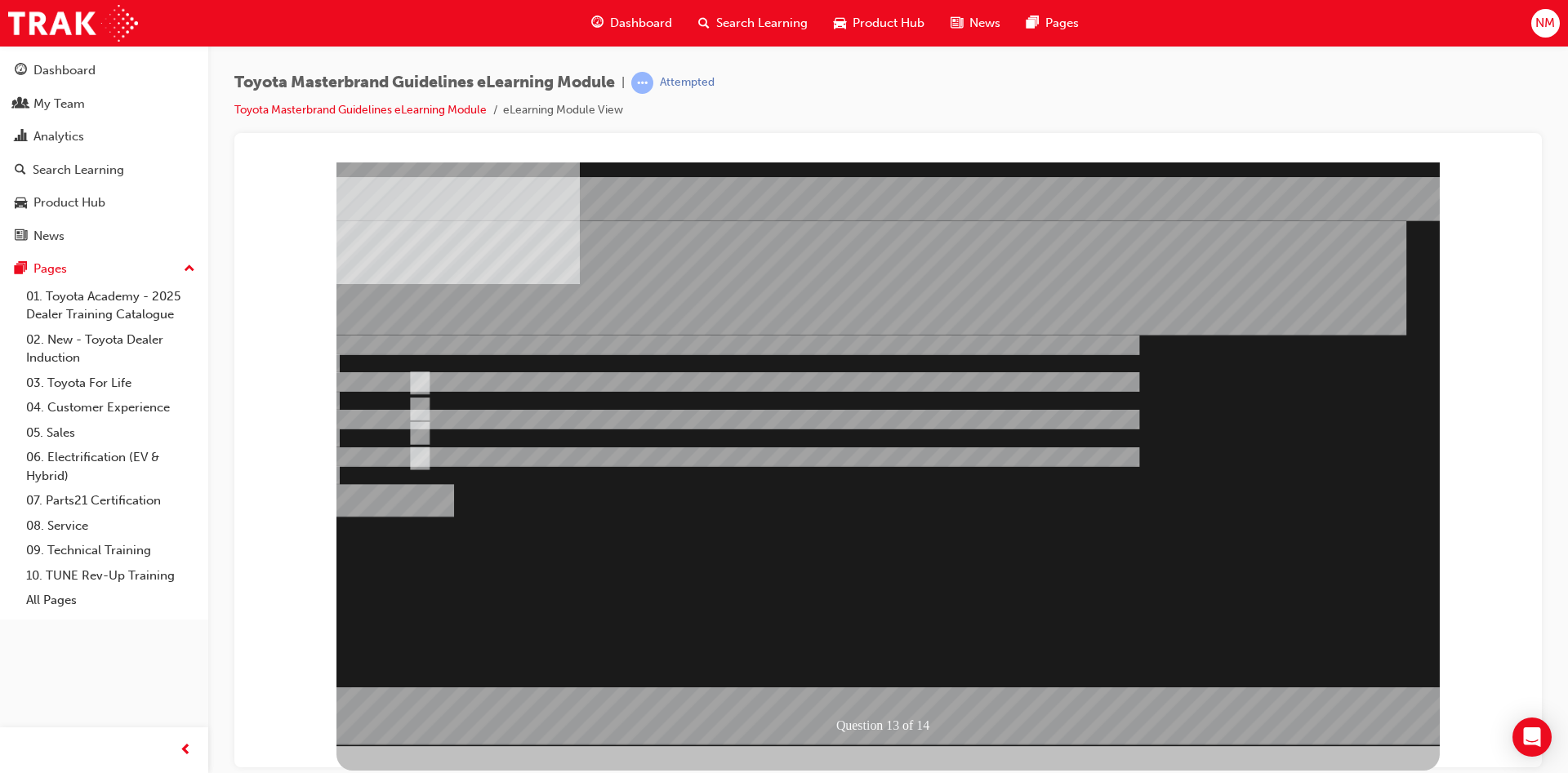
click at [933, 530] on div at bounding box center [888, 453] width 1103 height 584
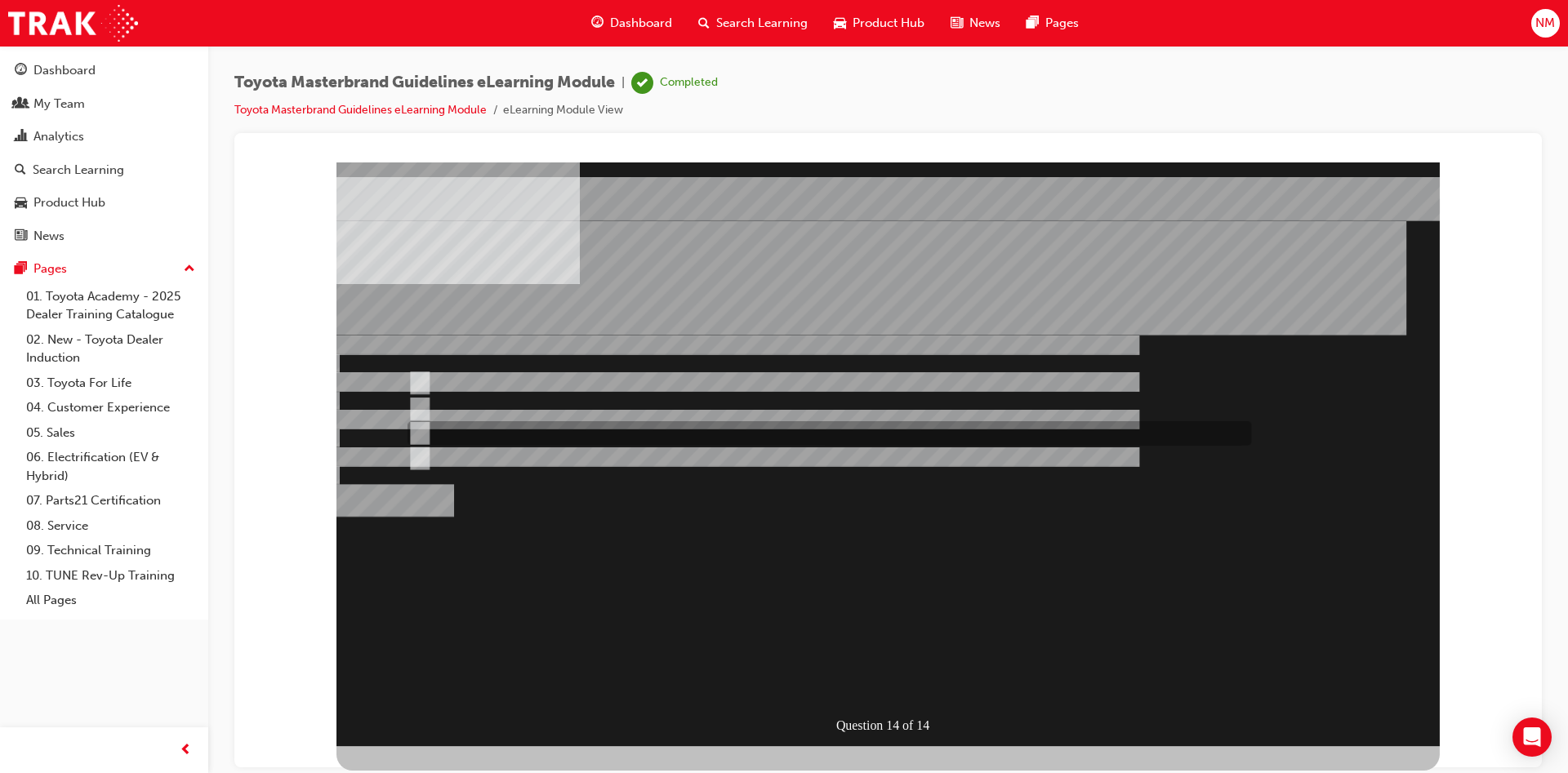
radio input "true"
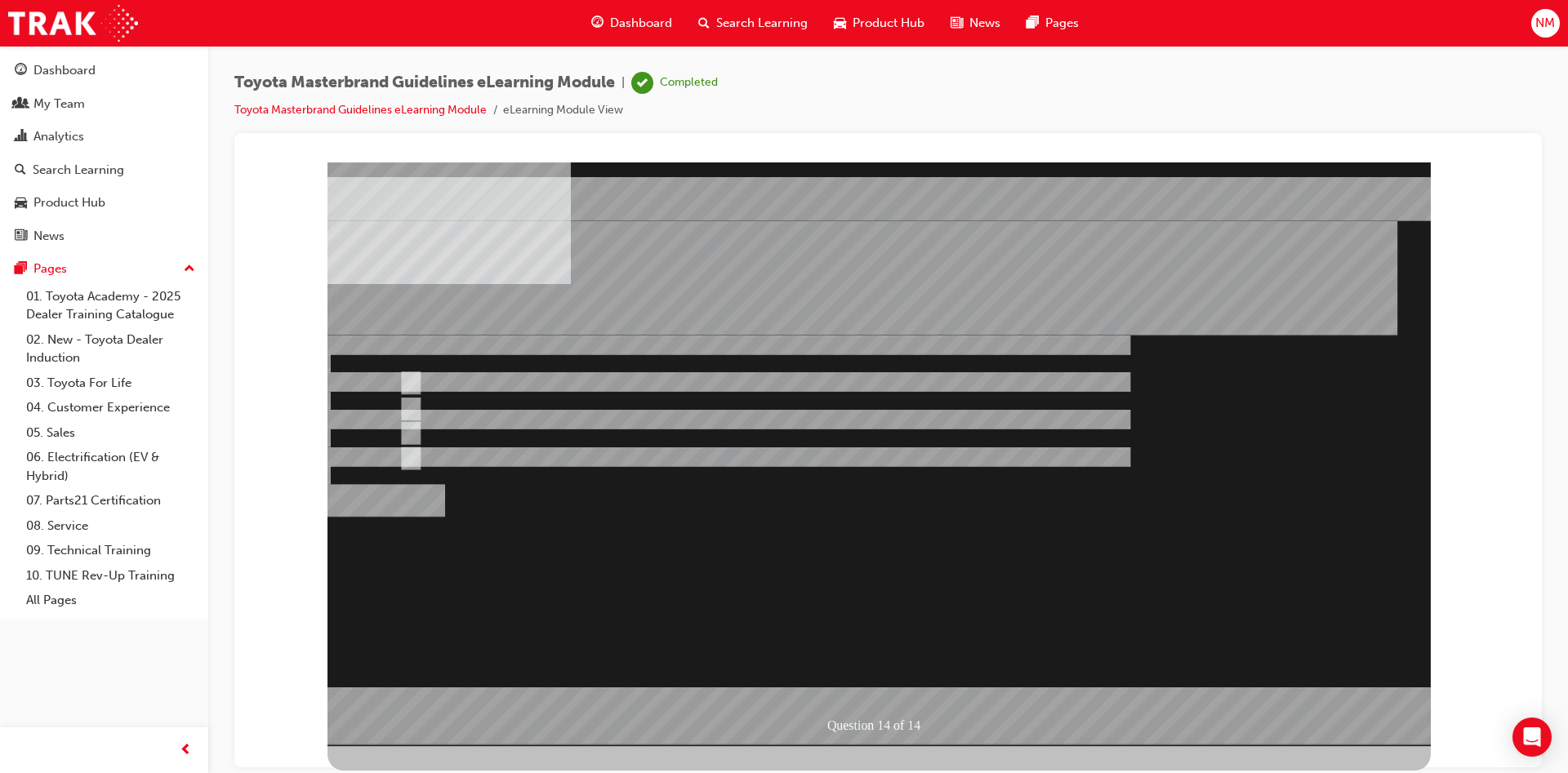
click at [1082, 592] on div at bounding box center [878, 453] width 1103 height 584
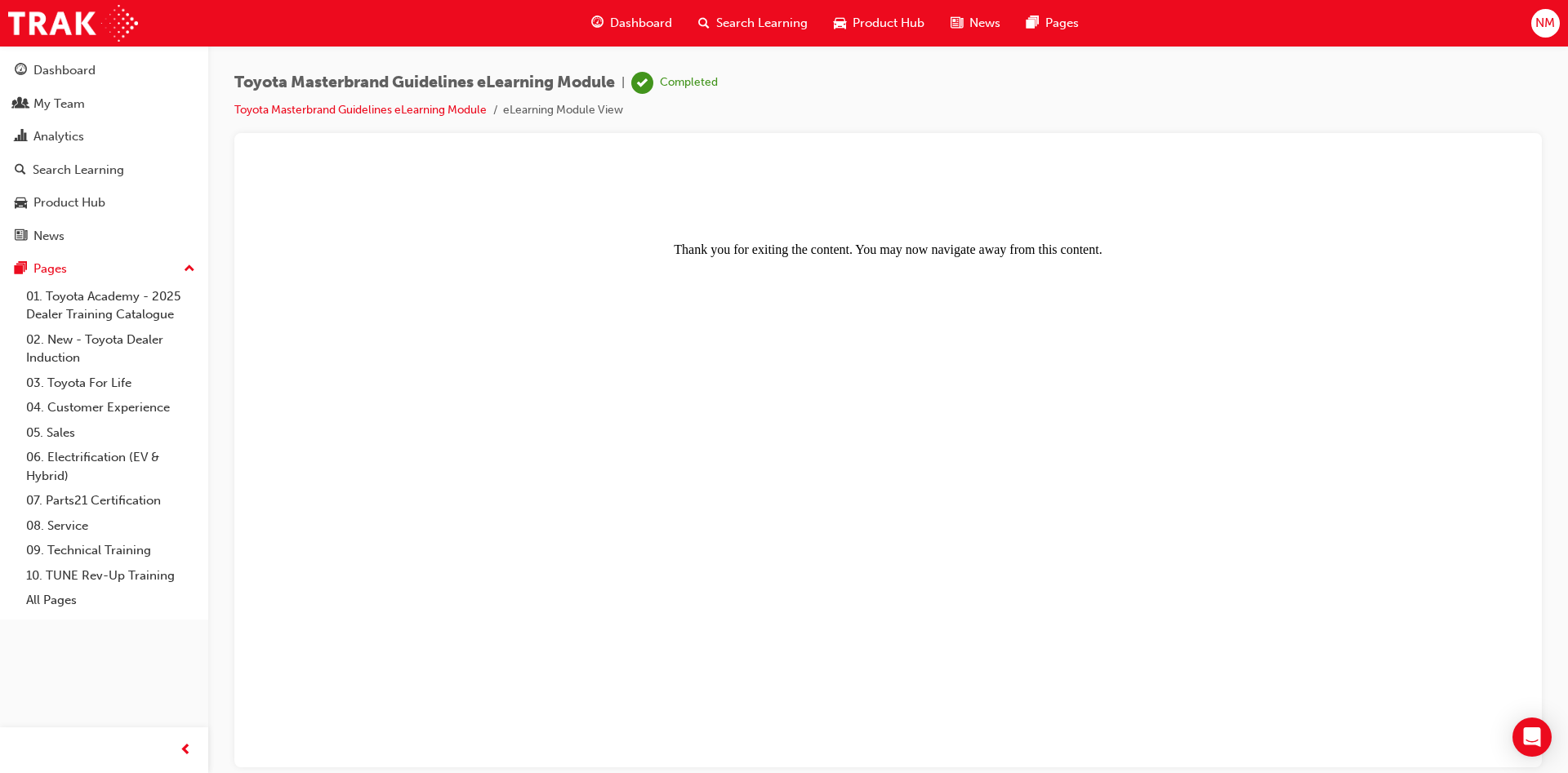
click at [773, 278] on body "Thank you for exiting the content. You may now navigate away from this content." at bounding box center [888, 466] width 1268 height 595
click at [75, 107] on div "My Team" at bounding box center [59, 104] width 51 height 19
